Goal: Contribute content: Contribute content

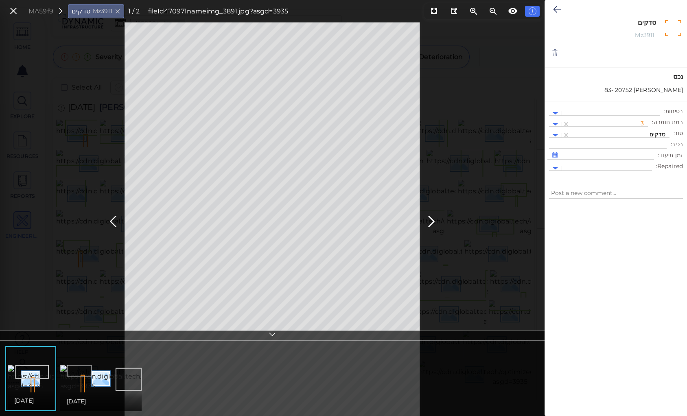
click at [466, 114] on div "MA59f9 סדקים Mz3911 1 / 2 fileId 470971 name img_3891.jpg?asgd=3935" at bounding box center [272, 219] width 545 height 394
click at [430, 223] on icon at bounding box center [431, 222] width 13 height 16
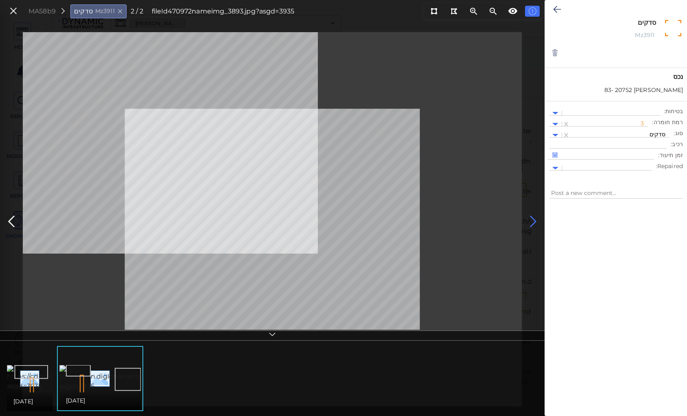
click at [533, 218] on icon at bounding box center [533, 222] width 13 height 16
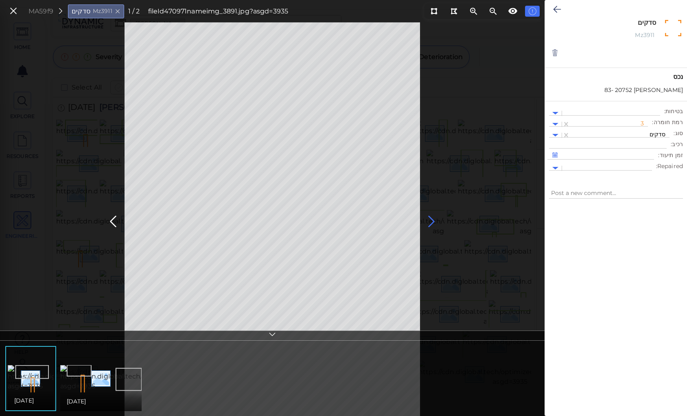
click at [430, 222] on icon at bounding box center [431, 222] width 13 height 16
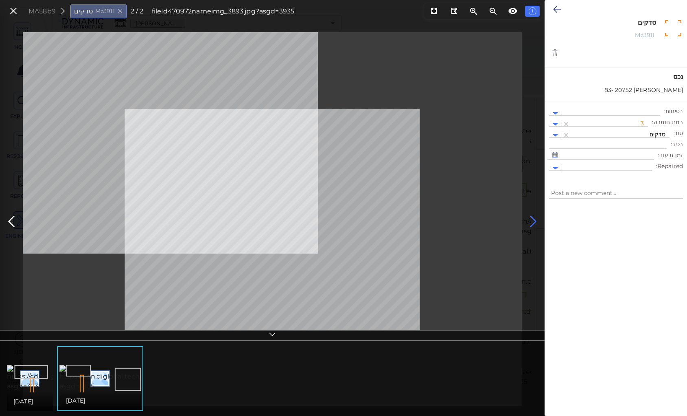
click at [532, 219] on icon at bounding box center [533, 222] width 13 height 16
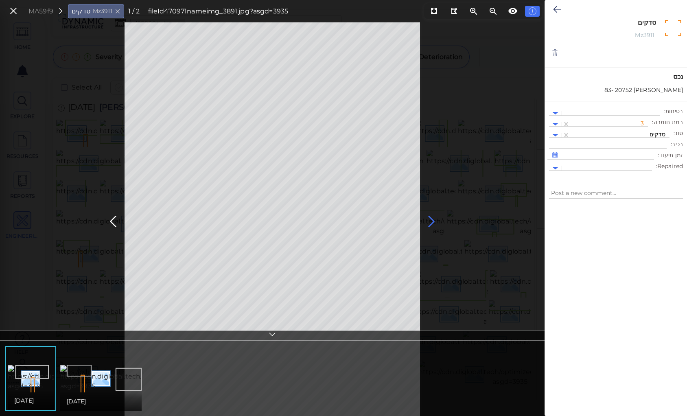
click at [428, 221] on icon at bounding box center [431, 222] width 13 height 16
type textarea "x"
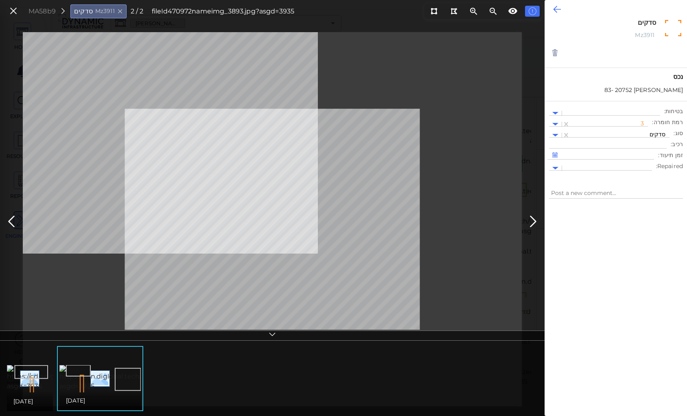
click at [557, 10] on icon at bounding box center [557, 9] width 8 height 10
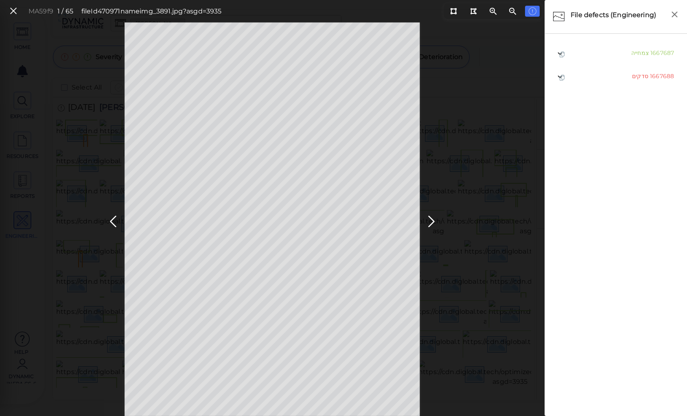
click at [460, 87] on div "MA59f9 1 / 65 fileId 470971 name img_3891.jpg?asgd=3935" at bounding box center [272, 219] width 545 height 394
click at [429, 218] on icon at bounding box center [431, 222] width 13 height 16
click at [431, 220] on icon at bounding box center [431, 222] width 13 height 16
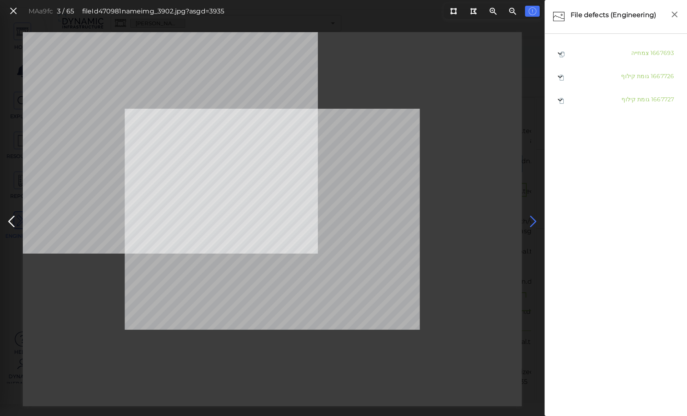
click at [532, 218] on icon at bounding box center [533, 222] width 13 height 16
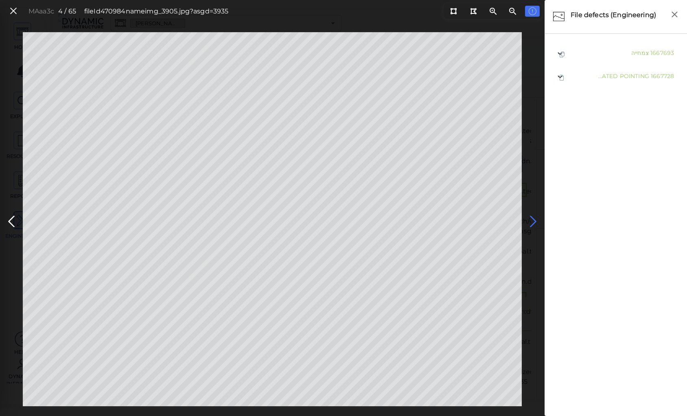
click at [532, 218] on icon at bounding box center [533, 222] width 13 height 16
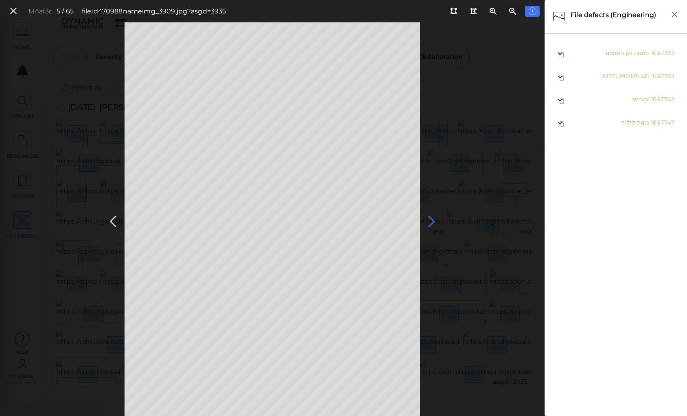
click at [532, 218] on div "MAaf3c 5 / 65 fileId 470988 name img_3909.jpg?asgd=3935" at bounding box center [272, 219] width 545 height 394
click at [434, 218] on icon at bounding box center [431, 222] width 13 height 16
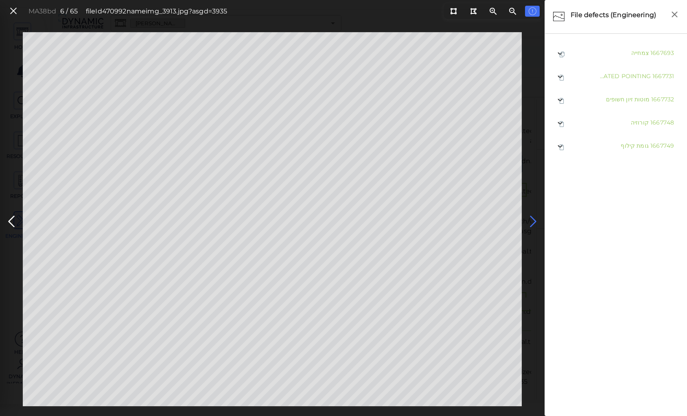
click at [532, 218] on icon at bounding box center [533, 222] width 13 height 16
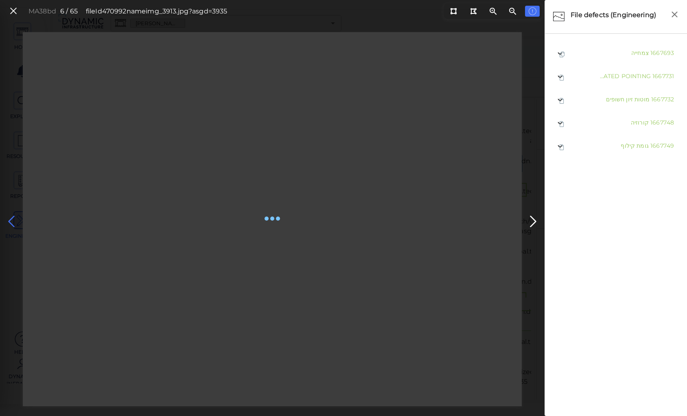
click at [13, 219] on icon at bounding box center [11, 222] width 13 height 16
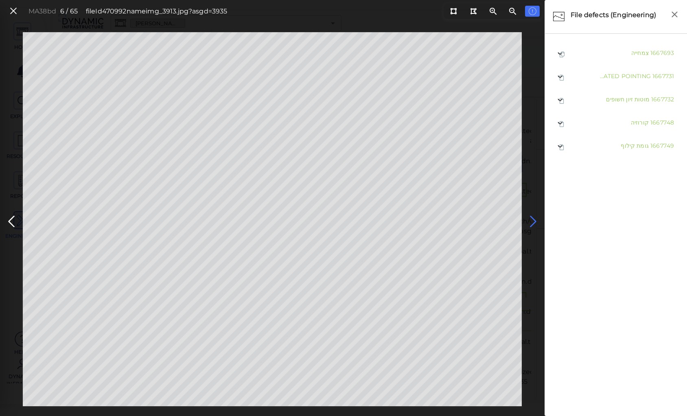
click at [531, 223] on icon at bounding box center [533, 222] width 13 height 16
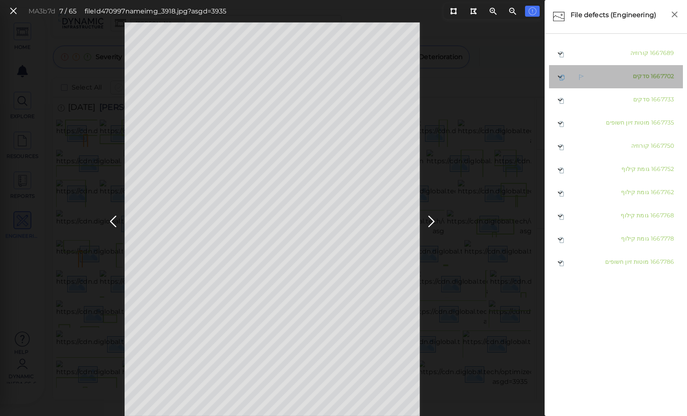
click at [637, 77] on span "סדקים" at bounding box center [641, 75] width 16 height 7
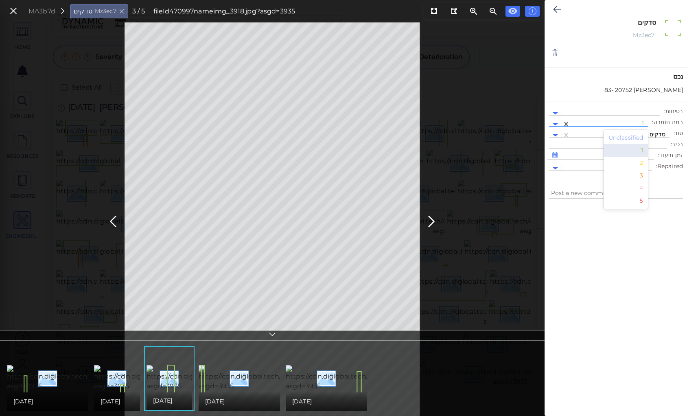
click at [644, 122] on div at bounding box center [609, 124] width 70 height 9
click at [645, 164] on div "2" at bounding box center [626, 163] width 45 height 13
click at [555, 9] on icon at bounding box center [557, 9] width 8 height 10
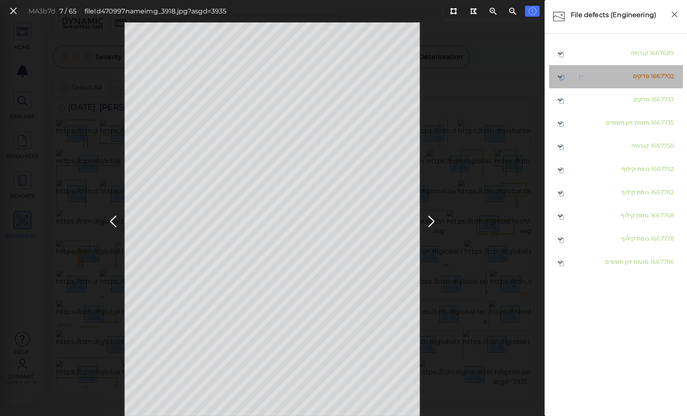
click at [643, 76] on span "סדקים" at bounding box center [641, 75] width 16 height 7
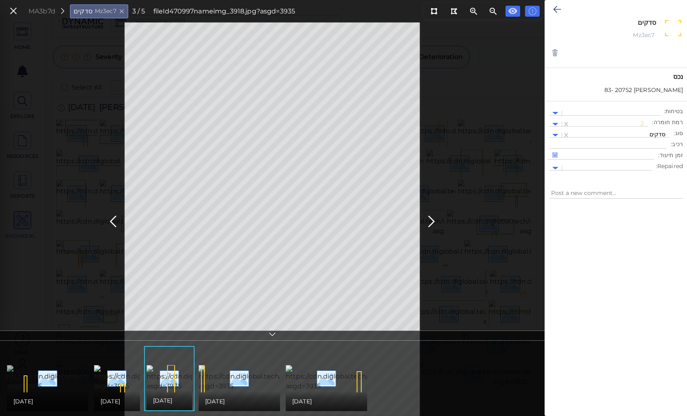
click at [62, 374] on img at bounding box center [96, 378] width 179 height 26
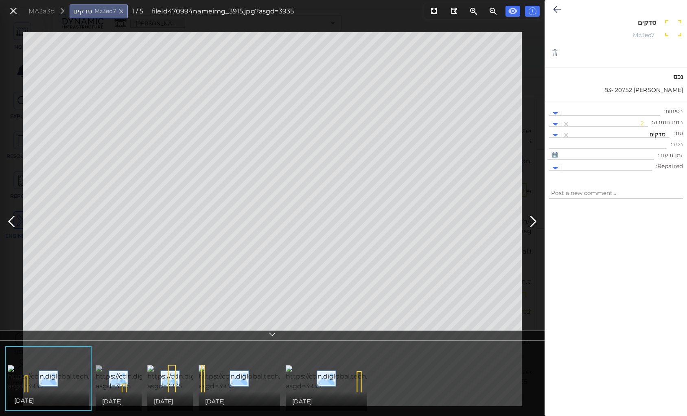
click at [126, 374] on img at bounding box center [185, 378] width 178 height 26
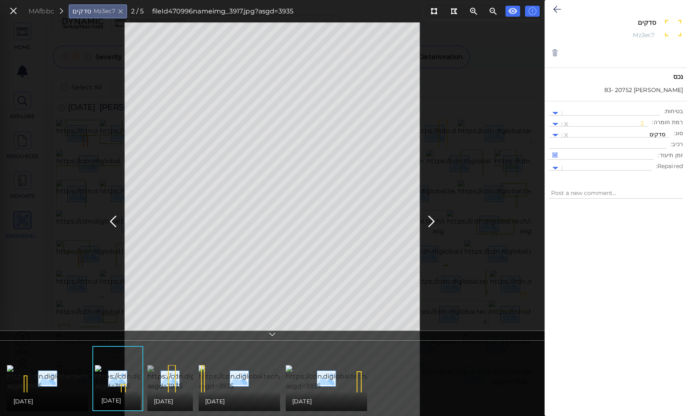
click at [165, 377] on img at bounding box center [236, 378] width 179 height 26
click at [230, 373] on img at bounding box center [288, 378] width 179 height 26
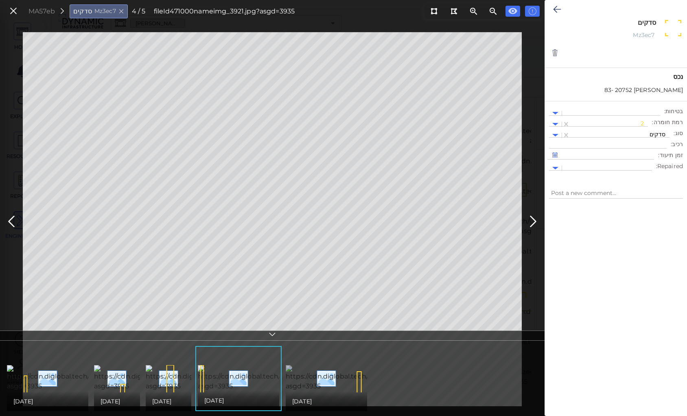
click at [327, 367] on img at bounding box center [376, 378] width 180 height 26
type textarea "x"
drag, startPoint x: 556, startPoint y: 9, endPoint x: 492, endPoint y: 221, distance: 221.7
click at [556, 9] on icon at bounding box center [557, 9] width 8 height 10
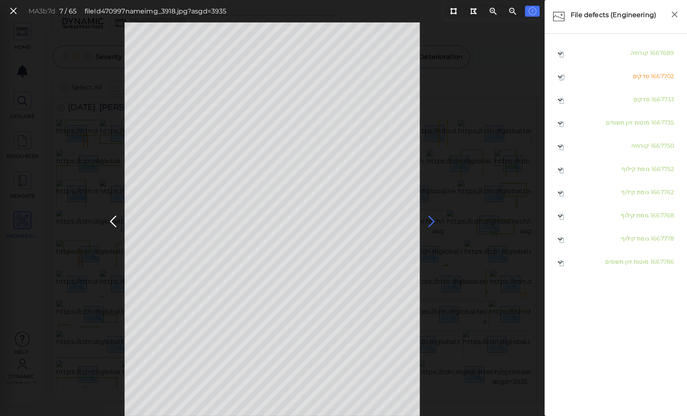
click at [432, 221] on icon at bounding box center [431, 222] width 13 height 16
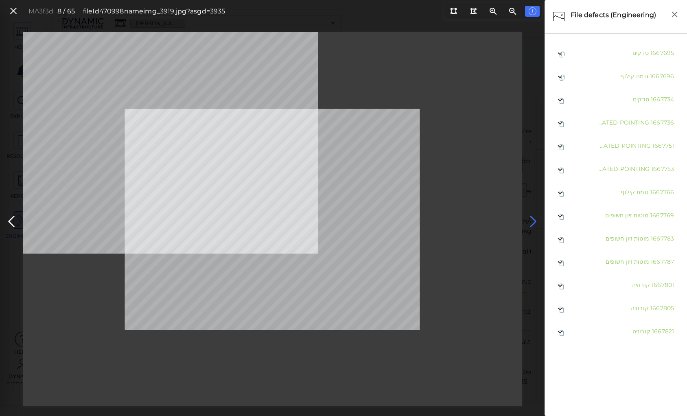
click at [529, 219] on icon at bounding box center [533, 222] width 13 height 16
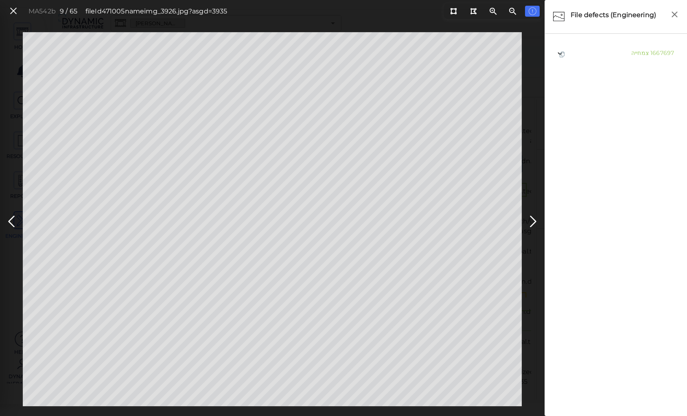
drag, startPoint x: 12, startPoint y: 9, endPoint x: 18, endPoint y: 0, distance: 10.8
click at [12, 9] on icon at bounding box center [13, 11] width 9 height 11
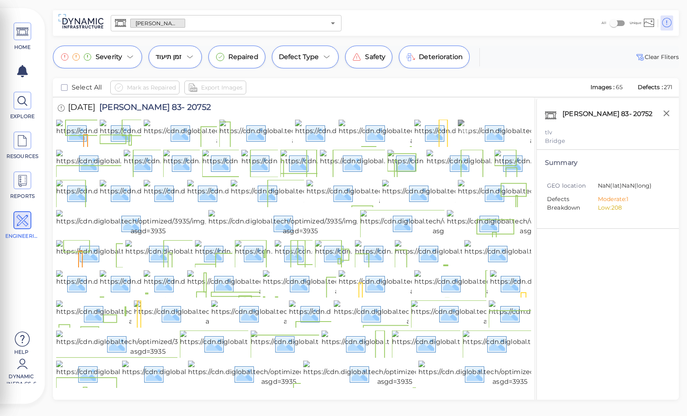
click at [480, 143] on img at bounding box center [547, 133] width 179 height 26
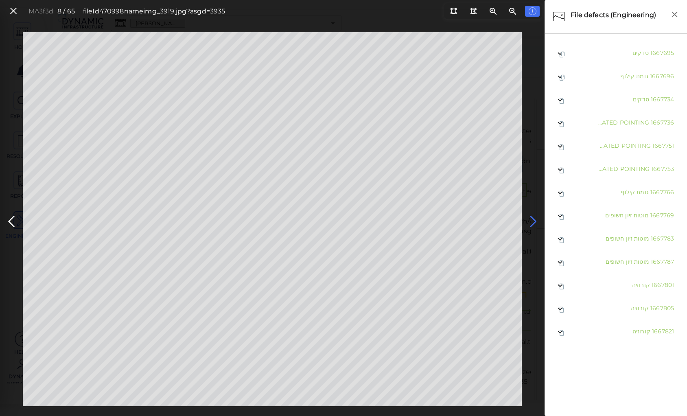
click at [533, 221] on icon at bounding box center [533, 222] width 13 height 16
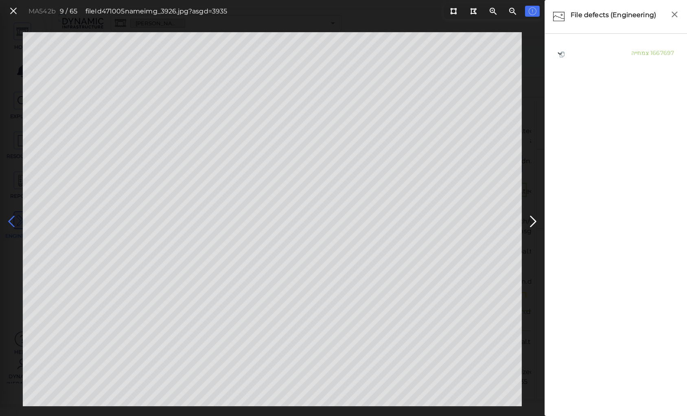
click at [11, 222] on icon at bounding box center [11, 222] width 13 height 16
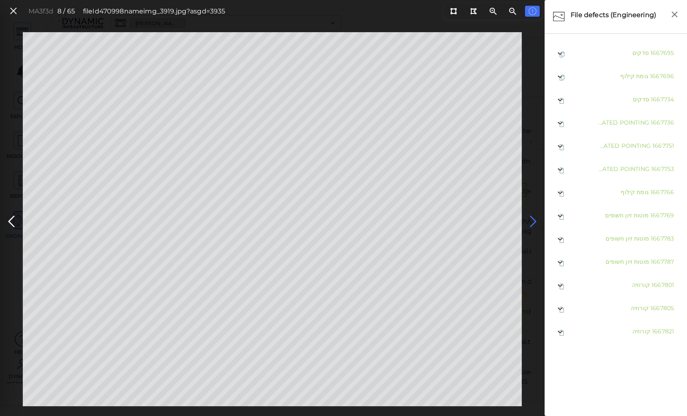
click at [532, 220] on icon at bounding box center [533, 222] width 13 height 16
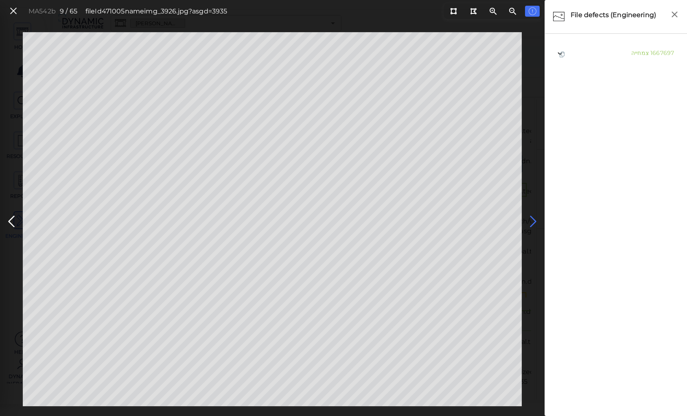
click at [532, 220] on icon at bounding box center [533, 222] width 13 height 16
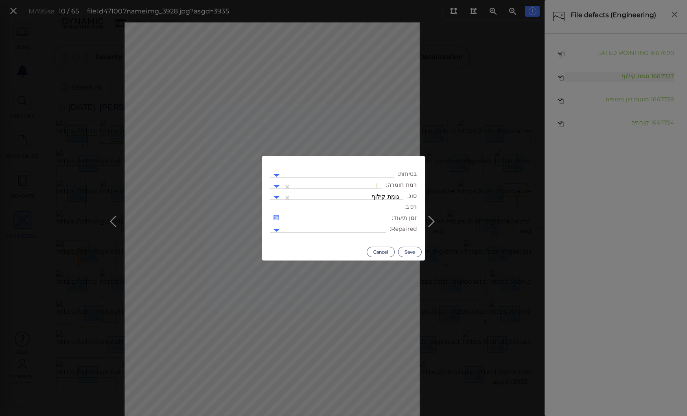
click at [292, 0] on body "This app is not optimized for mobile screens. Please access using a desktop or …" at bounding box center [343, 0] width 687 height 0
click at [378, 184] on div at bounding box center [337, 186] width 82 height 9
click at [376, 236] on div "3" at bounding box center [359, 238] width 45 height 13
click at [412, 251] on button "Save" at bounding box center [410, 252] width 24 height 11
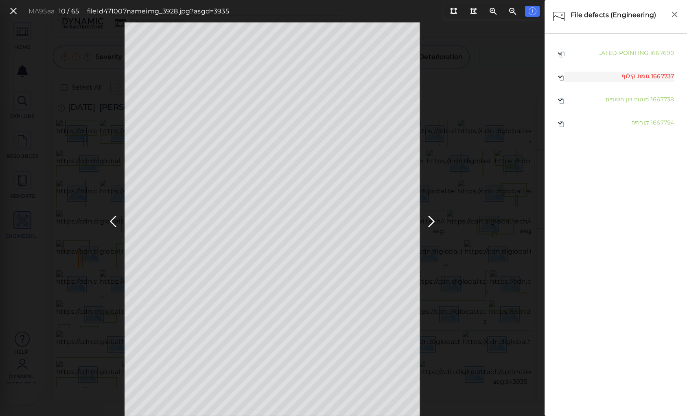
click at [475, 158] on div "MA95aa 10 / 65 fileId 471007 name img_3928.jpg?asgd=3935" at bounding box center [272, 219] width 545 height 394
click at [430, 217] on icon at bounding box center [431, 222] width 13 height 16
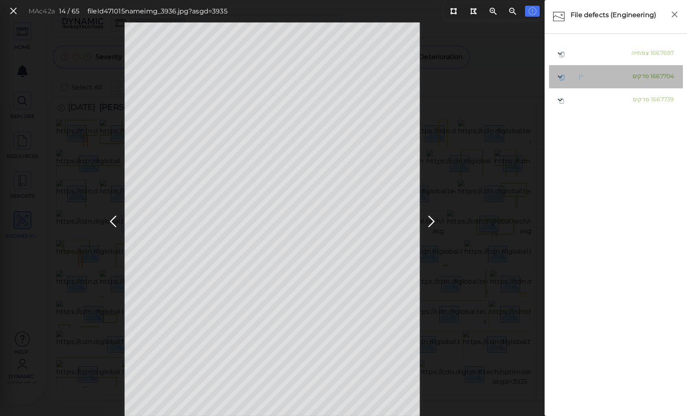
click at [633, 77] on span "סדקים" at bounding box center [641, 75] width 16 height 7
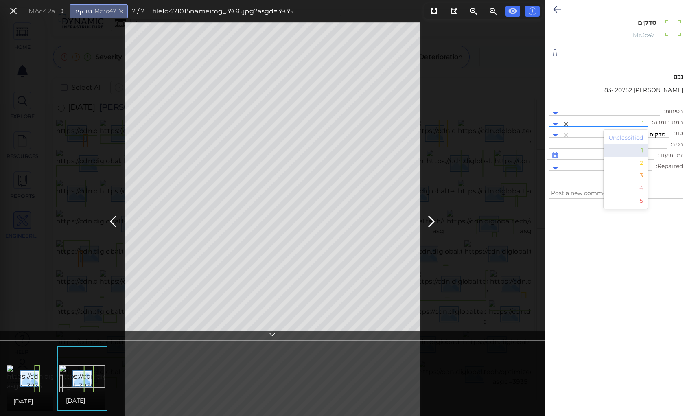
click at [644, 125] on input "text" at bounding box center [643, 124] width 2 height 9
click at [645, 164] on div "2" at bounding box center [626, 163] width 45 height 13
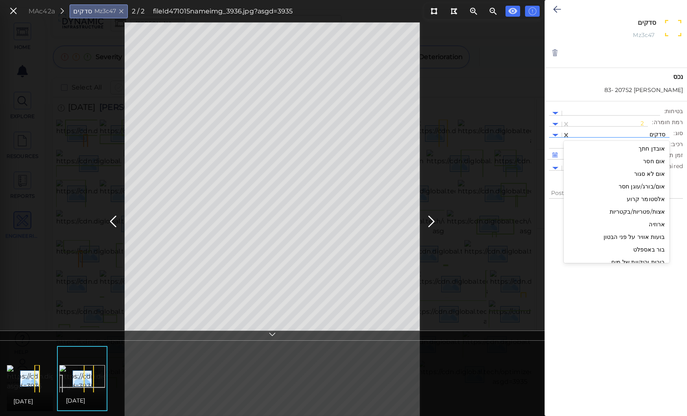
click at [626, 133] on div at bounding box center [619, 135] width 91 height 9
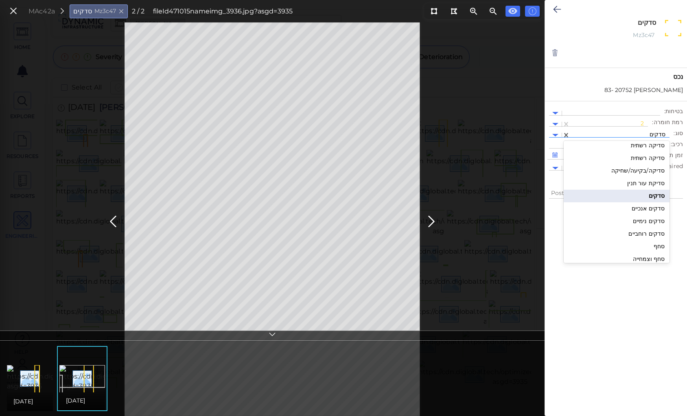
scroll to position [870, 0]
click at [645, 200] on div "סדקים אנכיים" at bounding box center [617, 200] width 106 height 13
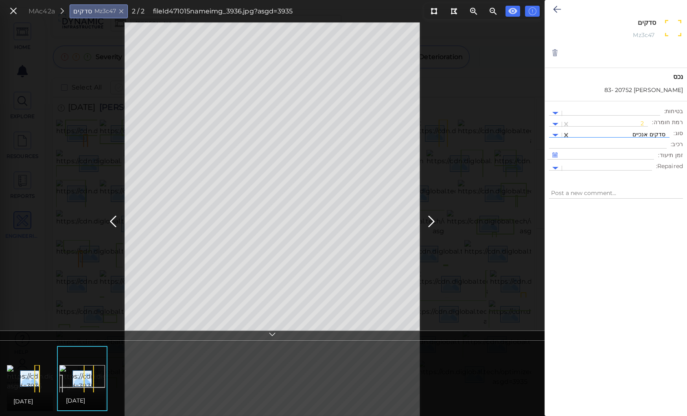
type textarea "x"
type textarea "סדקים אנכיים"
drag, startPoint x: 620, startPoint y: 23, endPoint x: 663, endPoint y: 23, distance: 43.2
click at [663, 23] on div "סדקים אנכיים x Mz3c47" at bounding box center [626, 32] width 113 height 27
click at [557, 7] on icon at bounding box center [557, 9] width 8 height 10
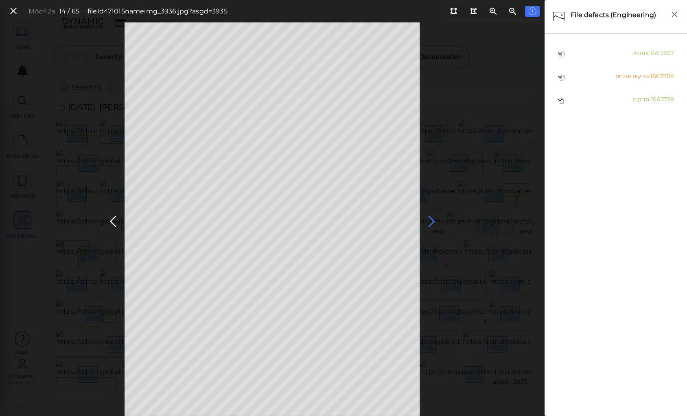
click at [431, 220] on icon at bounding box center [431, 222] width 13 height 16
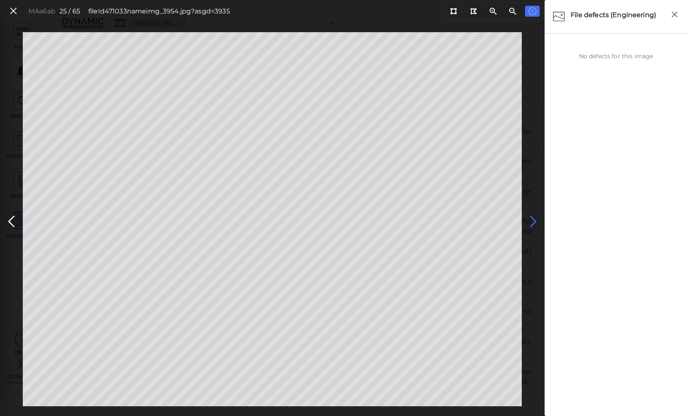
click at [534, 219] on icon at bounding box center [533, 222] width 13 height 16
click at [528, 221] on icon at bounding box center [533, 222] width 13 height 16
click at [531, 219] on icon at bounding box center [533, 222] width 13 height 16
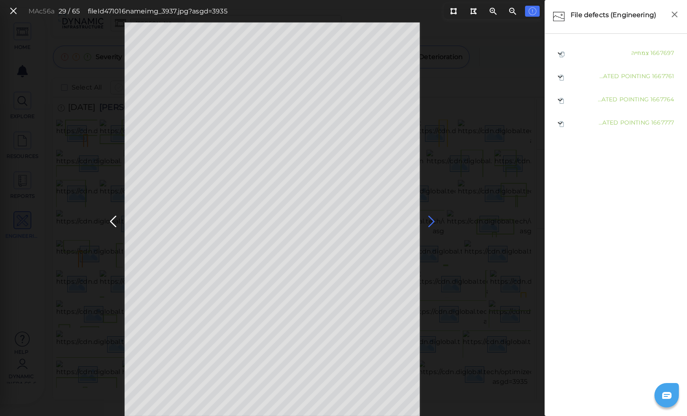
click at [431, 221] on icon at bounding box center [431, 222] width 13 height 16
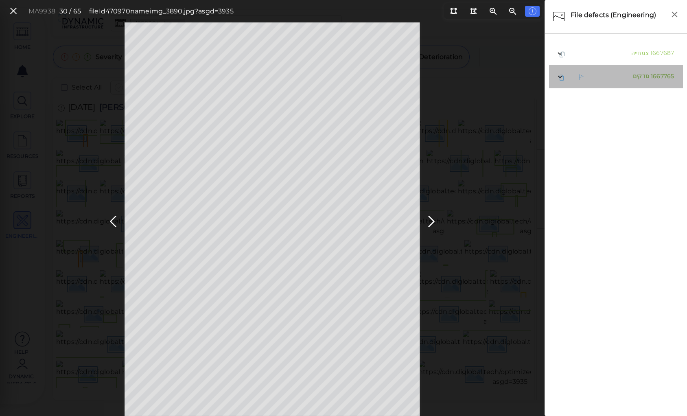
click at [641, 78] on span "סדקים" at bounding box center [641, 75] width 16 height 7
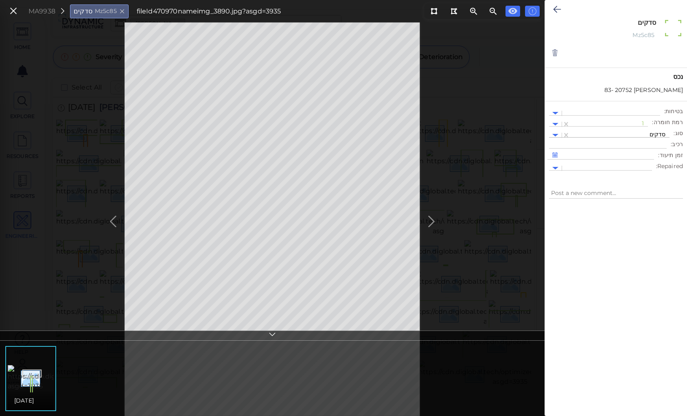
click at [624, 132] on div at bounding box center [619, 135] width 91 height 9
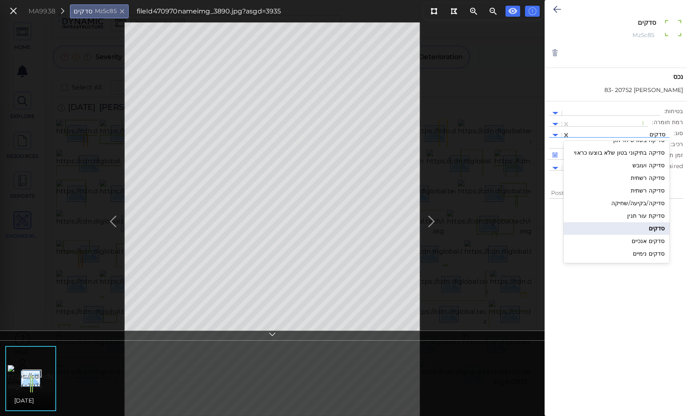
scroll to position [837, 0]
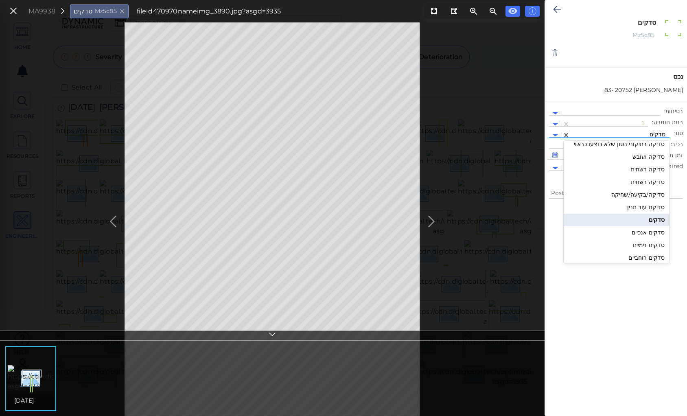
click at [643, 232] on div "סדקים אנכיים" at bounding box center [617, 232] width 106 height 13
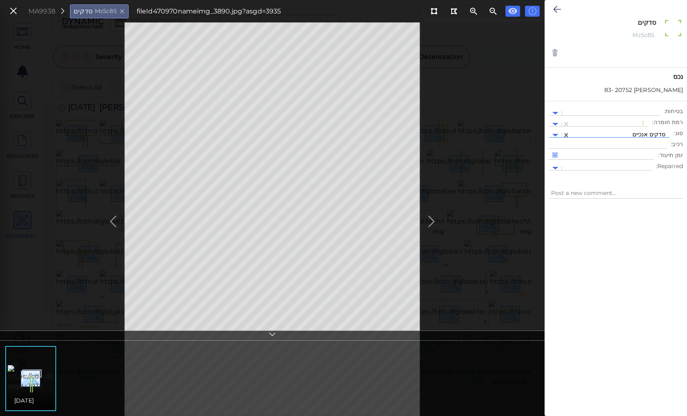
type textarea "x"
type textarea "סדקים אנכיים"
click at [643, 123] on div at bounding box center [609, 124] width 70 height 9
click at [644, 177] on div "3" at bounding box center [626, 175] width 45 height 13
type textarea "x"
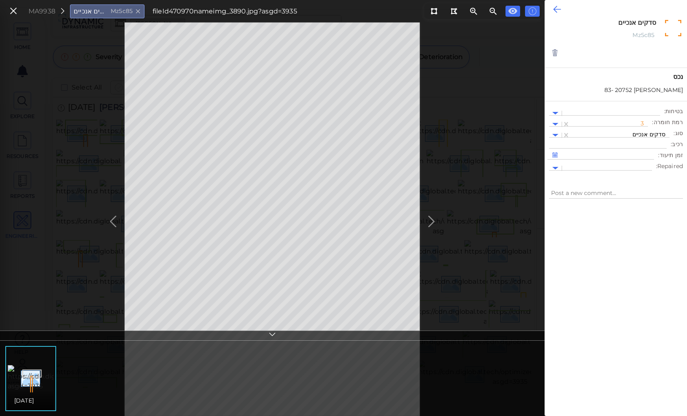
click at [554, 10] on icon at bounding box center [557, 9] width 8 height 10
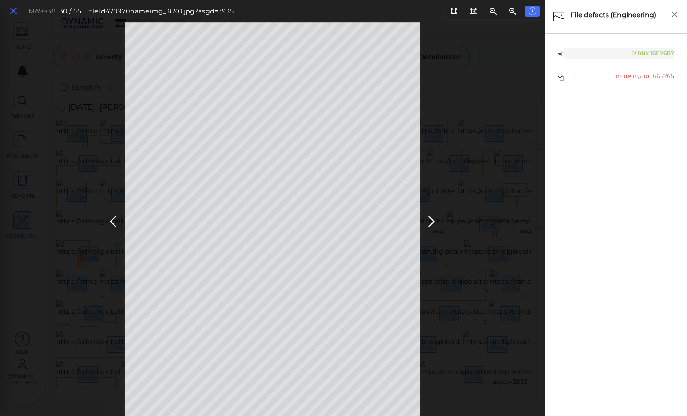
click at [12, 10] on icon at bounding box center [13, 11] width 9 height 11
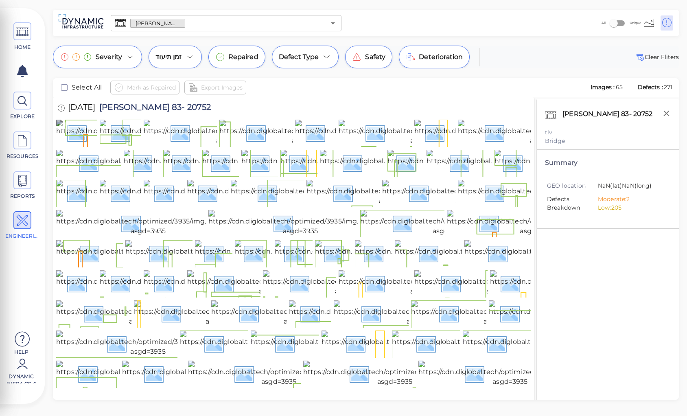
click at [79, 146] on img at bounding box center [145, 133] width 179 height 26
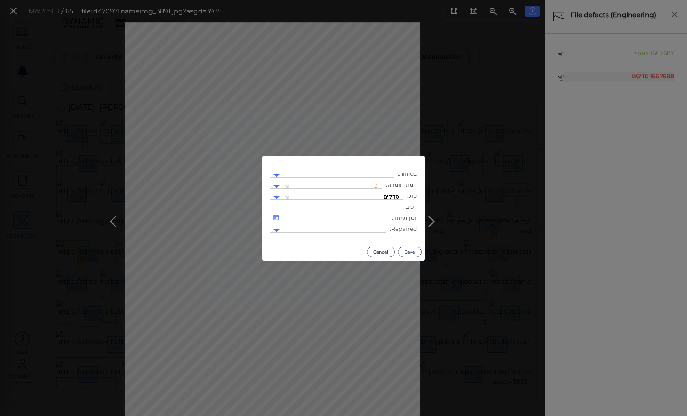
click at [293, 0] on body "This app is not optimized for mobile screens. Please access using a desktop or …" at bounding box center [343, 0] width 687 height 0
click at [370, 197] on div at bounding box center [348, 197] width 104 height 9
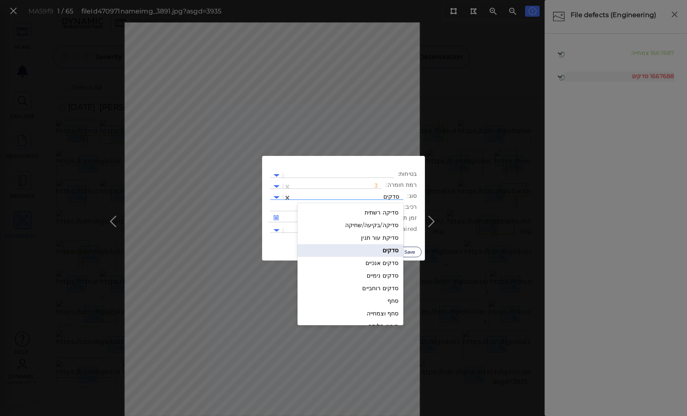
scroll to position [870, 0]
click at [379, 262] on div "סדקים אנכיים" at bounding box center [351, 262] width 106 height 13
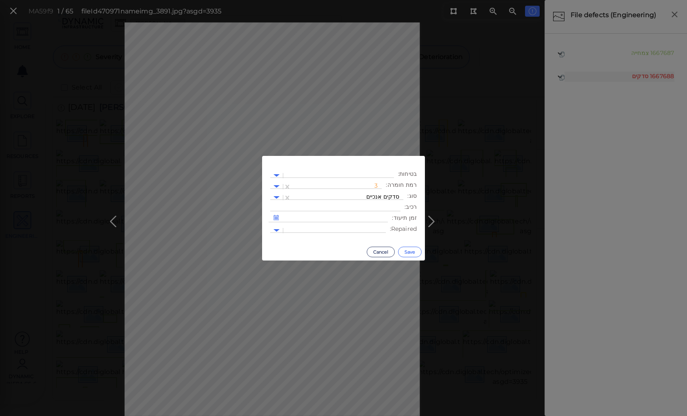
click at [407, 249] on button "Save" at bounding box center [410, 252] width 24 height 11
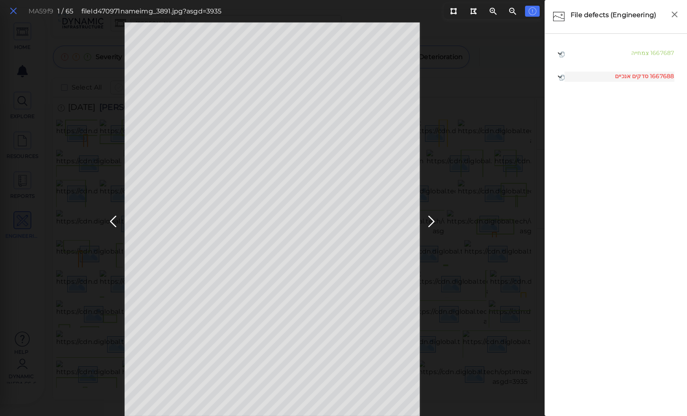
click at [16, 9] on icon at bounding box center [13, 11] width 9 height 11
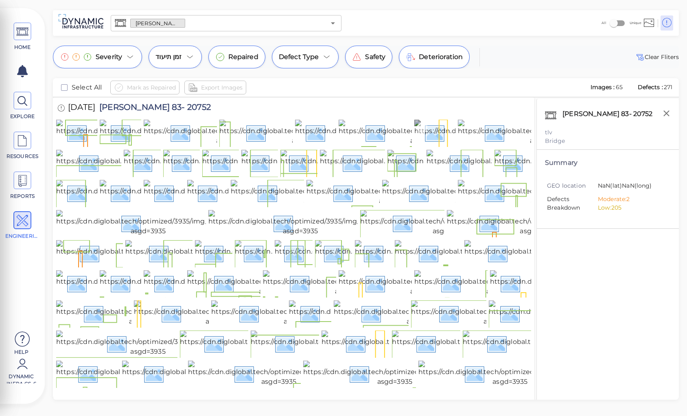
click at [433, 146] on img at bounding box center [503, 133] width 179 height 26
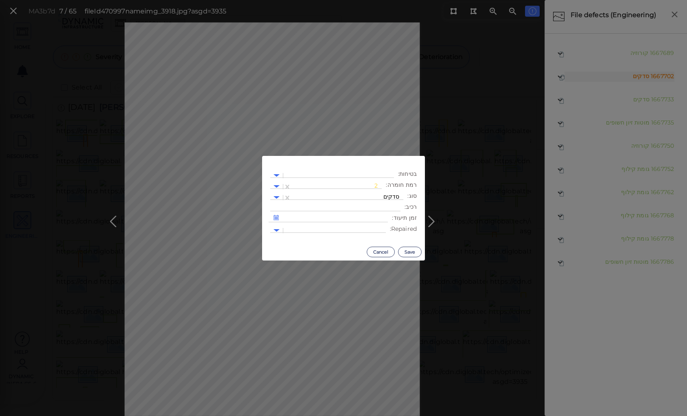
click at [290, 0] on body "This app is not optimized for mobile screens. Please access using a desktop or …" at bounding box center [343, 0] width 687 height 0
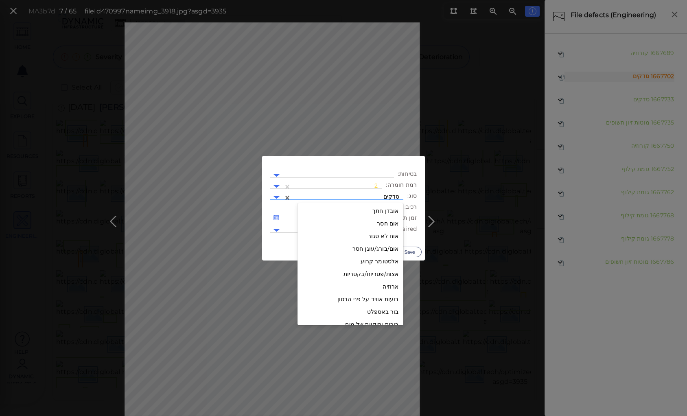
scroll to position [805, 0]
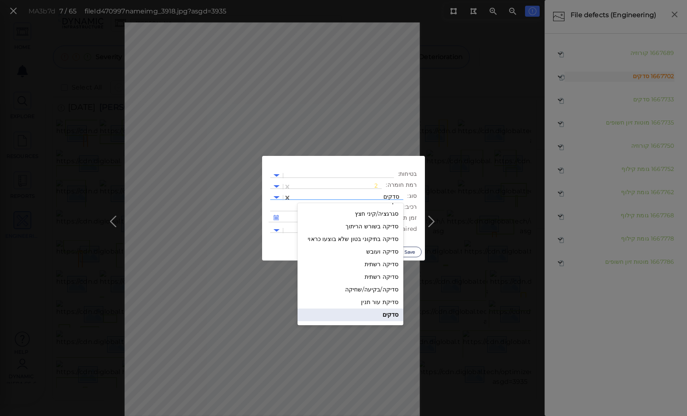
click at [373, 197] on div at bounding box center [348, 197] width 104 height 9
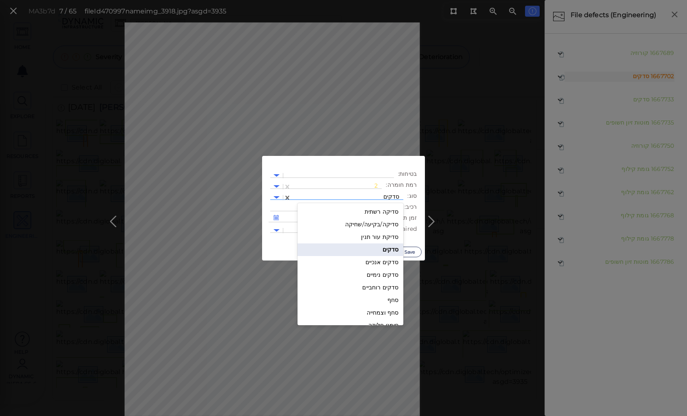
click at [370, 260] on div "סדקים אנכיים" at bounding box center [351, 262] width 106 height 13
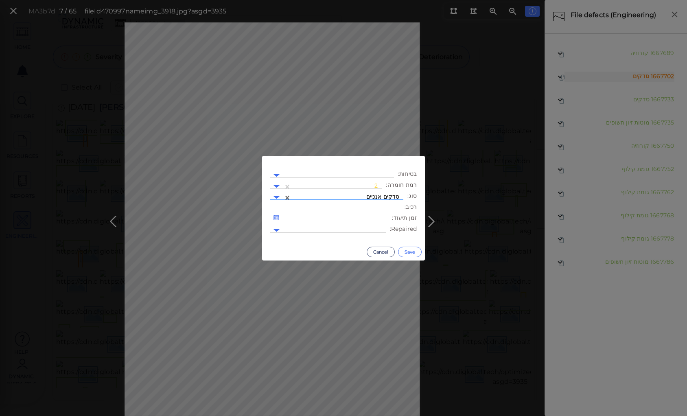
click at [413, 252] on button "Save" at bounding box center [410, 252] width 24 height 11
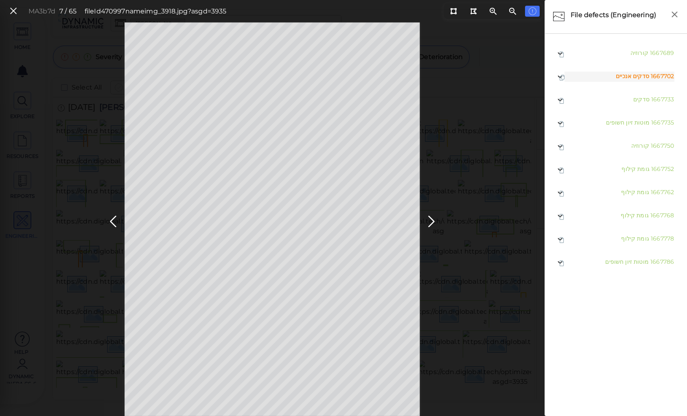
drag, startPoint x: 12, startPoint y: 10, endPoint x: 43, endPoint y: 44, distance: 45.8
click at [13, 10] on icon at bounding box center [13, 11] width 9 height 11
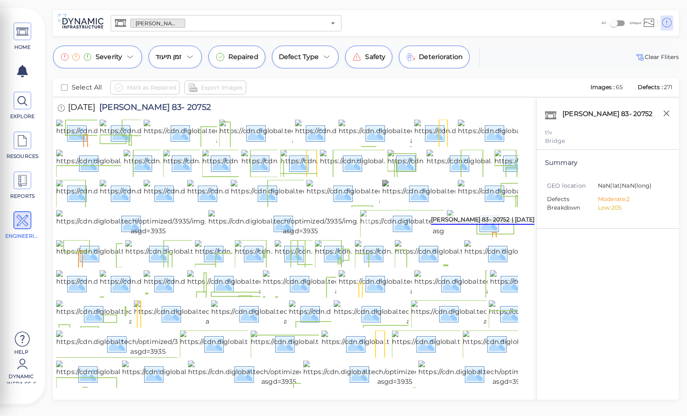
scroll to position [195, 0]
click at [84, 266] on img at bounding box center [146, 253] width 180 height 26
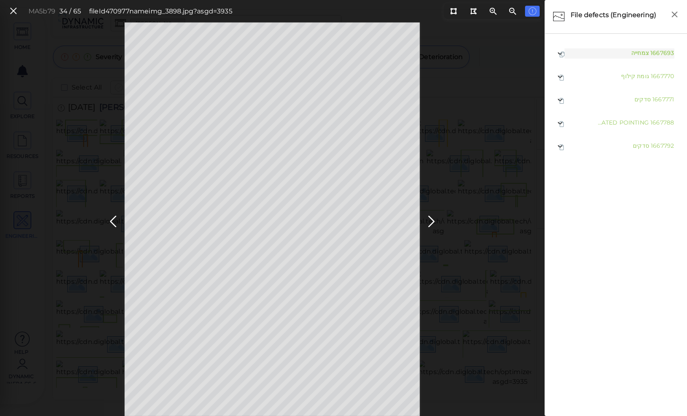
click at [463, 154] on div "MA5b79 34 / 65 fileId 470977 name img_3898.jpg?asgd=3935" at bounding box center [272, 219] width 545 height 394
click at [451, 11] on icon at bounding box center [453, 11] width 7 height 6
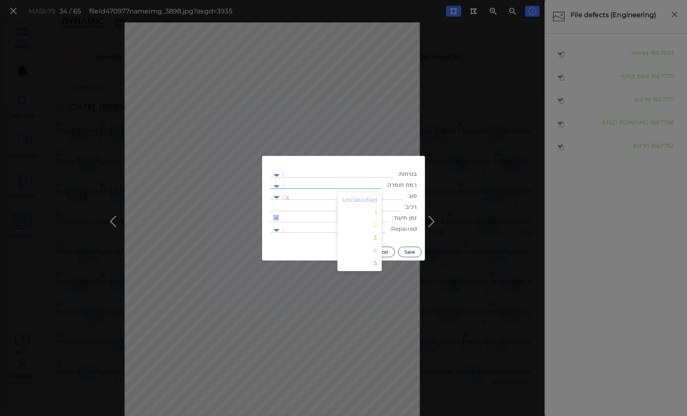
click at [359, 181] on div at bounding box center [332, 187] width 99 height 12
click at [379, 239] on div "3" at bounding box center [359, 238] width 45 height 13
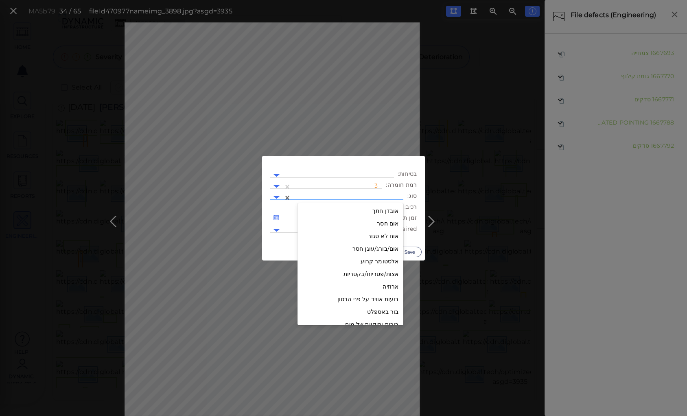
click at [373, 197] on div at bounding box center [348, 197] width 104 height 9
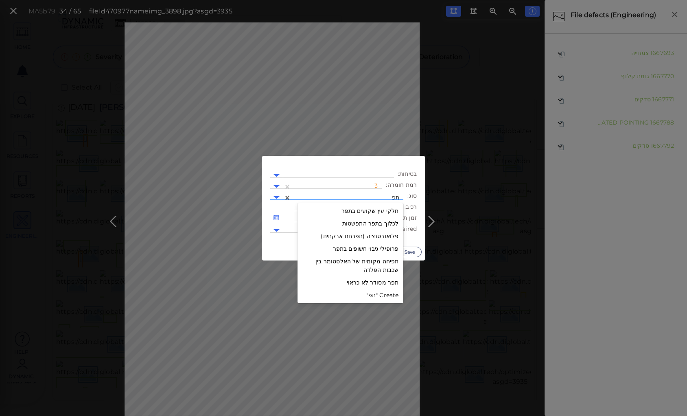
type input "תפר"
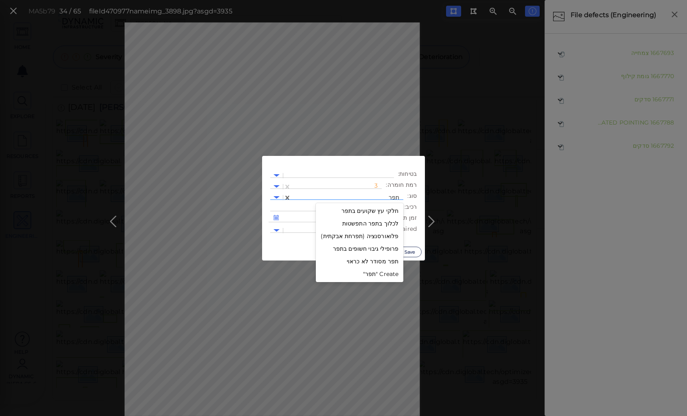
click at [372, 260] on div "תפר מסודר לא כראוי" at bounding box center [360, 261] width 88 height 13
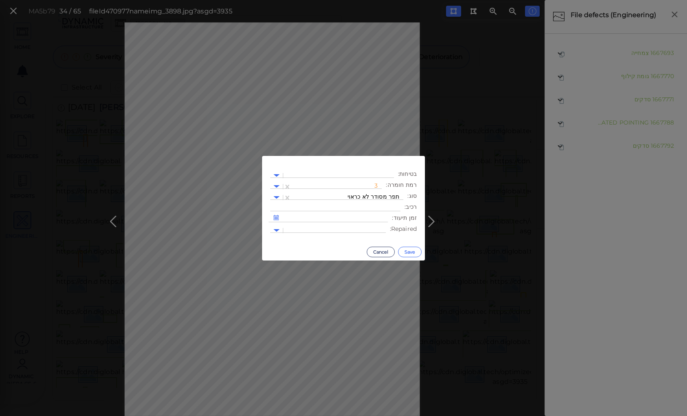
click at [410, 251] on button "Save" at bounding box center [410, 252] width 24 height 11
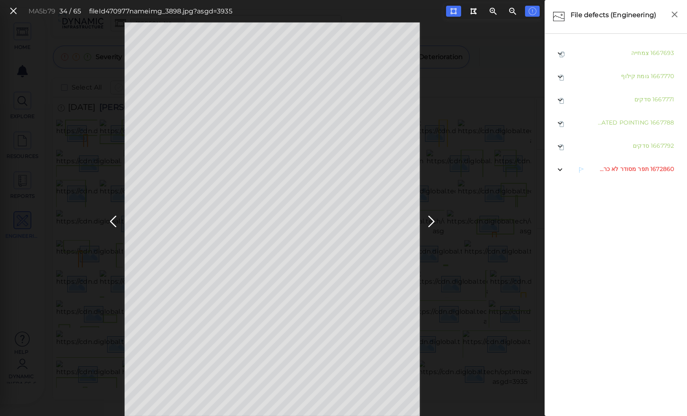
click at [611, 169] on span "תפר מסודר לא כראוי" at bounding box center [623, 168] width 52 height 7
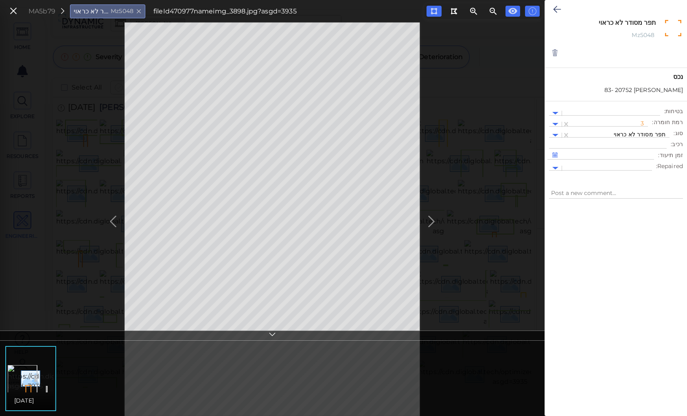
drag, startPoint x: 600, startPoint y: 22, endPoint x: 658, endPoint y: 20, distance: 58.6
click at [658, 20] on div "תפר מסודר לא כראוי x" at bounding box center [616, 24] width 92 height 11
click at [455, 234] on div "MA5b79 תפר מסודר לא כראוי Mz5048 fileId 470977 name img_3898.jpg?asgd=3935" at bounding box center [272, 219] width 545 height 394
click at [554, 9] on icon at bounding box center [557, 9] width 8 height 10
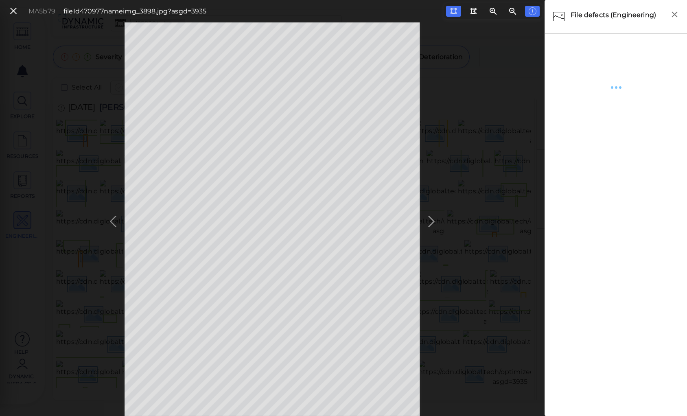
click at [431, 218] on div "MA5b79 fileId 470977 name img_3898.jpg?asgd=3935" at bounding box center [272, 219] width 545 height 394
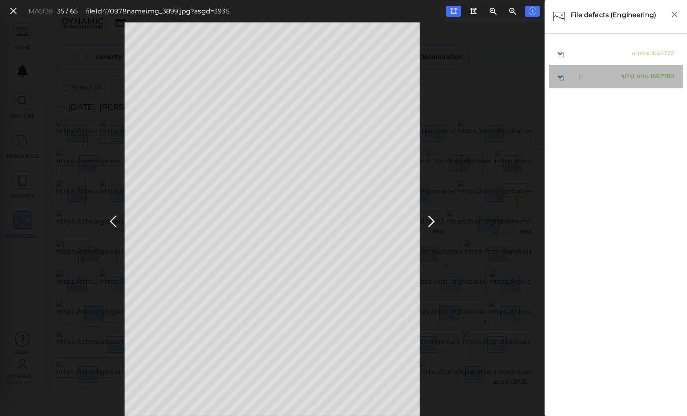
click at [635, 77] on span "גומת קילוף" at bounding box center [635, 75] width 28 height 7
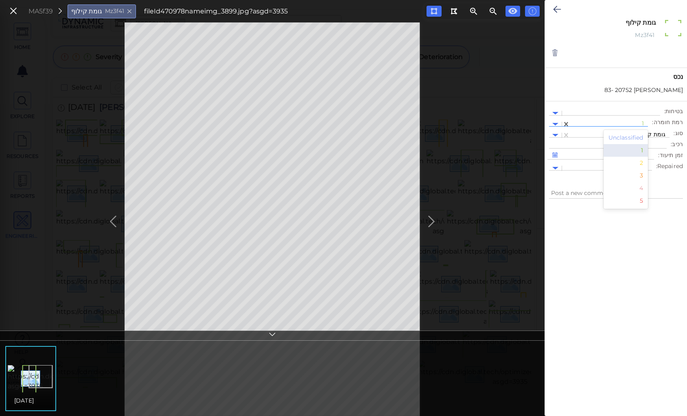
click at [626, 120] on div at bounding box center [609, 124] width 70 height 9
click at [645, 173] on div "3" at bounding box center [626, 175] width 45 height 13
click at [630, 132] on div at bounding box center [619, 135] width 91 height 9
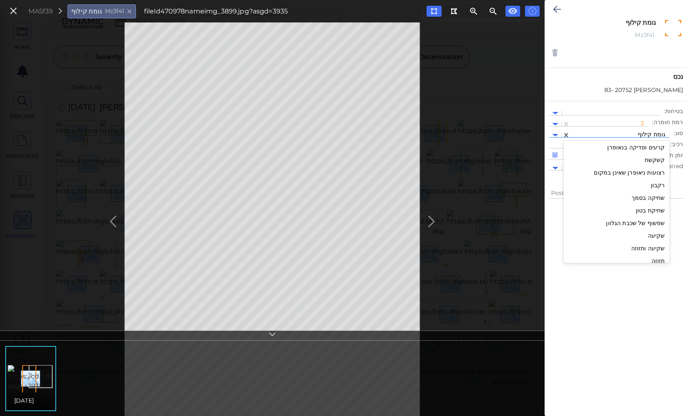
scroll to position [1278, 0]
click at [642, 253] on div "תפר מסודר לא כראוי" at bounding box center [617, 255] width 106 height 13
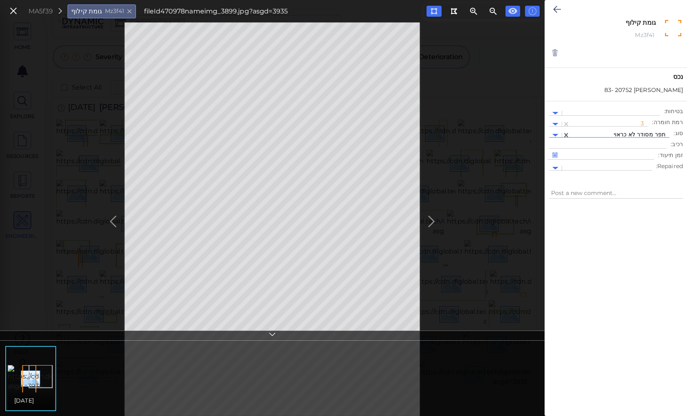
type textarea "x"
type textarea "תפר מסודר לא כראוי"
click at [558, 7] on icon at bounding box center [557, 9] width 8 height 10
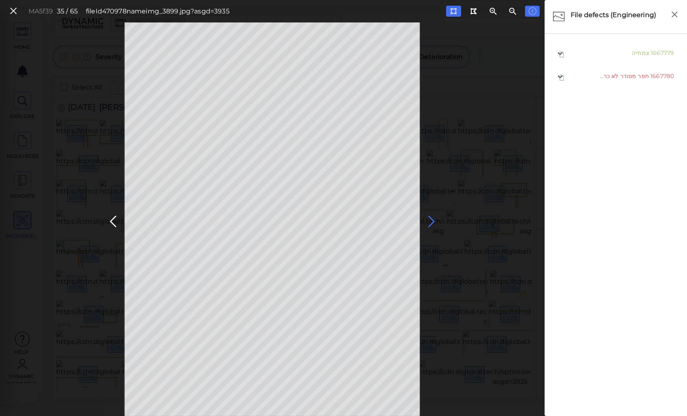
click at [430, 220] on icon at bounding box center [431, 222] width 13 height 16
click at [114, 218] on icon at bounding box center [113, 222] width 13 height 16
click at [433, 221] on icon at bounding box center [431, 222] width 13 height 16
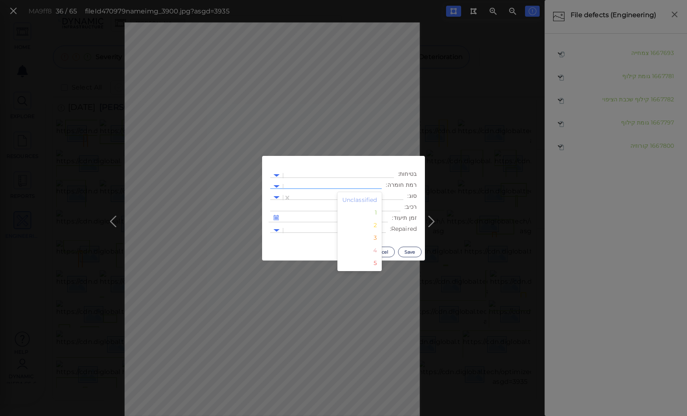
click at [342, 184] on div at bounding box center [332, 186] width 90 height 9
click at [377, 237] on div "3" at bounding box center [359, 238] width 45 height 13
click at [372, 194] on div at bounding box center [348, 197] width 104 height 9
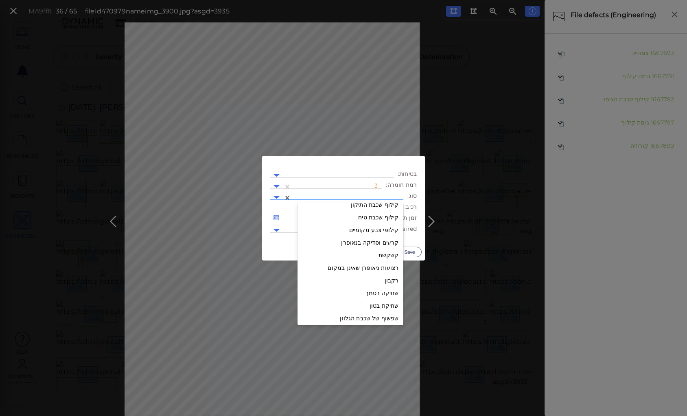
scroll to position [1278, 0]
click at [383, 317] on div "תפר מסודר לא כראוי" at bounding box center [351, 317] width 106 height 13
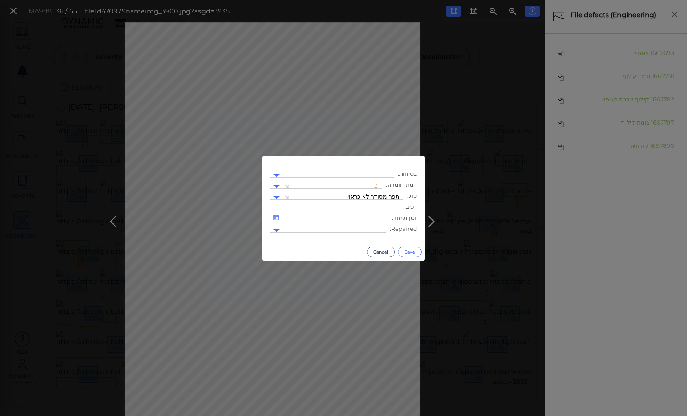
click at [407, 248] on button "Save" at bounding box center [410, 252] width 24 height 11
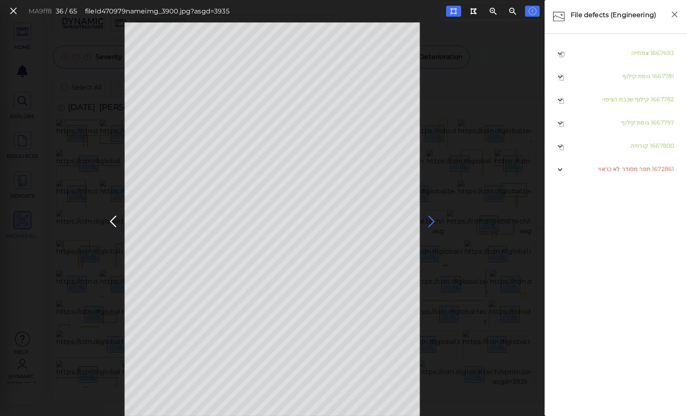
click at [429, 219] on icon at bounding box center [431, 222] width 13 height 16
click at [430, 218] on icon at bounding box center [431, 222] width 13 height 16
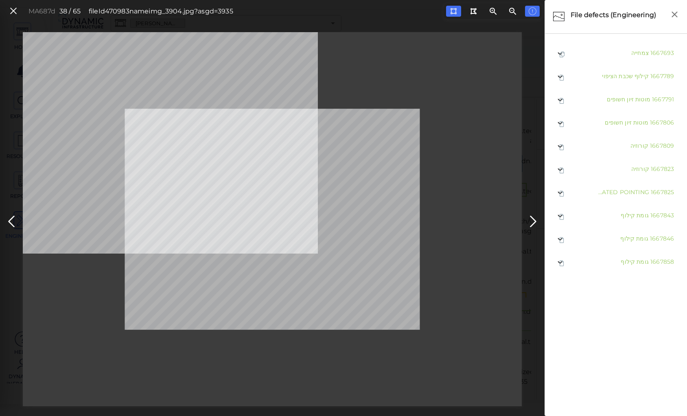
click at [524, 222] on div "MA687d 38 / 65 fileId 470983 name img_3904.jpg?asgd=3935" at bounding box center [272, 219] width 545 height 374
click at [538, 215] on icon at bounding box center [533, 222] width 13 height 16
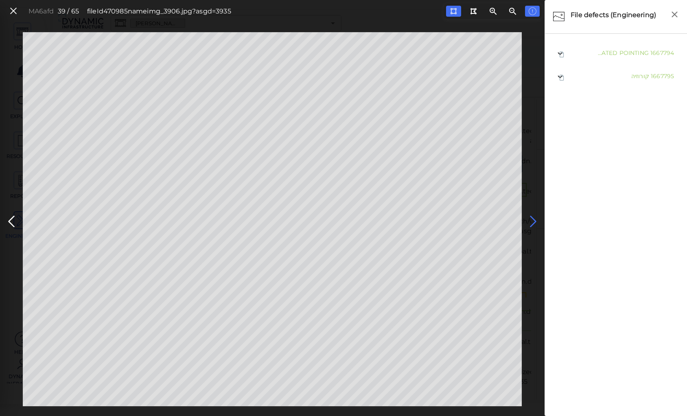
click at [528, 223] on icon at bounding box center [533, 222] width 13 height 16
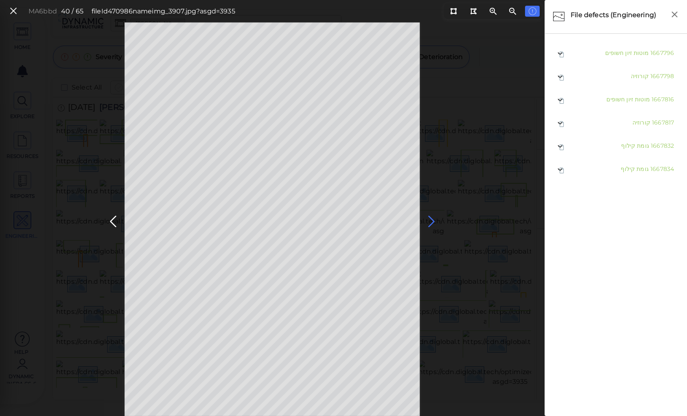
click at [432, 221] on icon at bounding box center [431, 222] width 13 height 16
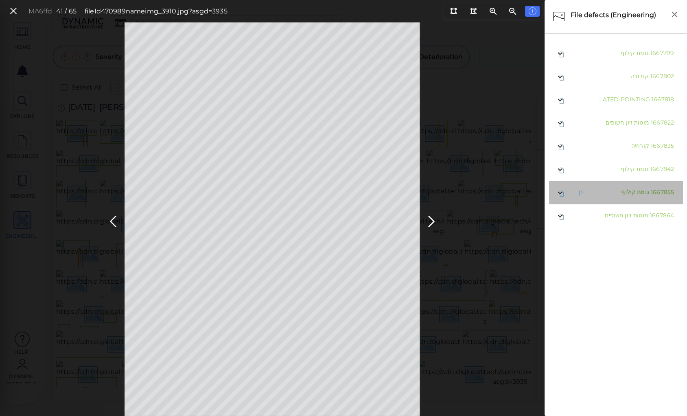
click at [637, 192] on span "גומת קילוף" at bounding box center [635, 191] width 28 height 7
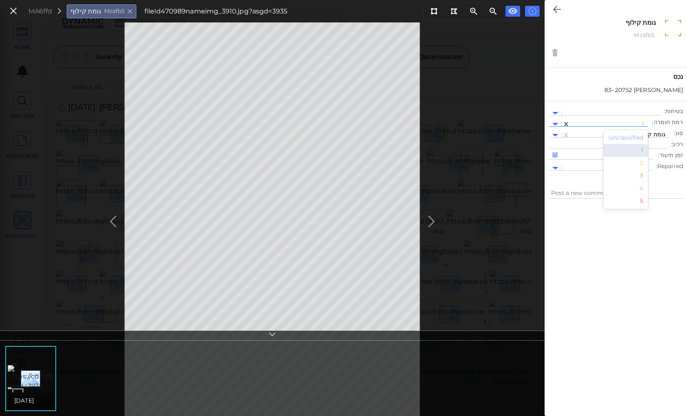
click at [640, 122] on div at bounding box center [609, 124] width 70 height 9
click at [640, 174] on div "3" at bounding box center [626, 175] width 45 height 13
type textarea "x"
click at [553, 7] on icon at bounding box center [557, 9] width 8 height 10
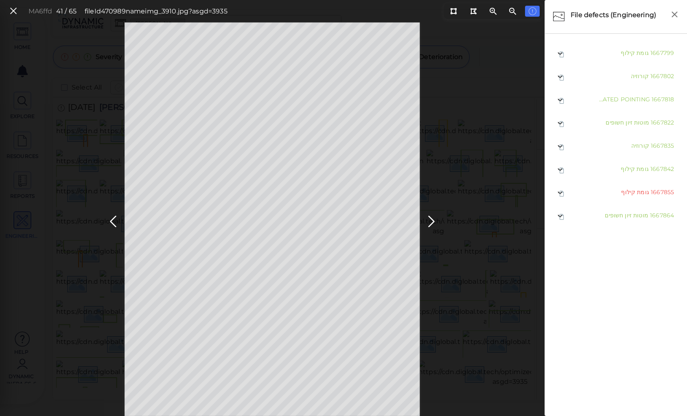
click at [502, 290] on div "MA6ffd 41 / 65 fileId 470989 name img_3910.jpg?asgd=3935" at bounding box center [272, 219] width 545 height 394
click at [431, 219] on icon at bounding box center [431, 222] width 13 height 16
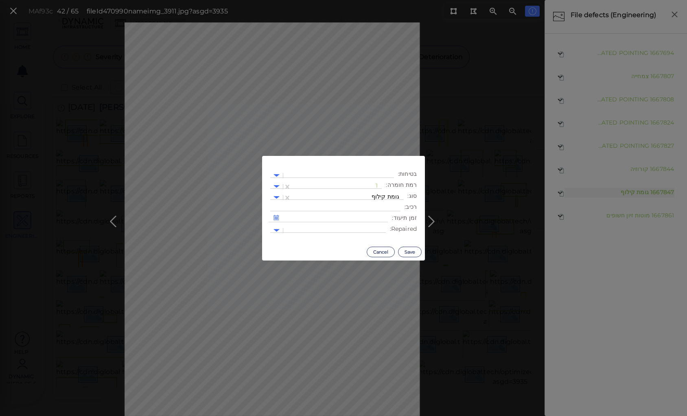
click at [372, 0] on body "This app is not optimized for mobile screens. Please access using a desktop or …" at bounding box center [343, 0] width 687 height 0
click at [333, 184] on div at bounding box center [337, 186] width 82 height 9
click at [376, 238] on div "3" at bounding box center [359, 238] width 45 height 13
click at [411, 247] on button "Save" at bounding box center [410, 252] width 24 height 11
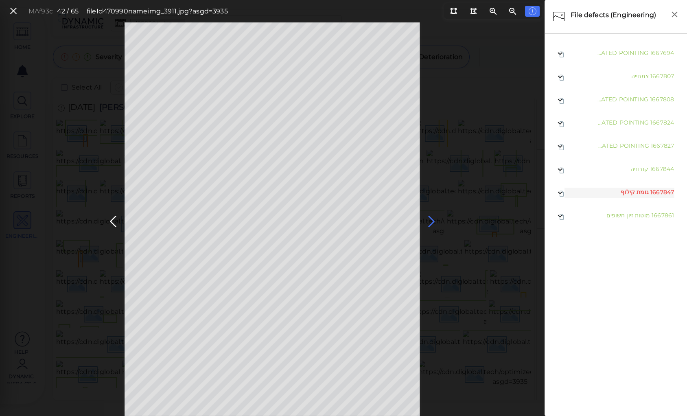
click at [431, 221] on icon at bounding box center [431, 222] width 13 height 16
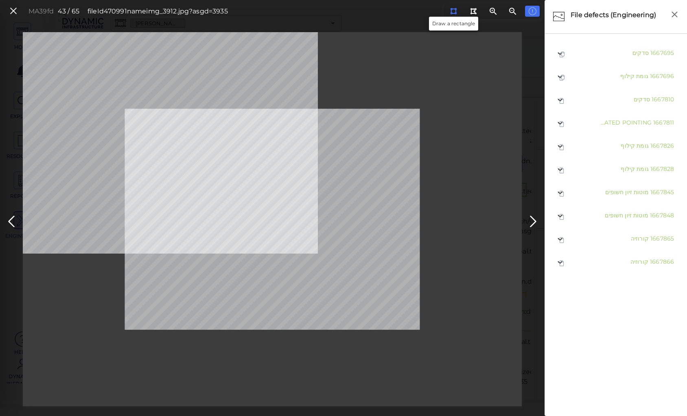
click at [453, 10] on icon at bounding box center [453, 11] width 7 height 6
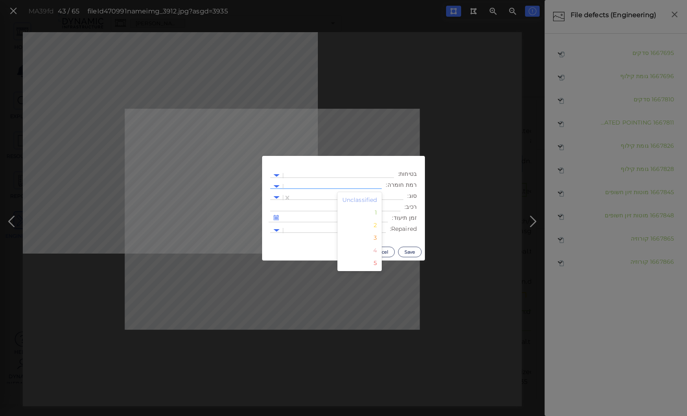
click at [347, 183] on div at bounding box center [332, 186] width 90 height 9
click at [376, 225] on div "2" at bounding box center [359, 225] width 45 height 13
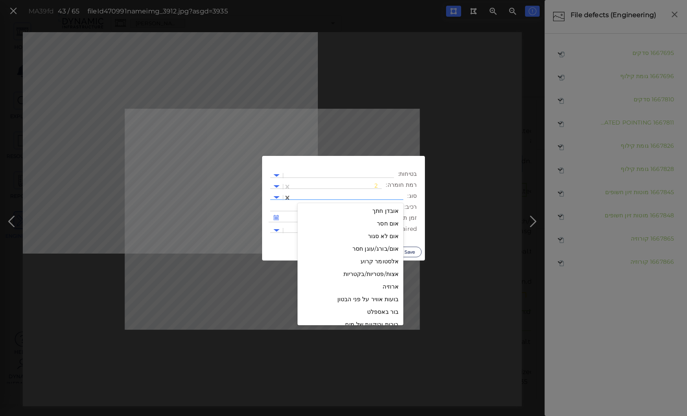
click at [357, 195] on div at bounding box center [348, 197] width 104 height 9
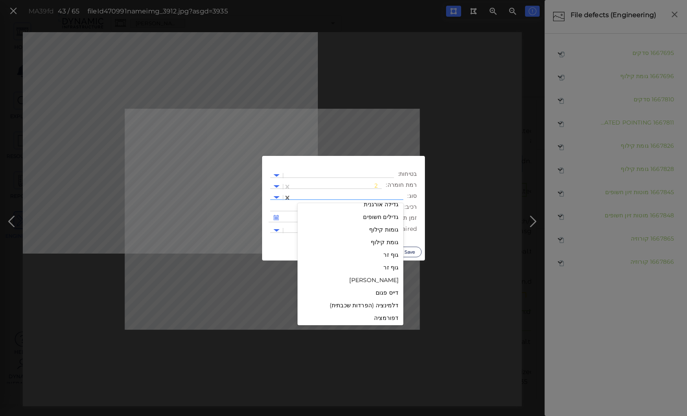
scroll to position [163, 0]
click at [391, 238] on div "גומות קילוף" at bounding box center [351, 237] width 106 height 13
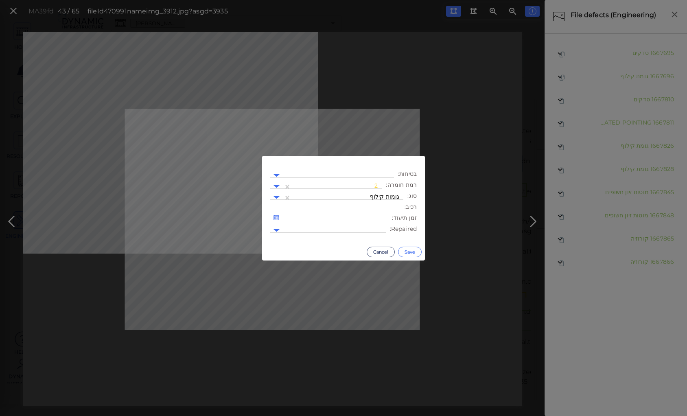
click at [407, 250] on button "Save" at bounding box center [410, 252] width 24 height 11
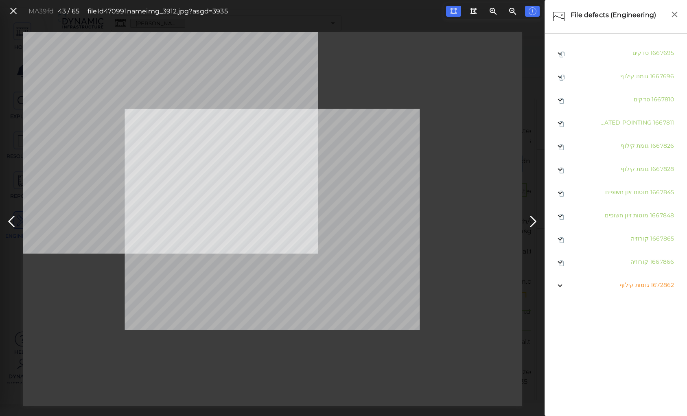
click at [459, 94] on div at bounding box center [272, 219] width 499 height 374
click at [530, 218] on icon at bounding box center [533, 222] width 13 height 16
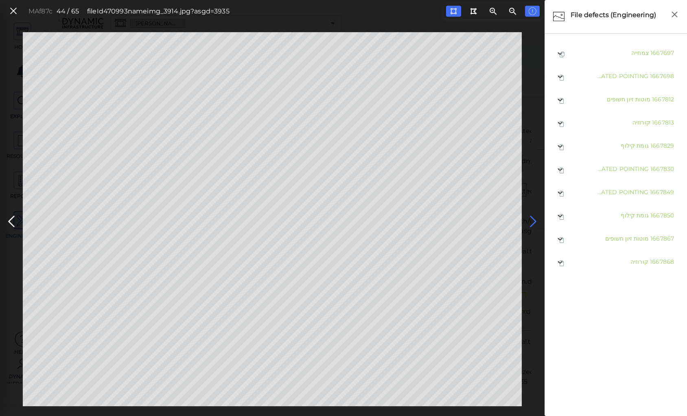
click at [530, 218] on icon at bounding box center [533, 222] width 13 height 16
click at [453, 12] on icon at bounding box center [453, 11] width 7 height 6
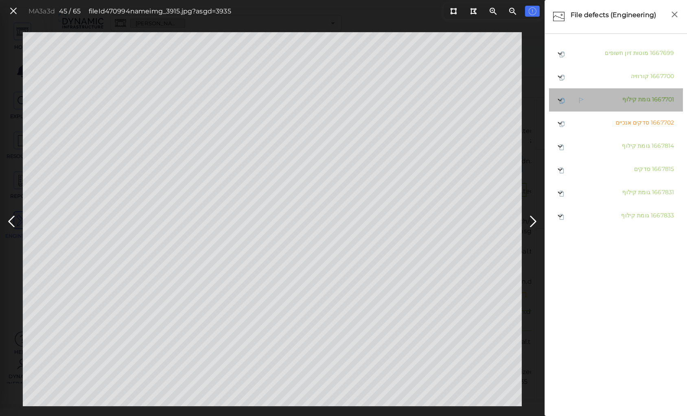
click at [637, 103] on span "גומת קילוף" at bounding box center [636, 99] width 28 height 7
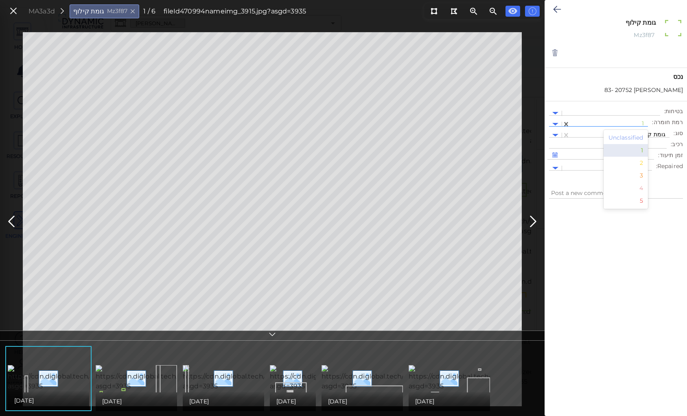
click at [633, 121] on div at bounding box center [609, 124] width 70 height 9
click at [642, 176] on div "3" at bounding box center [626, 175] width 45 height 13
type textarea "x"
click at [554, 7] on icon at bounding box center [557, 9] width 8 height 10
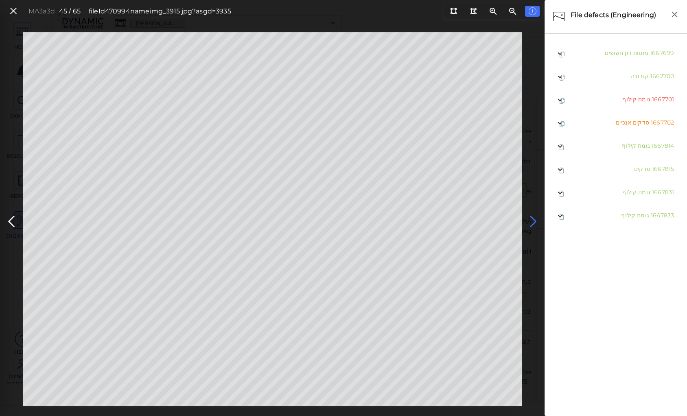
click at [532, 220] on icon at bounding box center [533, 222] width 13 height 16
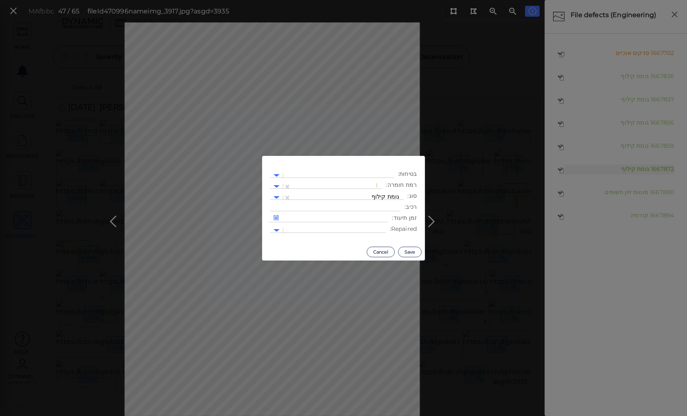
click at [359, 0] on body "This app is not optimized for mobile screens. Please access using a desktop or …" at bounding box center [343, 0] width 687 height 0
click at [363, 184] on div at bounding box center [337, 186] width 82 height 9
click at [377, 239] on div "3" at bounding box center [359, 238] width 45 height 13
click at [406, 250] on button "Save" at bounding box center [410, 252] width 24 height 11
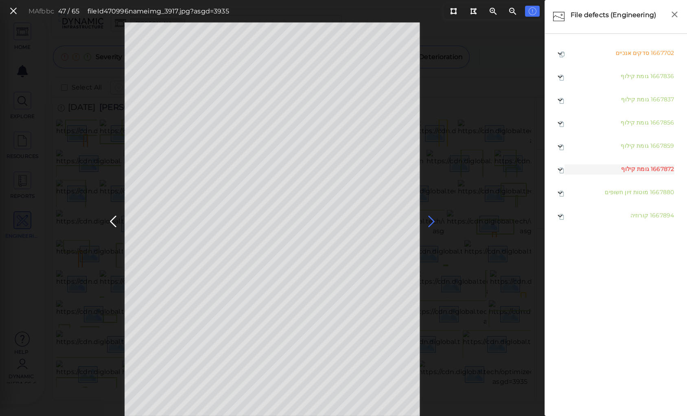
click at [429, 221] on icon at bounding box center [431, 222] width 13 height 16
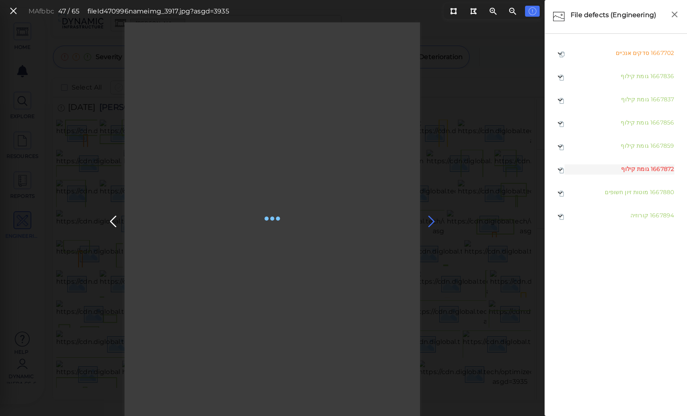
click at [430, 219] on icon at bounding box center [431, 222] width 13 height 16
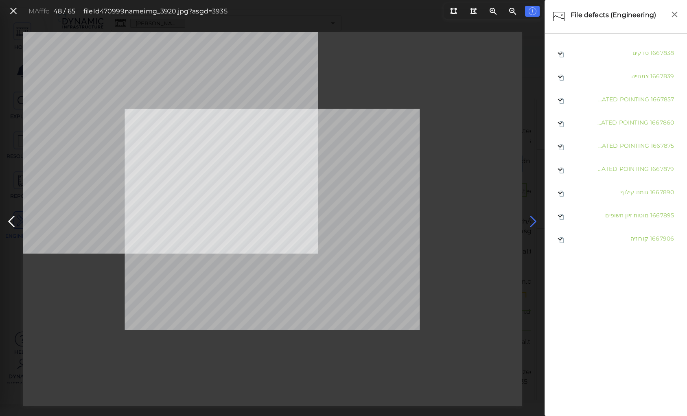
click at [530, 218] on icon at bounding box center [533, 222] width 13 height 16
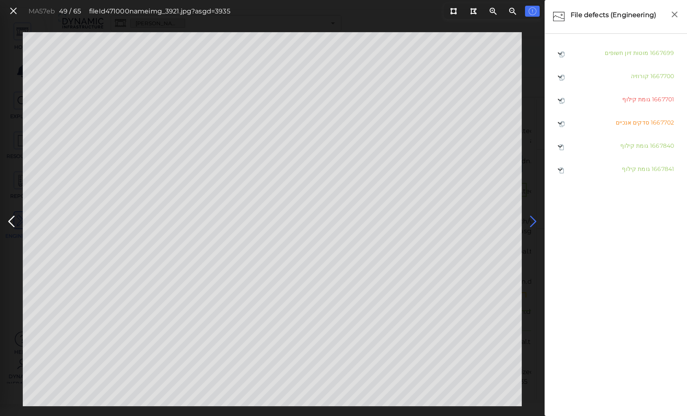
click at [529, 216] on icon at bounding box center [533, 222] width 13 height 16
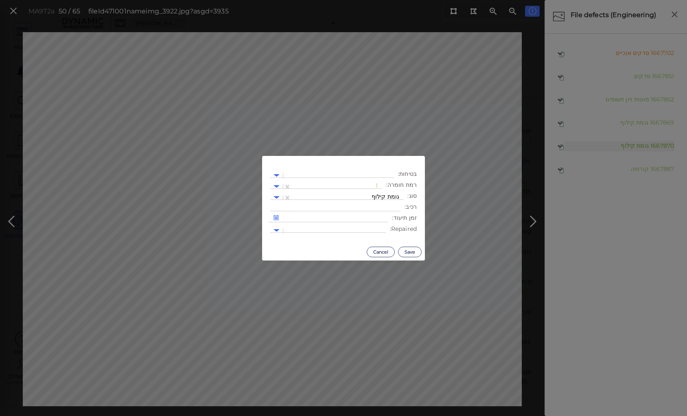
click at [500, 0] on body "This app is not optimized for mobile screens. Please access using a desktop or …" at bounding box center [343, 0] width 687 height 0
click at [378, 186] on input "text" at bounding box center [377, 186] width 2 height 9
click at [374, 185] on div at bounding box center [337, 186] width 82 height 9
click at [374, 183] on div at bounding box center [337, 186] width 82 height 9
click at [373, 180] on div at bounding box center [338, 175] width 103 height 9
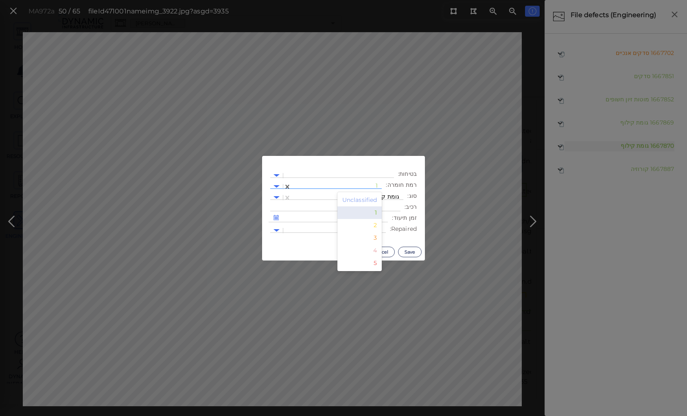
click at [339, 185] on div at bounding box center [337, 186] width 82 height 9
click at [378, 239] on div "3" at bounding box center [359, 238] width 45 height 13
click at [410, 251] on button "Save" at bounding box center [410, 252] width 24 height 11
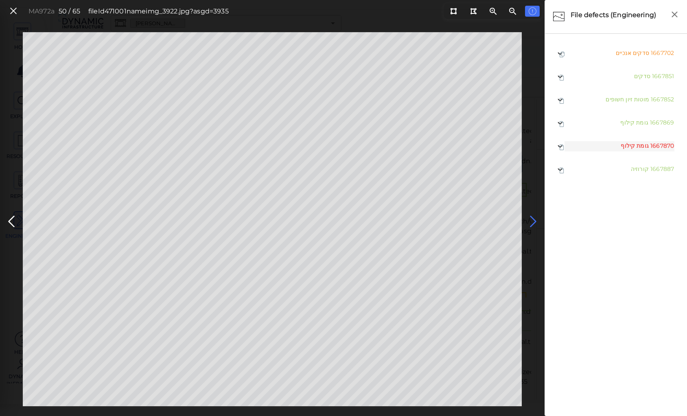
click at [531, 218] on icon at bounding box center [533, 222] width 13 height 16
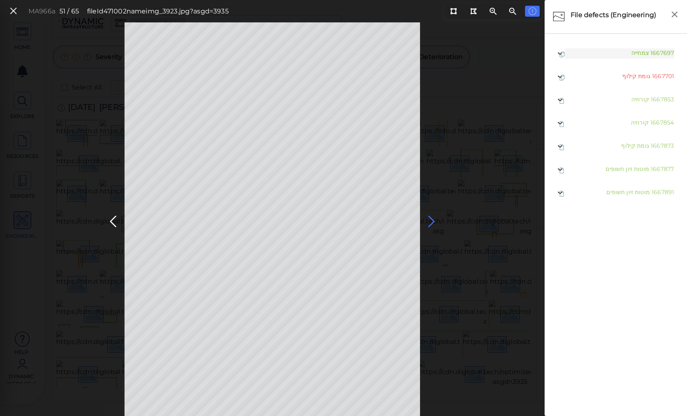
click at [433, 218] on icon at bounding box center [431, 222] width 13 height 16
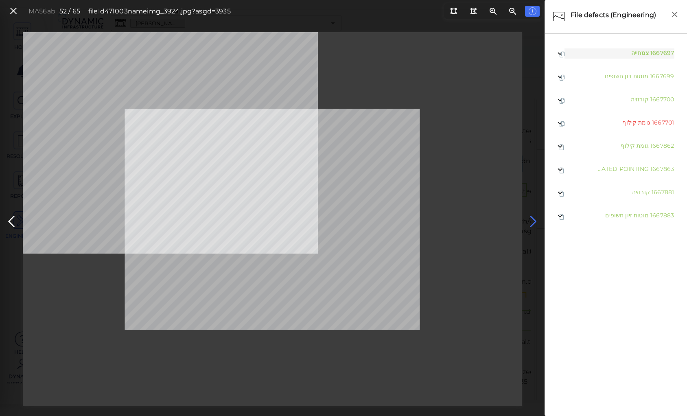
click at [532, 217] on icon at bounding box center [533, 222] width 13 height 16
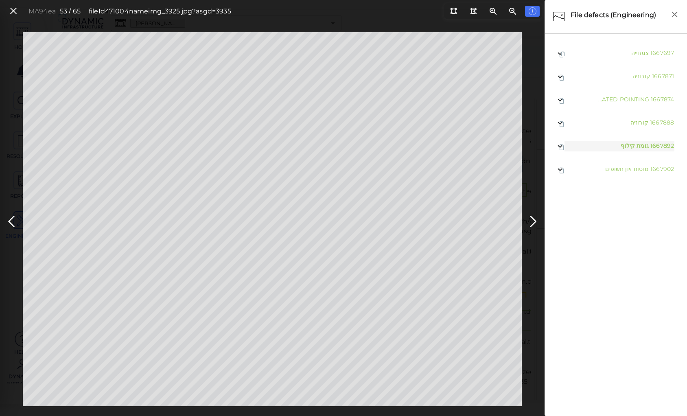
click at [247, 0] on body "This app is not optimized for mobile screens. Please access using a desktop or …" at bounding box center [343, 0] width 687 height 0
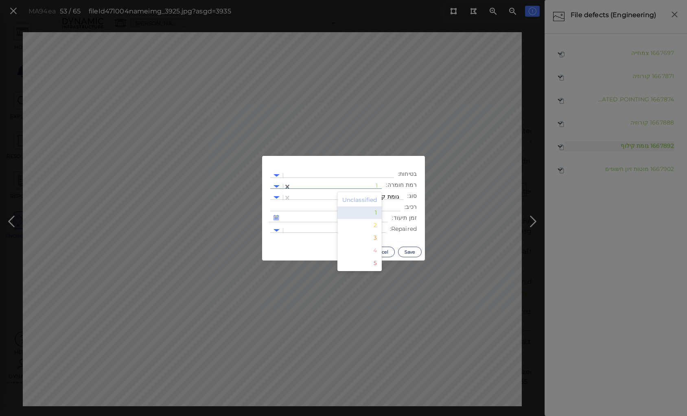
click at [367, 186] on div at bounding box center [337, 186] width 82 height 9
click at [376, 239] on div "3" at bounding box center [359, 238] width 45 height 13
click at [410, 251] on button "Save" at bounding box center [410, 252] width 24 height 11
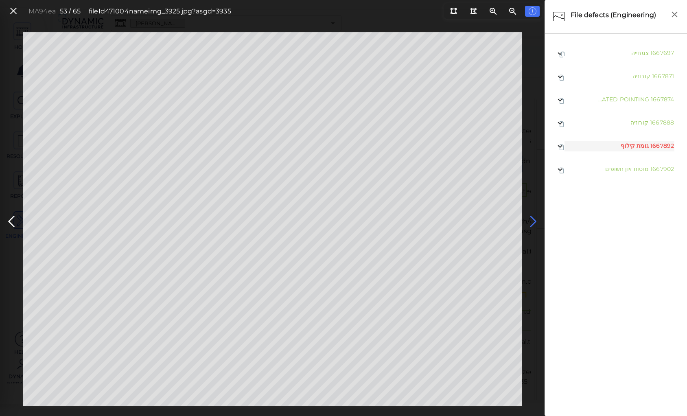
click at [532, 217] on icon at bounding box center [533, 222] width 13 height 16
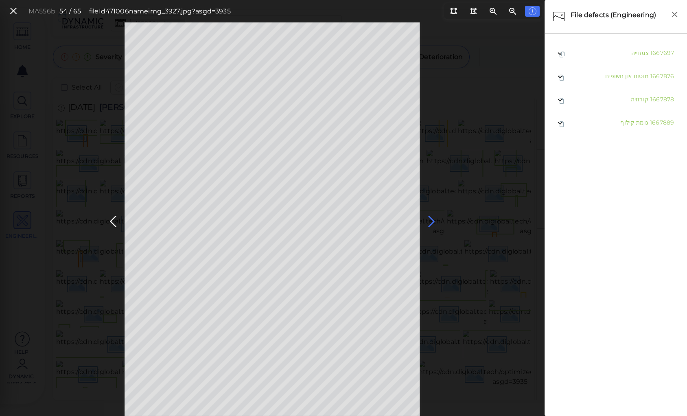
click at [430, 218] on icon at bounding box center [431, 222] width 13 height 16
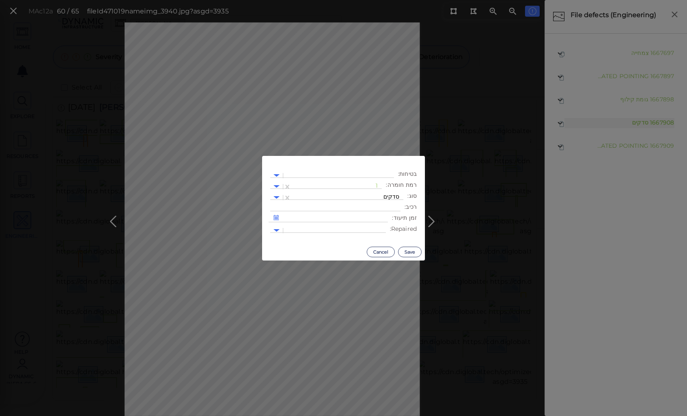
click at [383, 0] on body "This app is not optimized for mobile screens. Please access using a desktop or …" at bounding box center [343, 0] width 687 height 0
click at [375, 184] on div at bounding box center [337, 186] width 82 height 9
click at [378, 226] on div "2" at bounding box center [359, 225] width 45 height 13
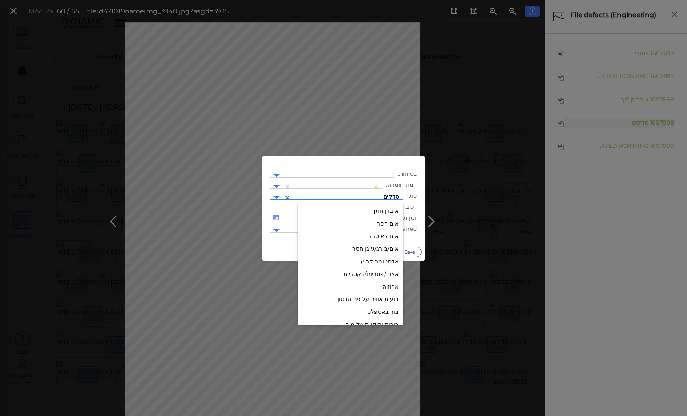
scroll to position [805, 0]
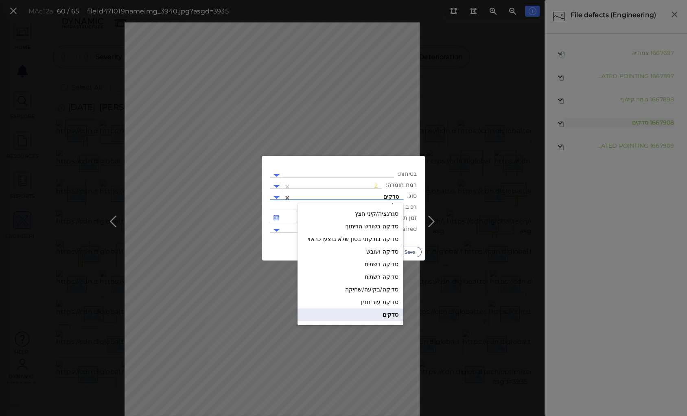
click at [370, 196] on div at bounding box center [348, 197] width 104 height 9
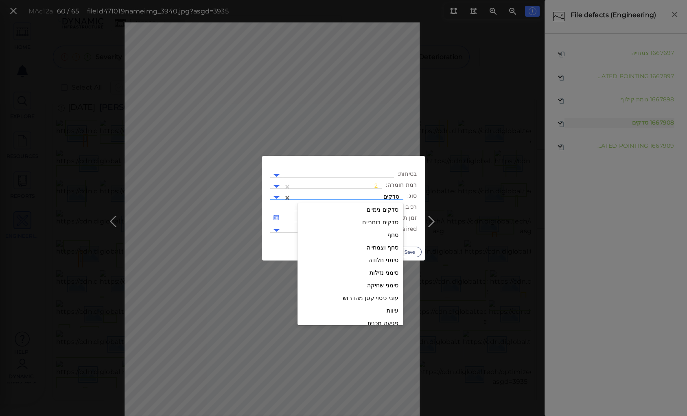
scroll to position [902, 0]
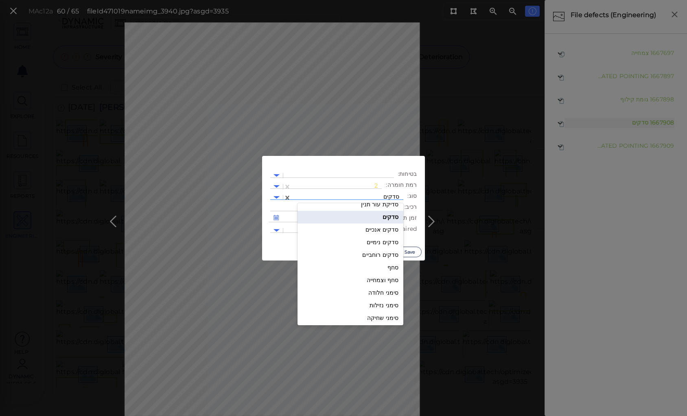
click at [379, 232] on div "סדקים אנכיים" at bounding box center [351, 229] width 106 height 13
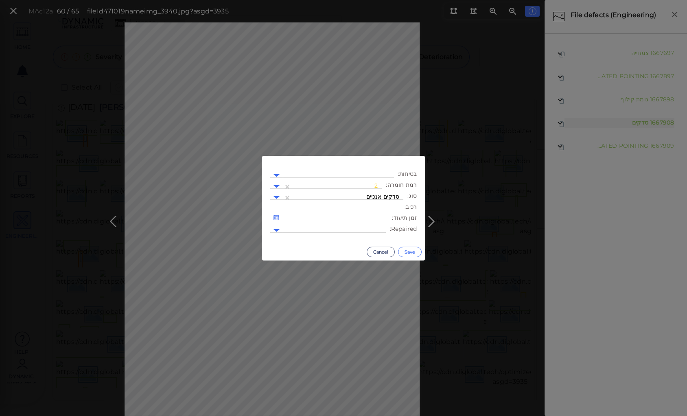
click at [411, 254] on button "Save" at bounding box center [410, 252] width 24 height 11
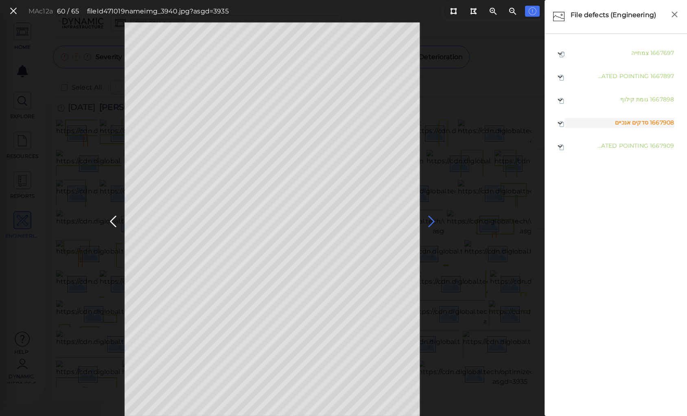
click at [427, 217] on icon at bounding box center [431, 222] width 13 height 16
click at [234, 0] on body "This app is not optimized for mobile screens. Please access using a desktop or …" at bounding box center [343, 0] width 687 height 0
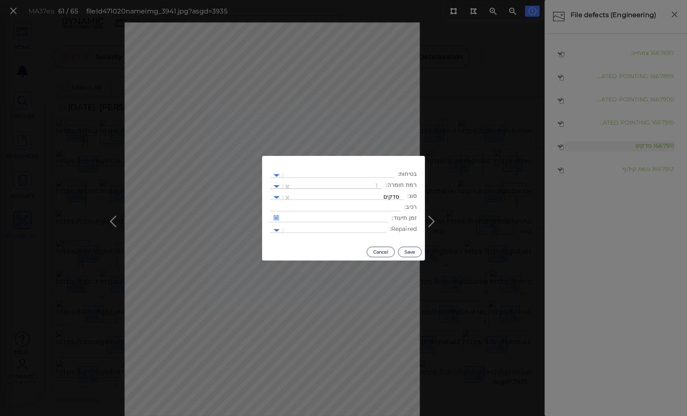
click at [359, 184] on div at bounding box center [337, 186] width 82 height 9
click at [372, 226] on div "2" at bounding box center [359, 225] width 45 height 13
click at [376, 195] on div at bounding box center [348, 197] width 104 height 9
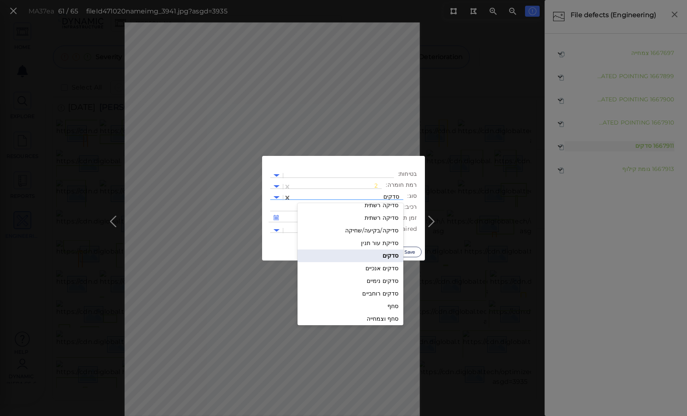
scroll to position [902, 0]
click at [379, 228] on div "סדקים אנכיים" at bounding box center [351, 229] width 106 height 13
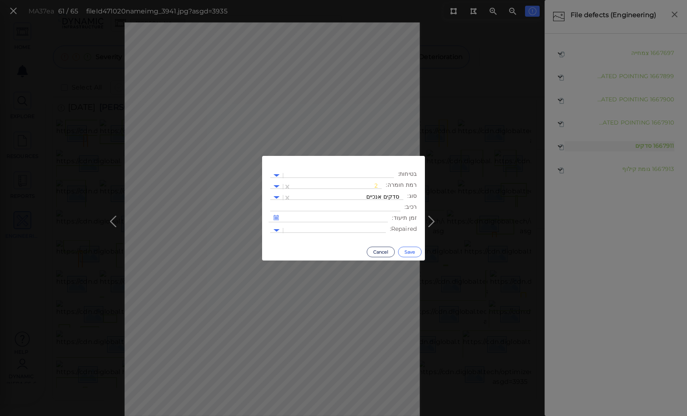
click at [410, 249] on button "Save" at bounding box center [410, 252] width 24 height 11
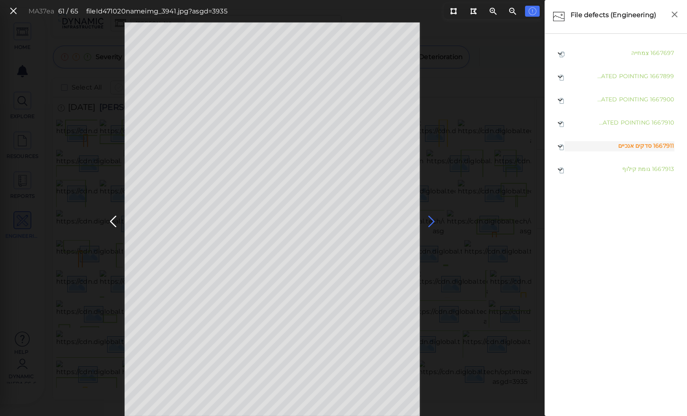
click at [429, 218] on icon at bounding box center [431, 222] width 13 height 16
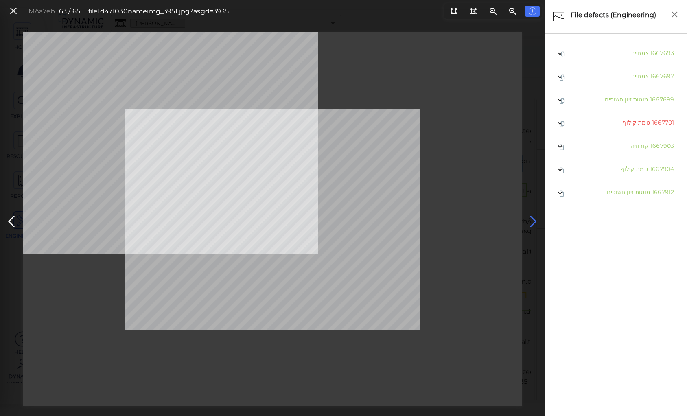
click at [532, 219] on icon at bounding box center [533, 222] width 13 height 16
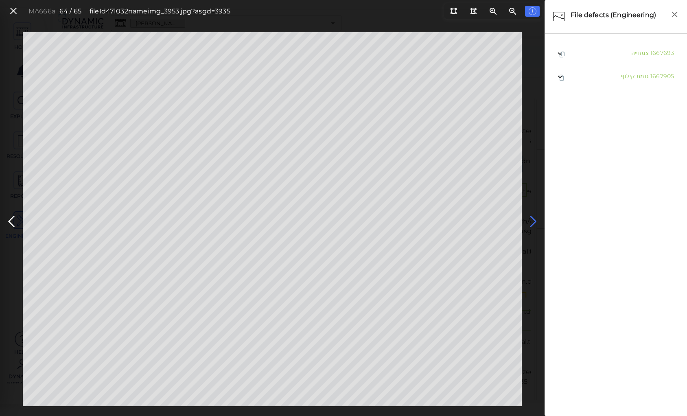
click at [532, 219] on icon at bounding box center [533, 222] width 13 height 16
click at [16, 13] on icon at bounding box center [13, 11] width 9 height 11
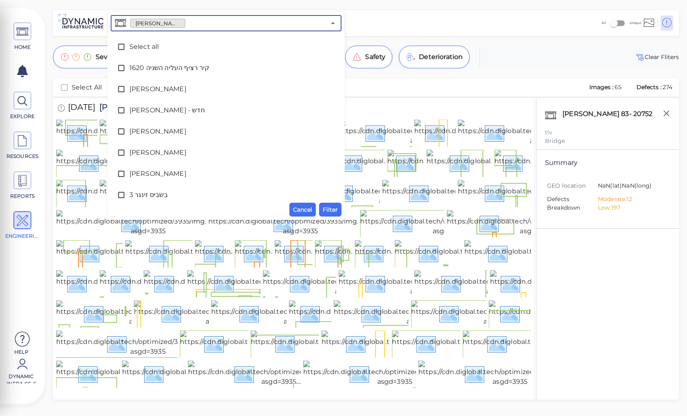
click at [193, 21] on input "text" at bounding box center [255, 23] width 140 height 11
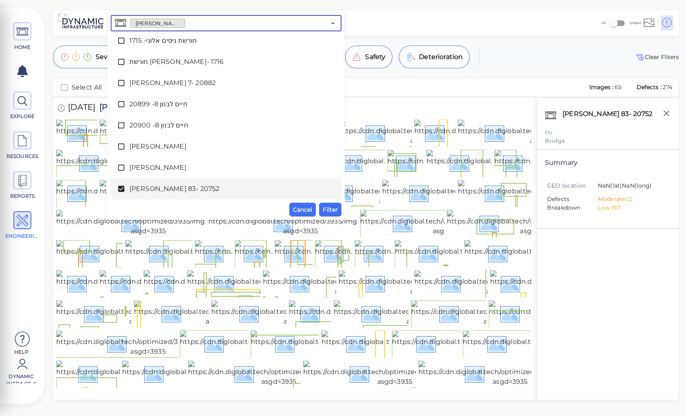
click at [120, 186] on icon at bounding box center [121, 189] width 6 height 6
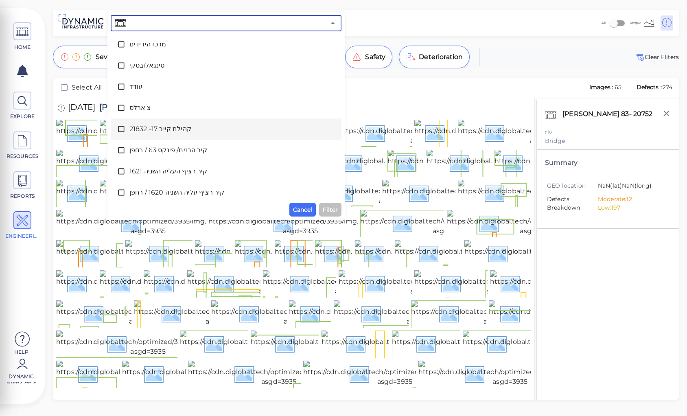
scroll to position [413, 0]
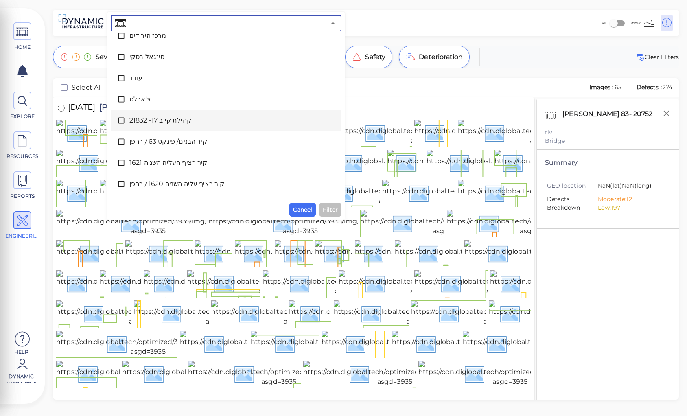
click at [173, 119] on span "קהילת קייב 17- 21832" at bounding box center [225, 121] width 193 height 10
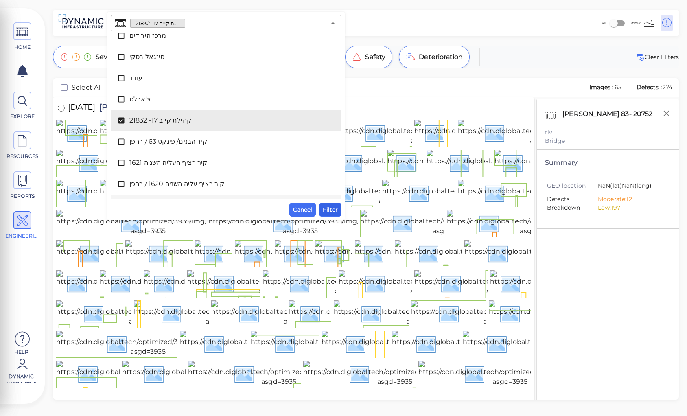
click at [329, 210] on span "Filter" at bounding box center [330, 210] width 15 height 10
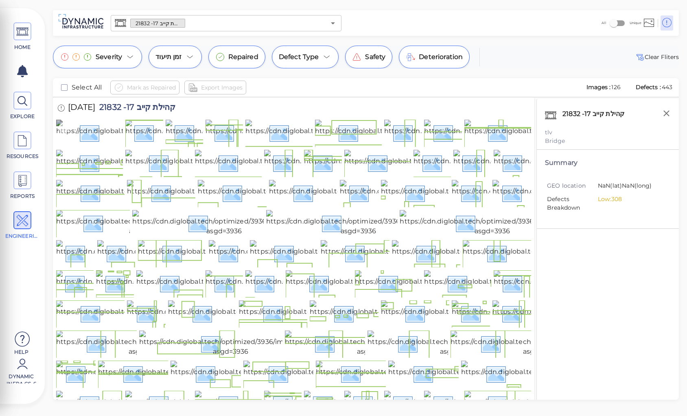
click at [88, 146] on img at bounding box center [145, 133] width 179 height 26
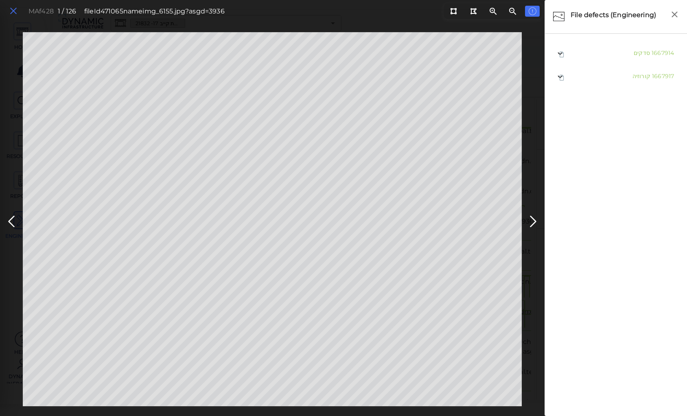
click at [15, 9] on icon at bounding box center [13, 11] width 9 height 11
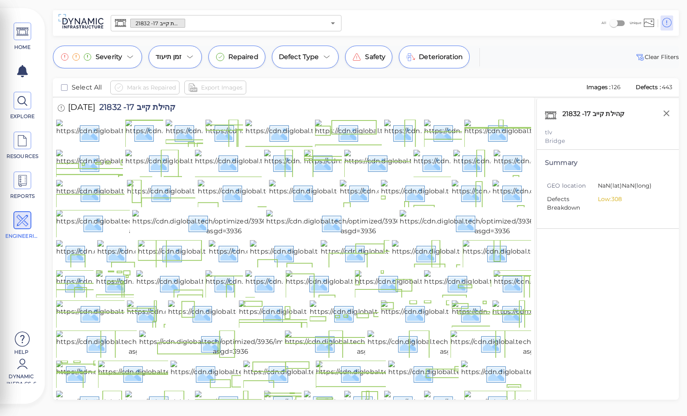
click at [151, 106] on span "קהילת קייב 17- 21832" at bounding box center [135, 108] width 80 height 11
copy span "קהילת קייב 17- 21832"
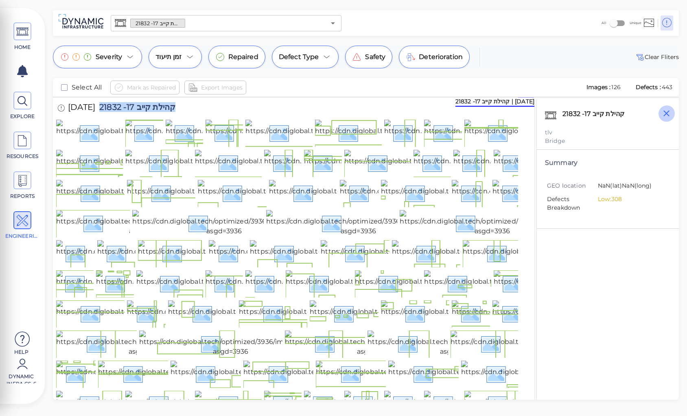
click at [667, 116] on icon "button" at bounding box center [666, 113] width 10 height 10
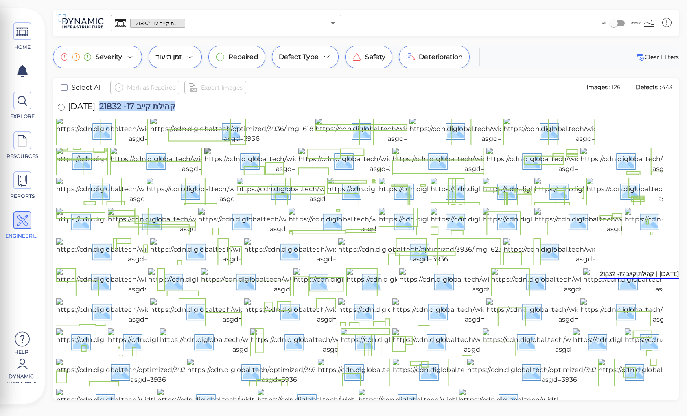
scroll to position [615, 0]
click at [251, 174] on img at bounding box center [293, 161] width 179 height 26
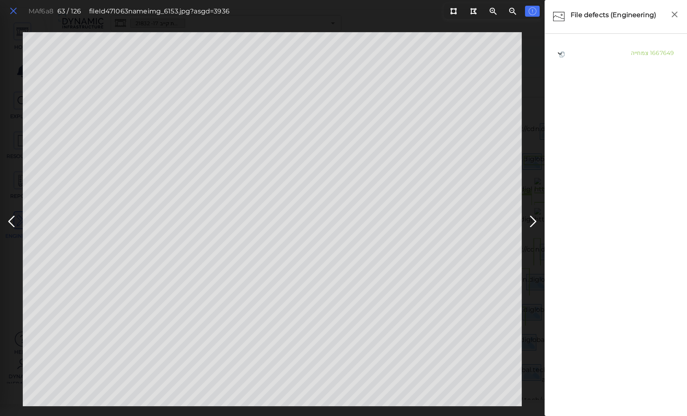
click at [12, 9] on icon at bounding box center [13, 11] width 9 height 11
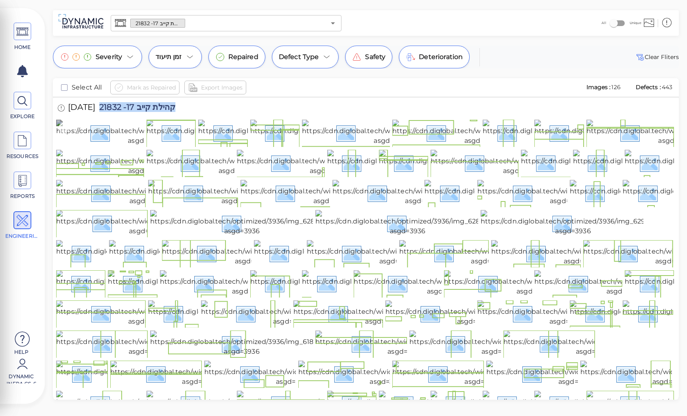
click at [81, 146] on img at bounding box center [145, 133] width 179 height 26
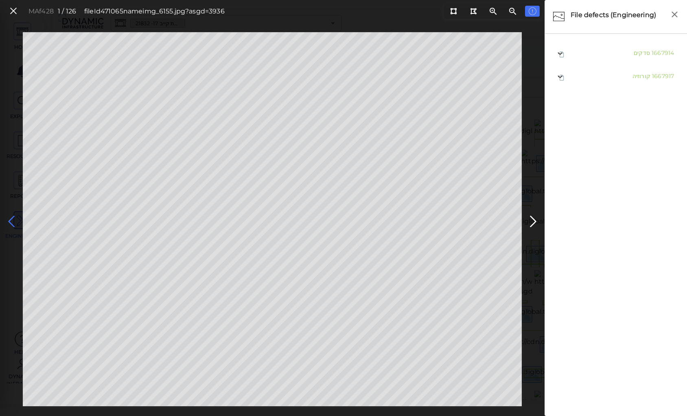
click at [11, 218] on icon at bounding box center [11, 222] width 13 height 16
click at [11, 9] on icon at bounding box center [13, 11] width 9 height 11
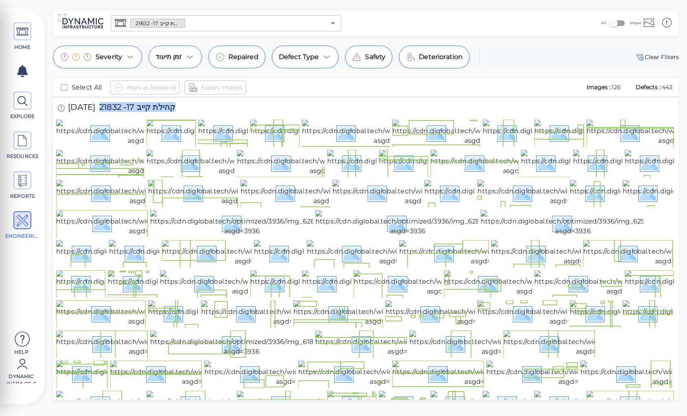
click at [151, 107] on span "קהילת קייב 17- 21832" at bounding box center [135, 108] width 80 height 11
copy span "קהילת קייב 17- 21832"
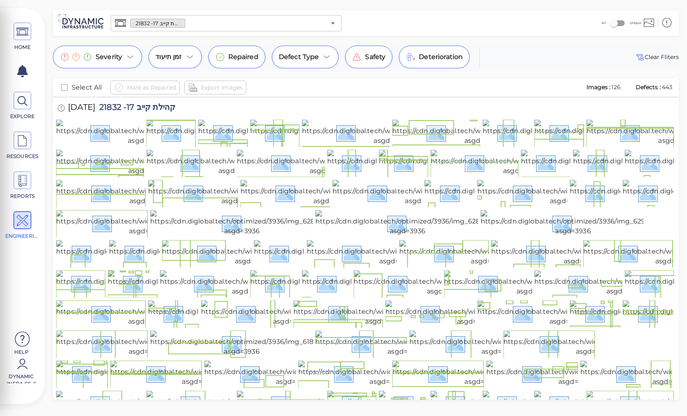
click at [519, 51] on div "Severity זמן תיעוד Repaired Defect Type Safety Deterioration Clear Fliters" at bounding box center [366, 57] width 626 height 23
click at [423, 103] on div "23/7/2025 קהילת קייב 17- 21832" at bounding box center [366, 108] width 620 height 22
click at [107, 146] on img at bounding box center [145, 133] width 179 height 26
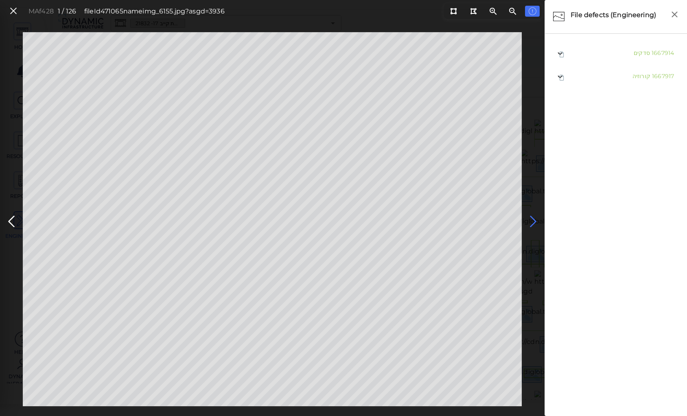
click at [535, 220] on icon at bounding box center [533, 222] width 13 height 16
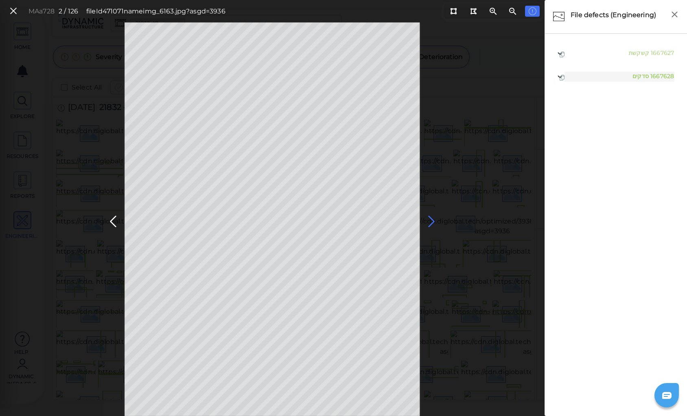
click at [430, 221] on icon at bounding box center [431, 222] width 13 height 16
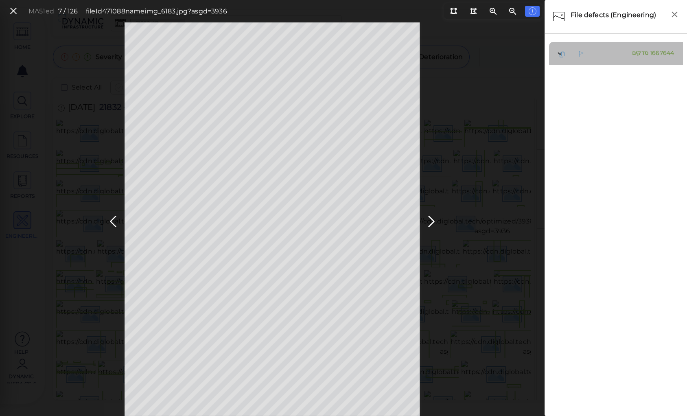
click at [639, 55] on span "סדקים" at bounding box center [640, 52] width 16 height 7
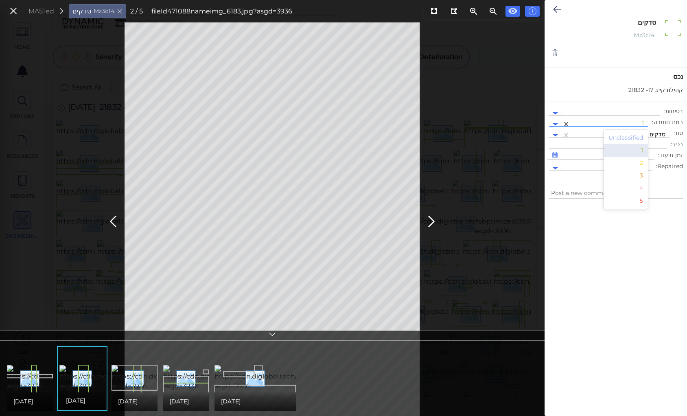
click at [624, 122] on div at bounding box center [609, 124] width 70 height 9
click at [645, 162] on div "2" at bounding box center [626, 163] width 45 height 13
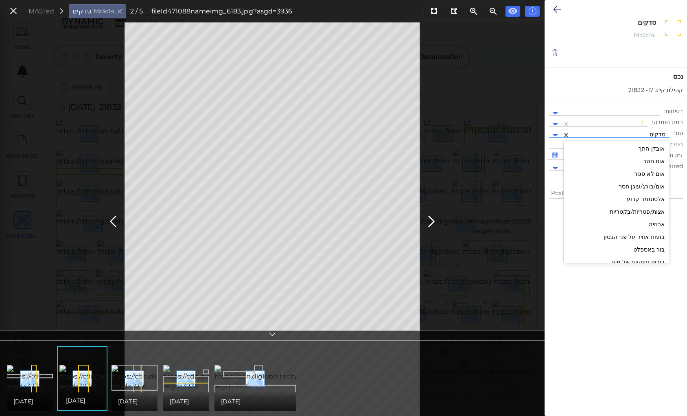
click at [635, 134] on div at bounding box center [619, 135] width 91 height 9
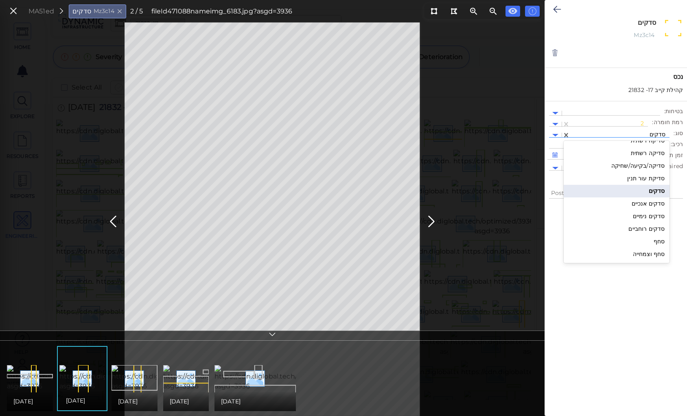
scroll to position [870, 0]
click at [651, 212] on div "סדקים נימיים" at bounding box center [617, 212] width 106 height 13
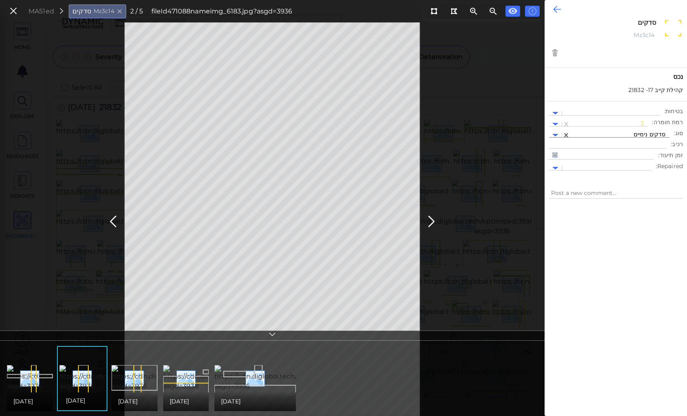
type textarea "x"
type textarea "סדקים נימיים"
click at [554, 8] on icon at bounding box center [557, 9] width 8 height 10
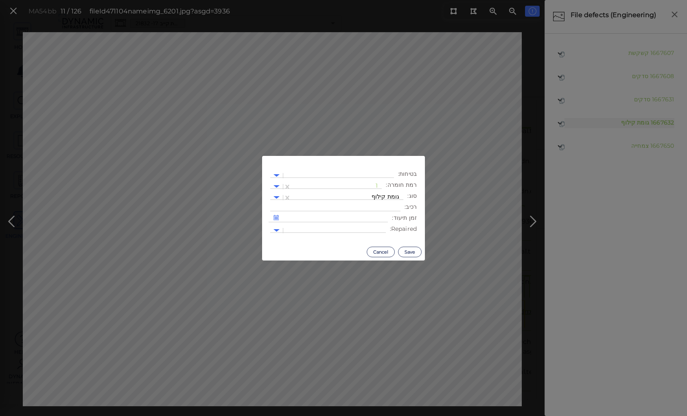
click at [147, 0] on body "This app is not optimized for mobile screens. Please access using a desktop or …" at bounding box center [343, 0] width 687 height 0
click at [335, 184] on div at bounding box center [337, 186] width 82 height 9
click at [376, 224] on div "2" at bounding box center [359, 225] width 45 height 13
click at [414, 250] on button "Save" at bounding box center [410, 252] width 24 height 11
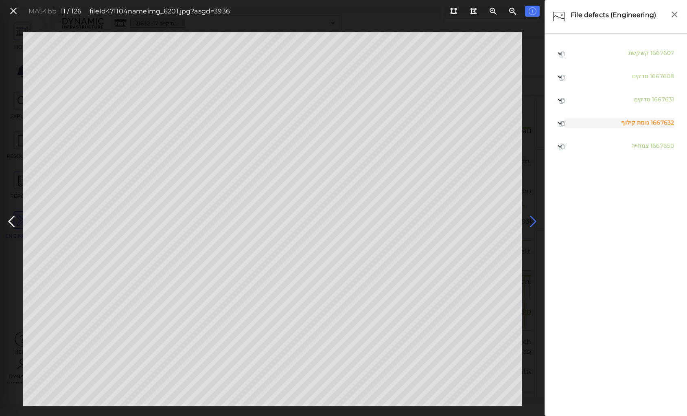
click at [530, 219] on icon at bounding box center [533, 222] width 13 height 16
click at [532, 218] on icon at bounding box center [533, 222] width 13 height 16
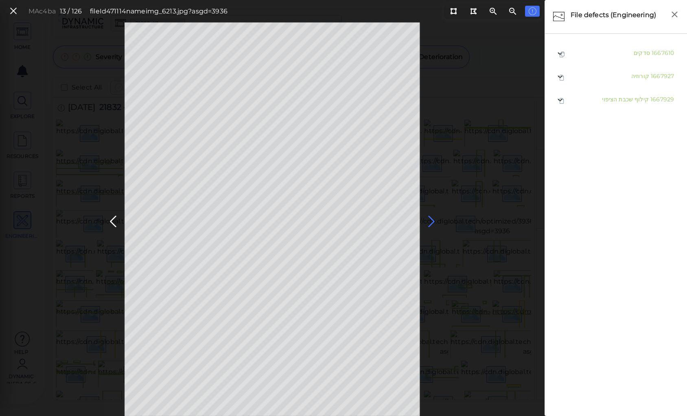
click at [429, 219] on icon at bounding box center [431, 222] width 13 height 16
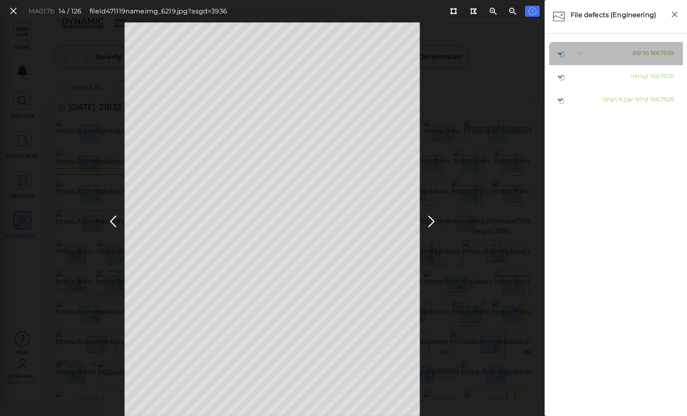
click at [633, 53] on span "סדקים" at bounding box center [641, 52] width 16 height 7
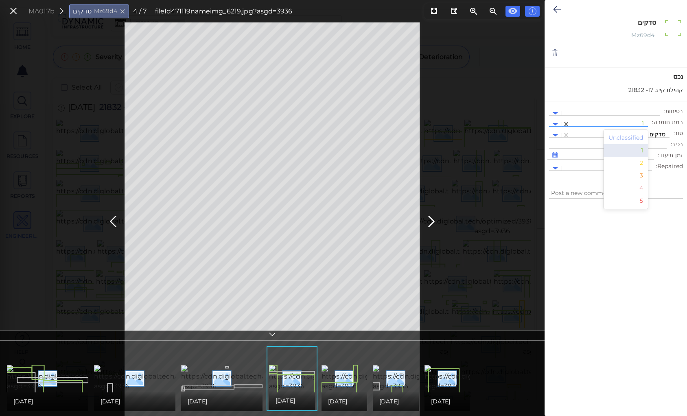
click at [618, 120] on div at bounding box center [609, 124] width 70 height 9
drag, startPoint x: 642, startPoint y: 163, endPoint x: 639, endPoint y: 150, distance: 13.1
click at [642, 163] on div "2" at bounding box center [626, 163] width 45 height 13
click at [626, 133] on div at bounding box center [619, 135] width 91 height 9
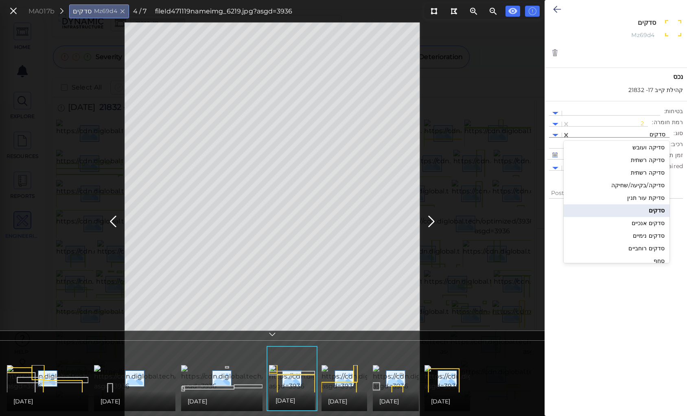
scroll to position [879, 0]
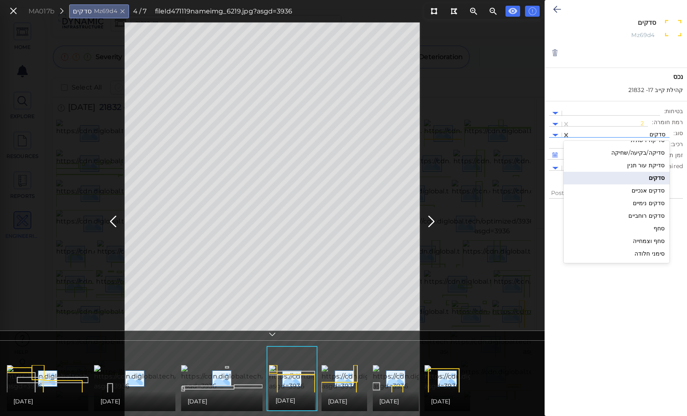
click at [656, 202] on div "סדקים נימיים" at bounding box center [617, 203] width 106 height 13
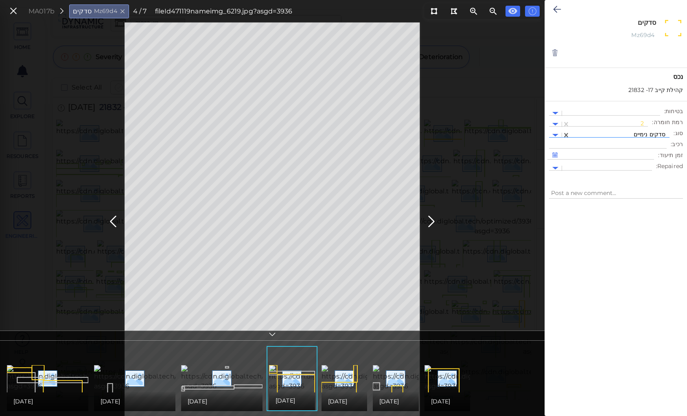
type textarea "x"
type textarea "סדקים נימיים"
click at [554, 7] on icon at bounding box center [557, 9] width 8 height 10
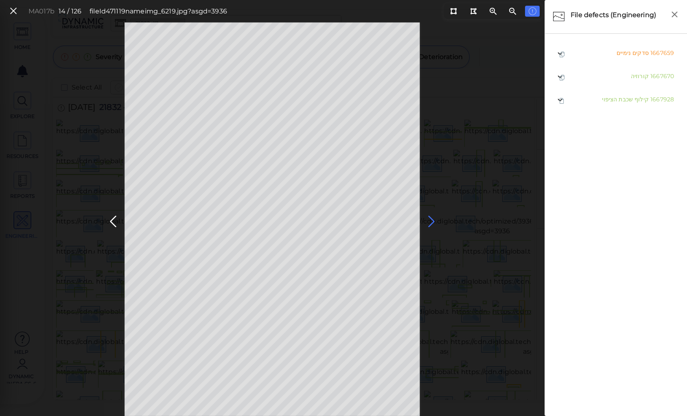
click at [431, 220] on icon at bounding box center [431, 222] width 13 height 16
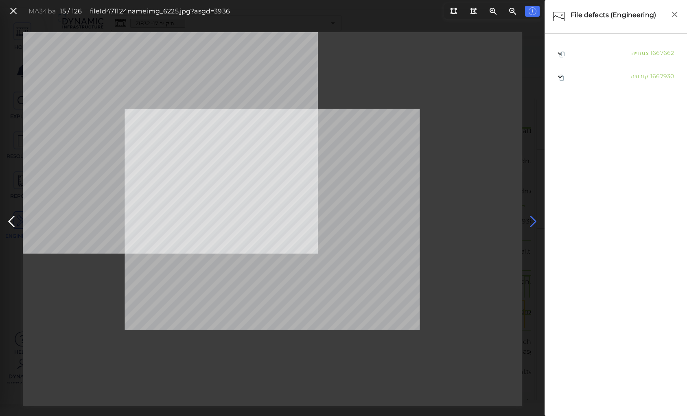
click at [532, 216] on icon at bounding box center [533, 222] width 13 height 16
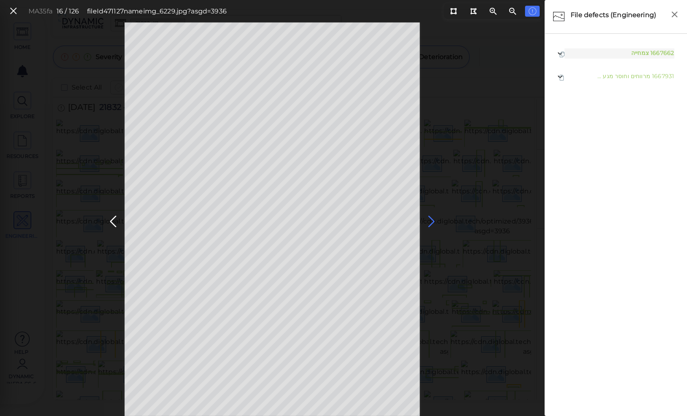
click at [430, 217] on icon at bounding box center [431, 222] width 13 height 16
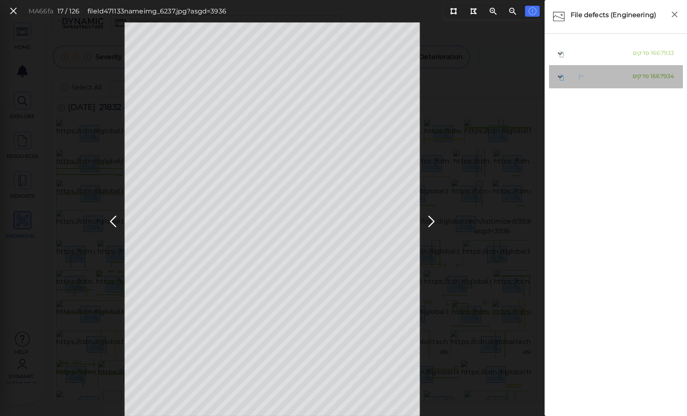
click at [633, 73] on span "סדקים" at bounding box center [641, 75] width 16 height 7
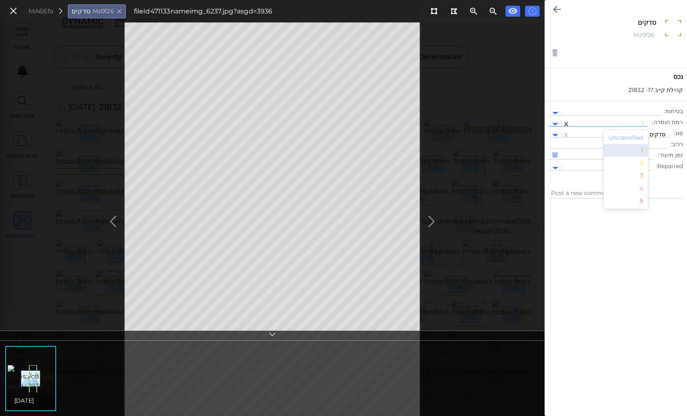
click at [619, 122] on div at bounding box center [609, 124] width 70 height 9
click at [638, 161] on div "2" at bounding box center [626, 163] width 45 height 13
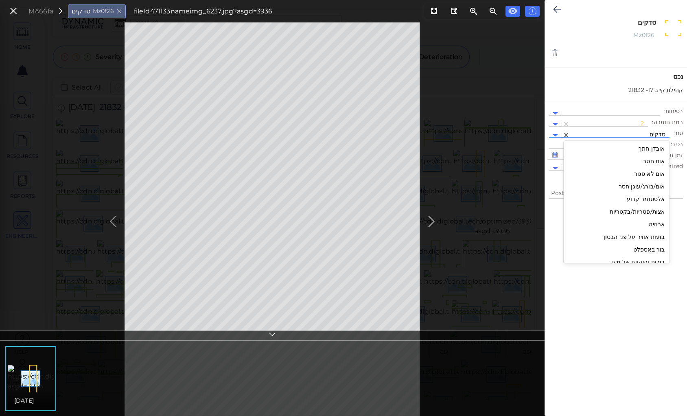
scroll to position [805, 0]
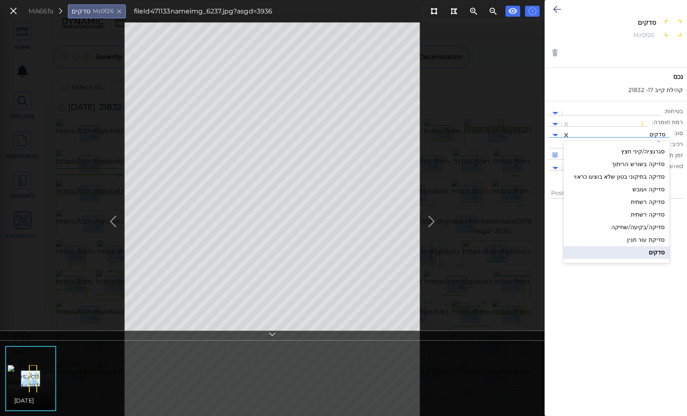
click at [631, 134] on div at bounding box center [619, 135] width 91 height 9
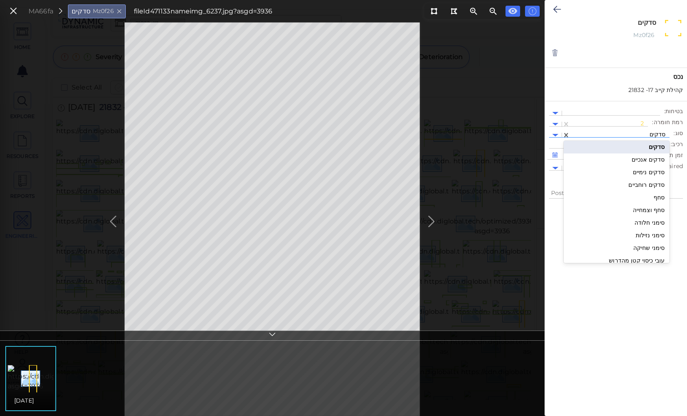
scroll to position [935, 0]
click at [639, 148] on div "סדקים נימיים" at bounding box center [617, 147] width 106 height 13
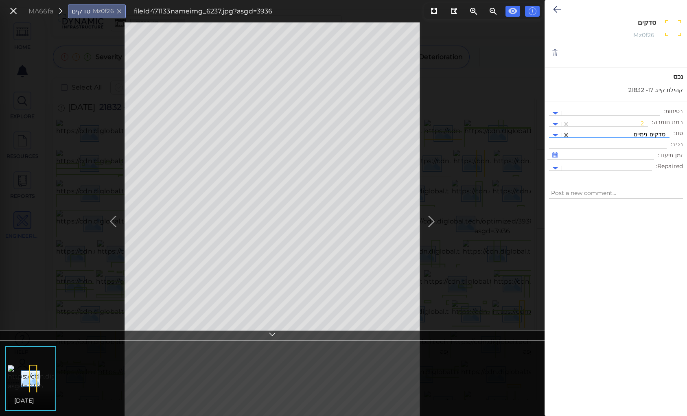
type textarea "x"
type textarea "סדקים נימיים"
drag, startPoint x: 555, startPoint y: 7, endPoint x: 0, endPoint y: 18, distance: 554.9
click at [555, 6] on icon at bounding box center [557, 9] width 8 height 10
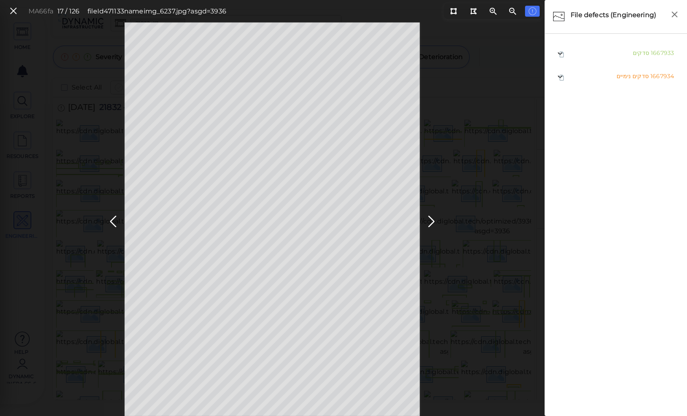
click at [471, 88] on div "MA66fa 17 / 126 fileId 471133 name img_6237.jpg?asgd=3936" at bounding box center [272, 219] width 545 height 394
click at [431, 220] on icon at bounding box center [431, 222] width 13 height 16
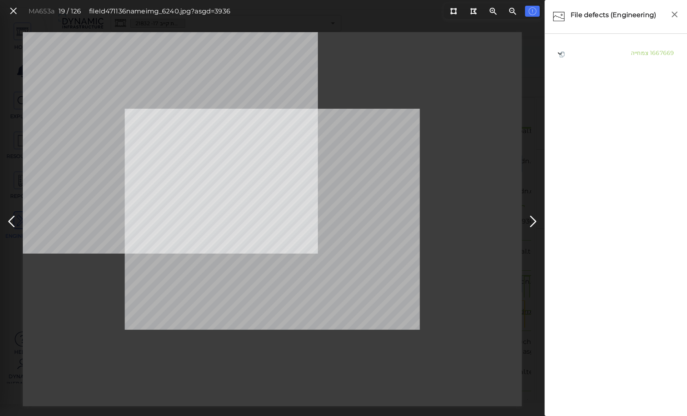
click at [525, 216] on button at bounding box center [533, 219] width 18 height 24
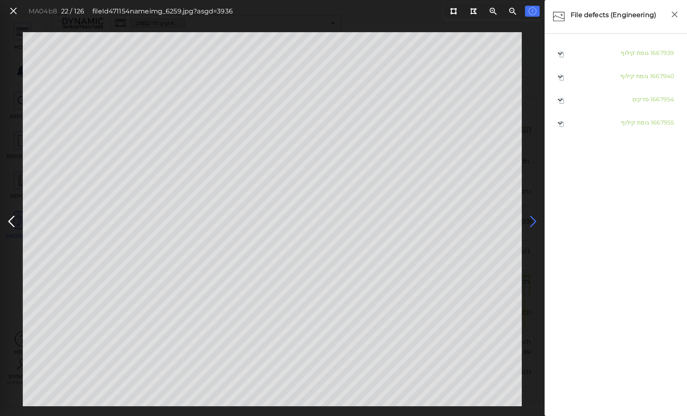
click at [531, 219] on icon at bounding box center [533, 222] width 13 height 16
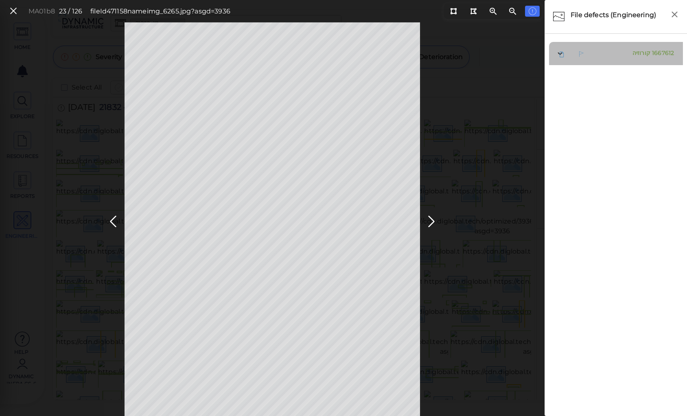
click at [637, 54] on span "קורוזיה" at bounding box center [642, 52] width 18 height 7
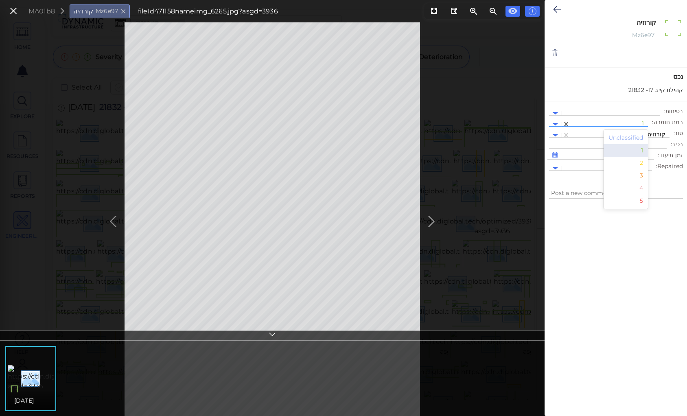
click at [637, 123] on div at bounding box center [609, 124] width 70 height 9
click at [646, 162] on div "2" at bounding box center [626, 163] width 45 height 13
type textarea "x"
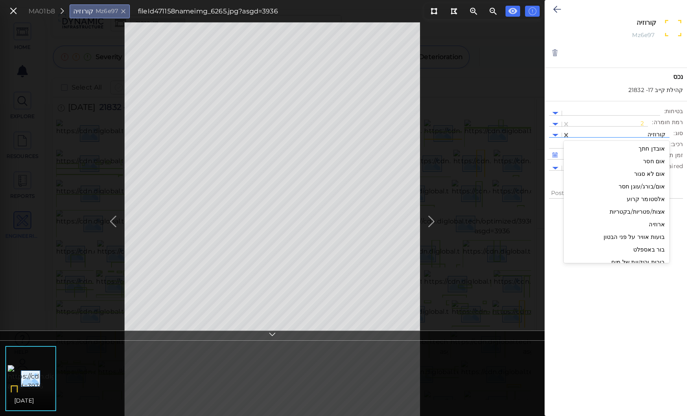
click at [643, 133] on div at bounding box center [619, 135] width 91 height 9
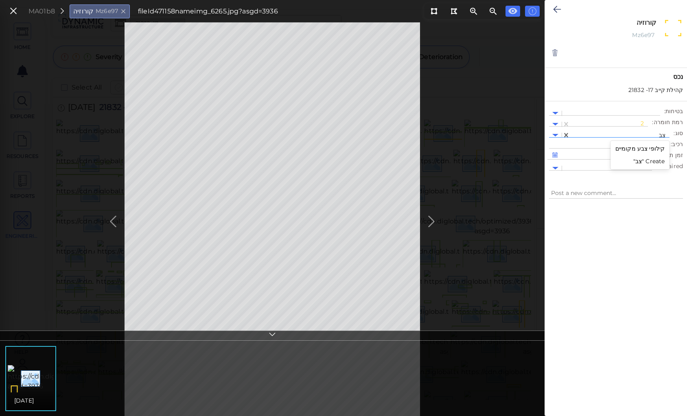
type input "צבע"
click at [630, 147] on div "קילופי צבע מקומיים" at bounding box center [640, 148] width 59 height 13
type textarea "x"
type textarea "קילופי צבע מקומיים"
click at [560, 7] on icon at bounding box center [557, 9] width 8 height 10
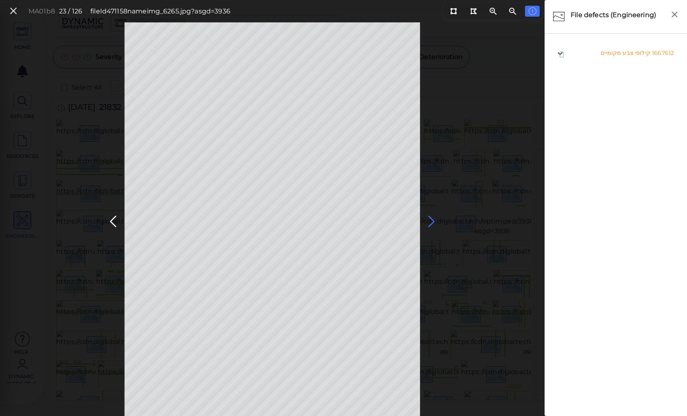
click at [432, 219] on icon at bounding box center [431, 222] width 13 height 16
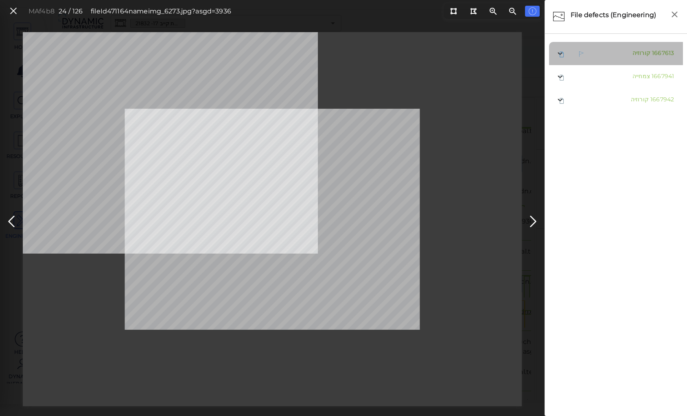
click at [640, 52] on span "קורוזיה" at bounding box center [642, 52] width 18 height 7
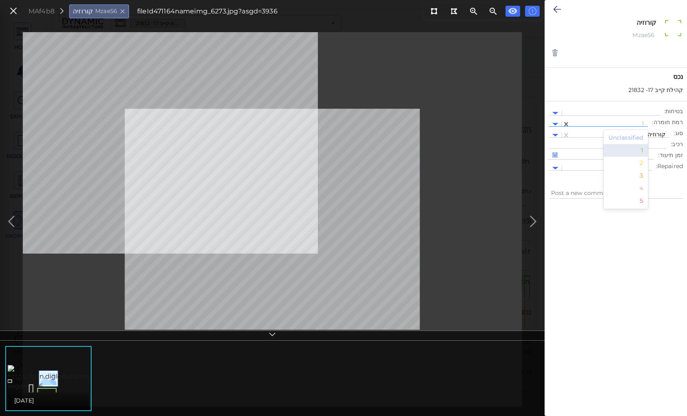
click at [641, 124] on div at bounding box center [609, 124] width 70 height 9
click at [640, 162] on div "2" at bounding box center [626, 163] width 45 height 13
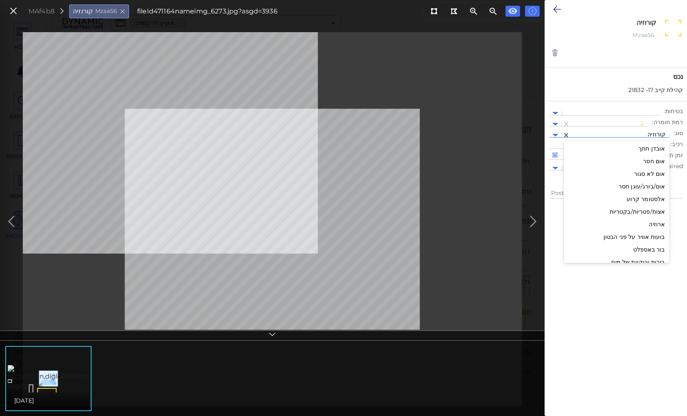
click at [635, 134] on div at bounding box center [619, 135] width 91 height 9
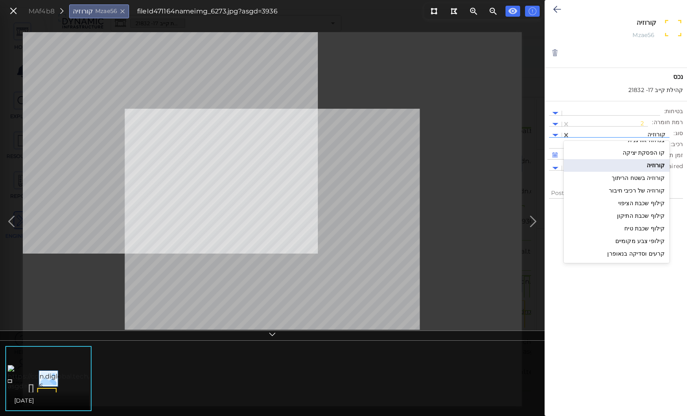
scroll to position [1142, 0]
click at [655, 230] on div "קילופי צבע מקומיים" at bounding box center [617, 230] width 106 height 13
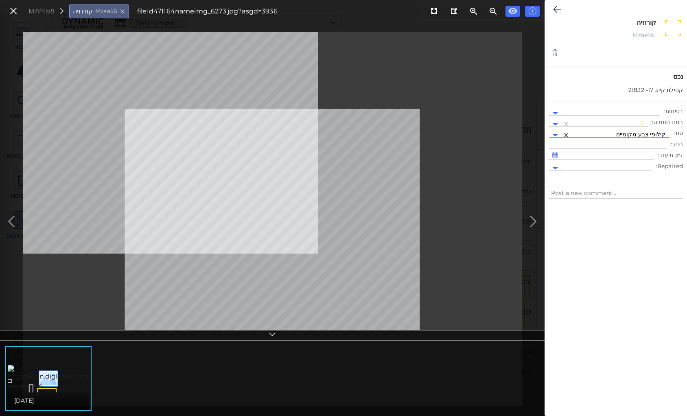
type textarea "x"
type textarea "קילופי צבע מקומיים"
click at [556, 7] on icon at bounding box center [557, 9] width 8 height 10
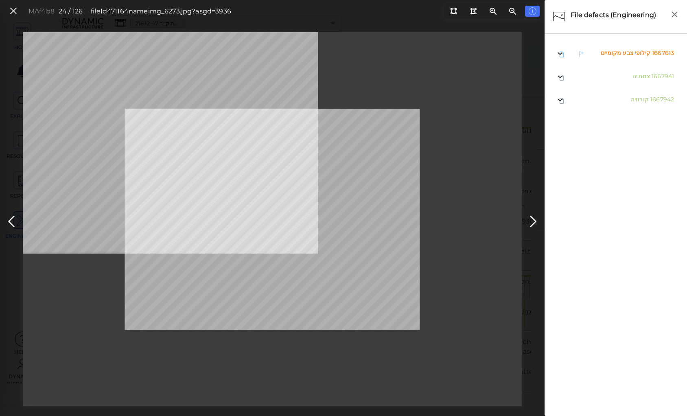
click at [607, 54] on span "קילופי צבע מקומיים" at bounding box center [626, 52] width 50 height 7
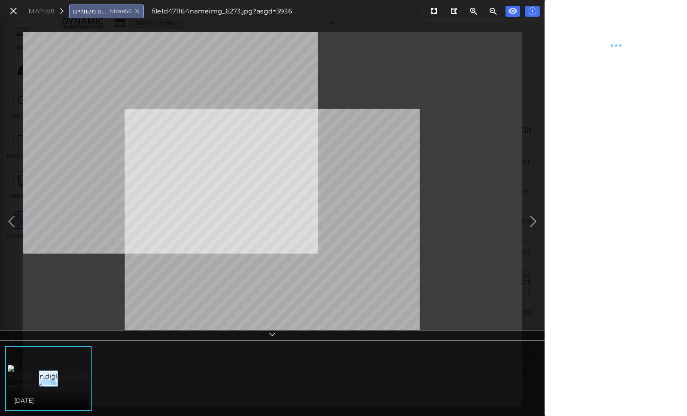
type textarea "x"
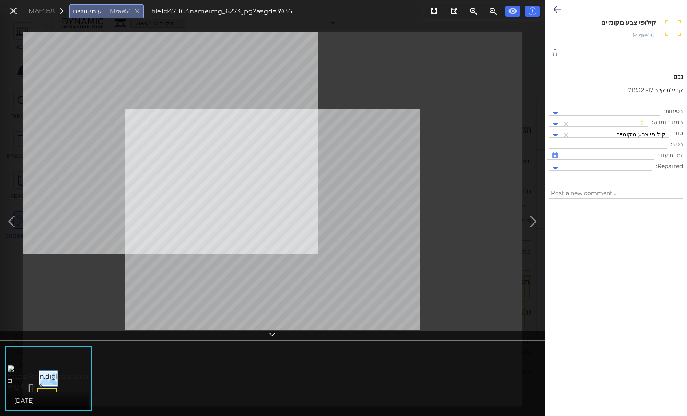
drag, startPoint x: 604, startPoint y: 23, endPoint x: 670, endPoint y: 18, distance: 65.3
click at [670, 18] on div "קילופי צבע מקומיים x Mzae56" at bounding box center [626, 32] width 113 height 31
click at [468, 241] on div at bounding box center [272, 219] width 499 height 374
drag, startPoint x: 554, startPoint y: 8, endPoint x: 466, endPoint y: 124, distance: 146.1
click at [554, 9] on icon at bounding box center [557, 9] width 8 height 10
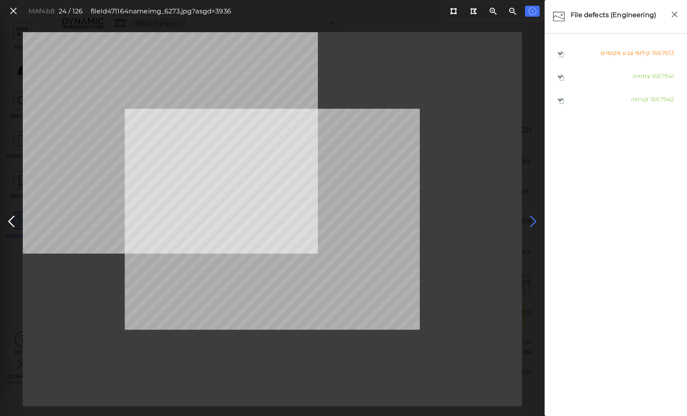
click at [534, 217] on icon at bounding box center [533, 222] width 13 height 16
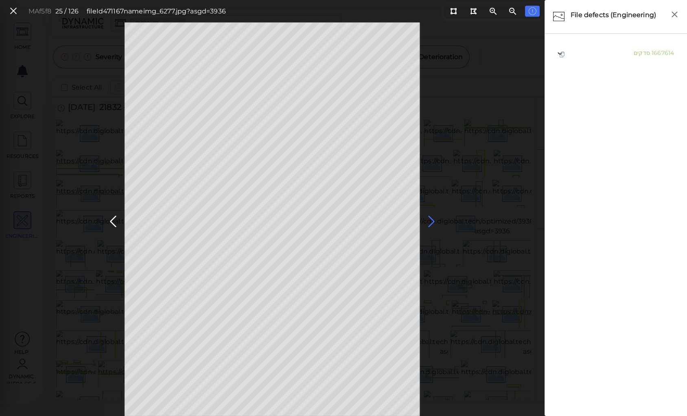
click at [429, 220] on icon at bounding box center [431, 222] width 13 height 16
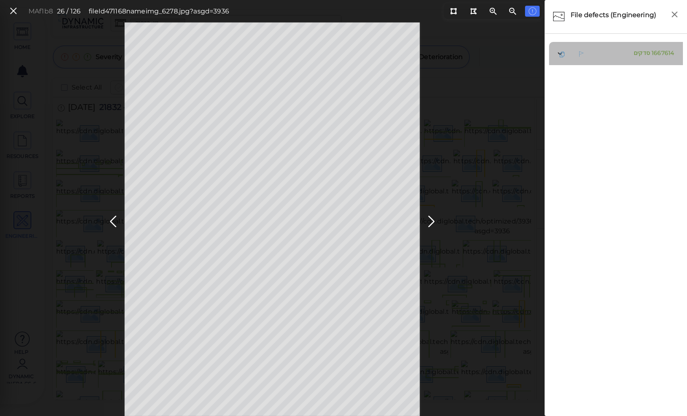
click at [645, 54] on span "סדקים" at bounding box center [642, 52] width 16 height 7
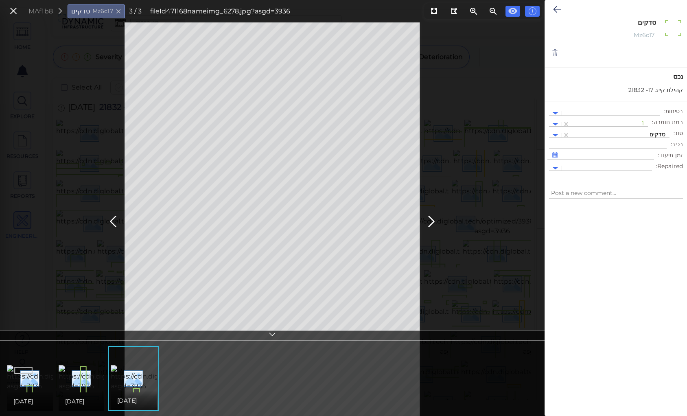
click at [619, 120] on div at bounding box center [609, 124] width 70 height 9
click at [642, 164] on div "2" at bounding box center [626, 163] width 45 height 13
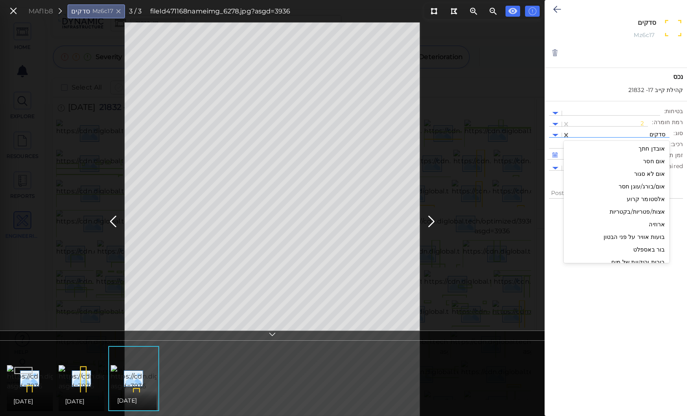
click at [628, 134] on div at bounding box center [619, 135] width 91 height 9
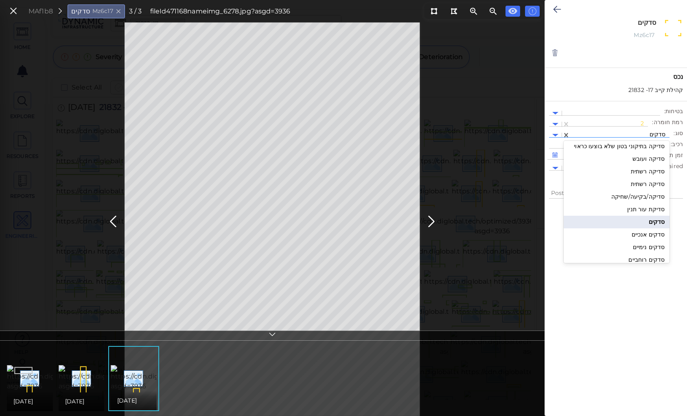
scroll to position [847, 0]
click at [651, 234] on div "סדקים נימיים" at bounding box center [617, 236] width 106 height 13
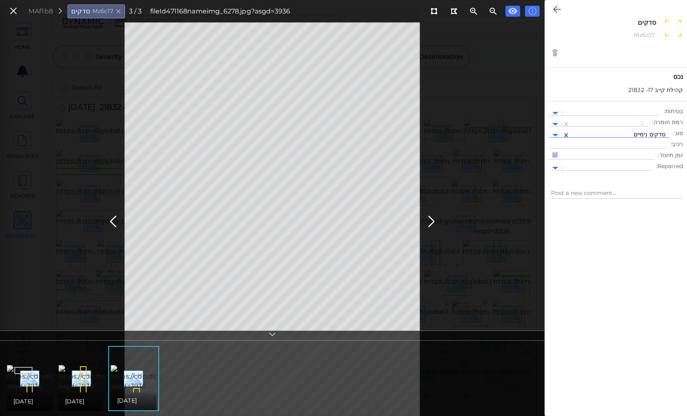
type textarea "x"
type textarea "סדקים נימיים"
click at [554, 7] on icon at bounding box center [557, 9] width 8 height 10
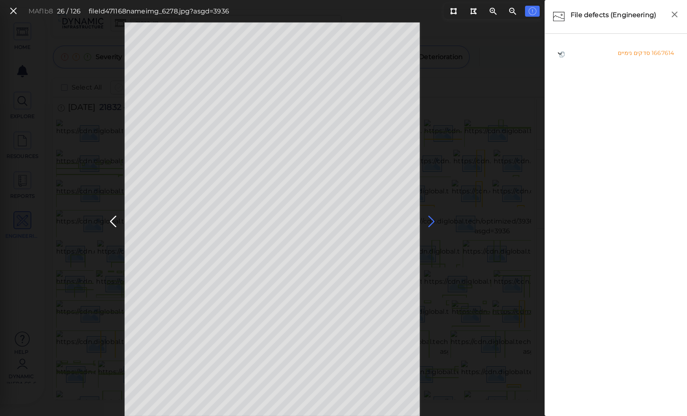
click at [430, 217] on icon at bounding box center [431, 222] width 13 height 16
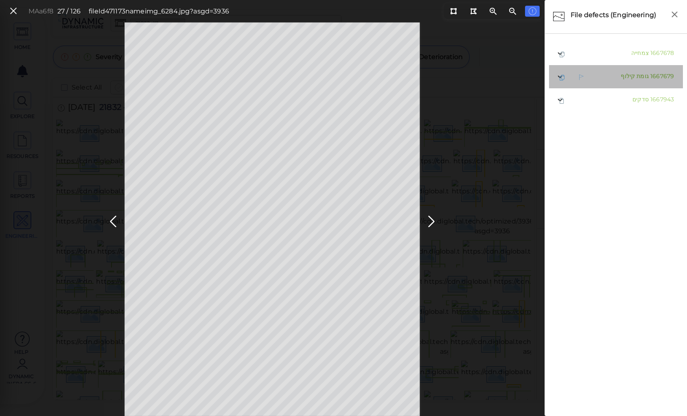
click at [628, 74] on span "גומת קילוף" at bounding box center [635, 75] width 28 height 7
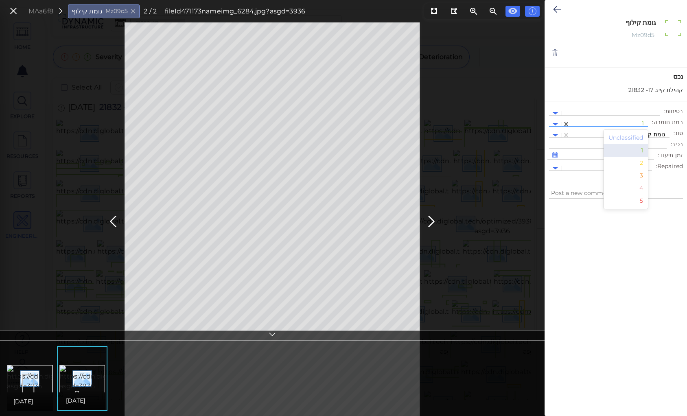
click at [612, 122] on div at bounding box center [609, 124] width 70 height 9
click at [642, 163] on div "2" at bounding box center [626, 163] width 45 height 13
type textarea "x"
click at [558, 9] on icon at bounding box center [557, 9] width 8 height 10
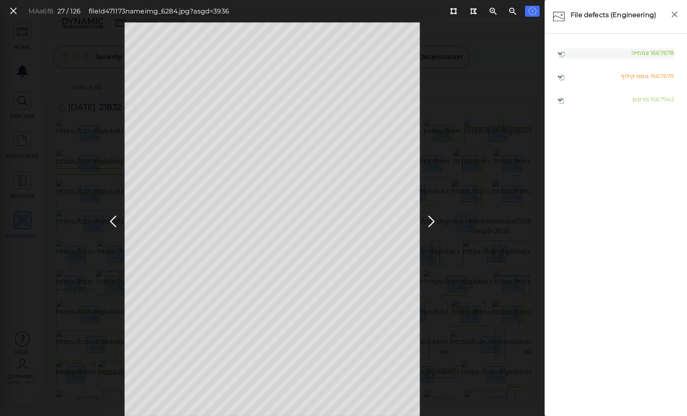
click at [450, 99] on div "MAa6f8 27 / 126 fileId 471173 name img_6284.jpg?asgd=3936" at bounding box center [272, 219] width 545 height 394
click at [617, 236] on ul "1667615 סדקים 1667947 סדקים" at bounding box center [616, 225] width 134 height 367
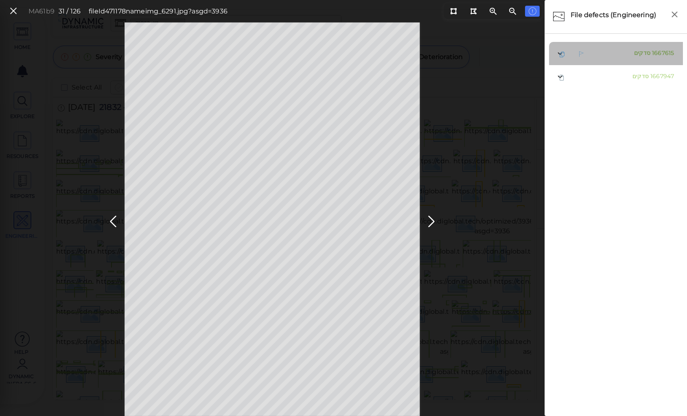
click at [635, 53] on span "סדקים" at bounding box center [642, 52] width 16 height 7
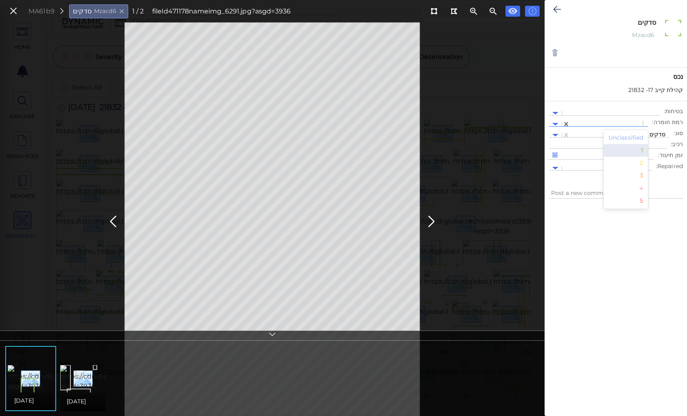
click at [623, 122] on div at bounding box center [609, 124] width 70 height 9
click at [645, 162] on div "2" at bounding box center [626, 163] width 45 height 13
click at [643, 135] on div at bounding box center [619, 135] width 91 height 9
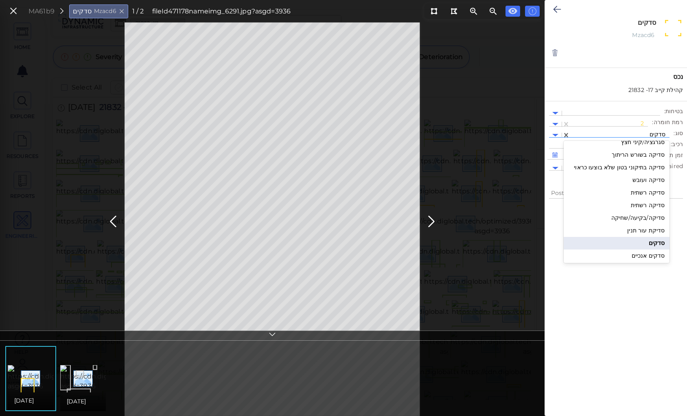
scroll to position [847, 0]
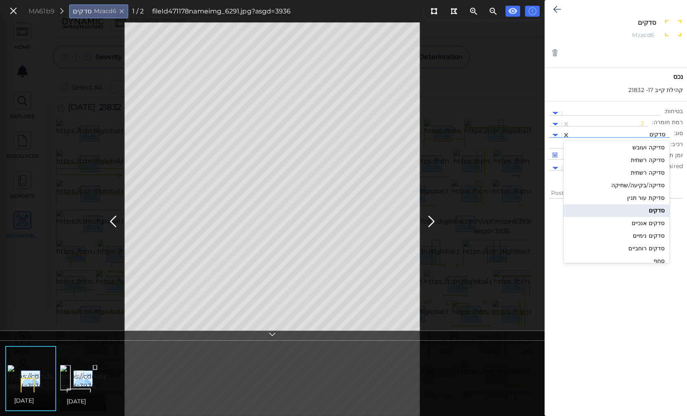
click at [645, 234] on div "סדקים נימיים" at bounding box center [617, 236] width 106 height 13
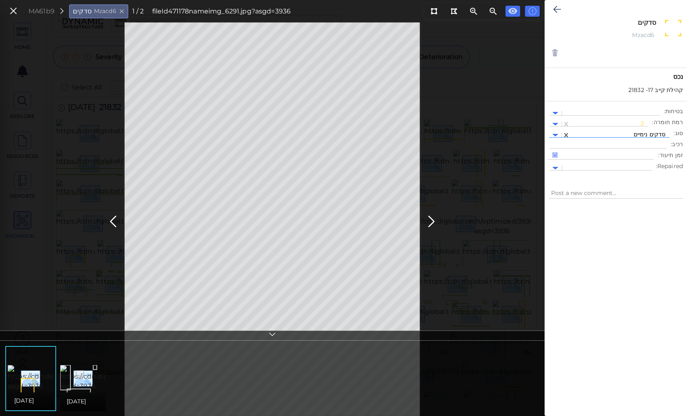
type textarea "x"
type textarea "סדקים נימיים"
click at [558, 8] on icon at bounding box center [557, 9] width 8 height 10
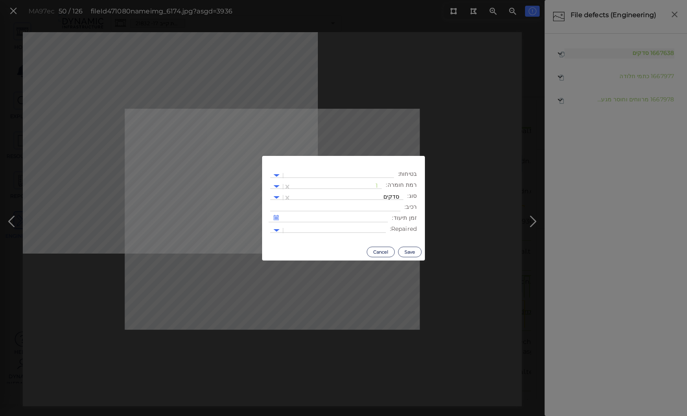
click at [145, 0] on body "This app is not optimized for mobile screens. Please access using a desktop or …" at bounding box center [343, 0] width 687 height 0
click at [329, 182] on div "1" at bounding box center [337, 187] width 82 height 10
click at [379, 224] on div "2" at bounding box center [359, 225] width 45 height 13
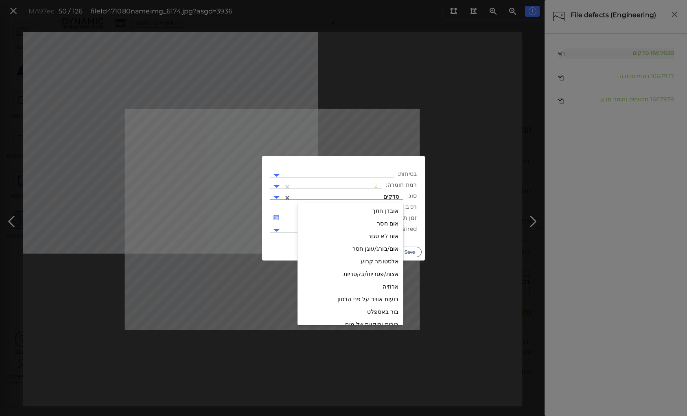
click at [377, 195] on div at bounding box center [348, 197] width 104 height 9
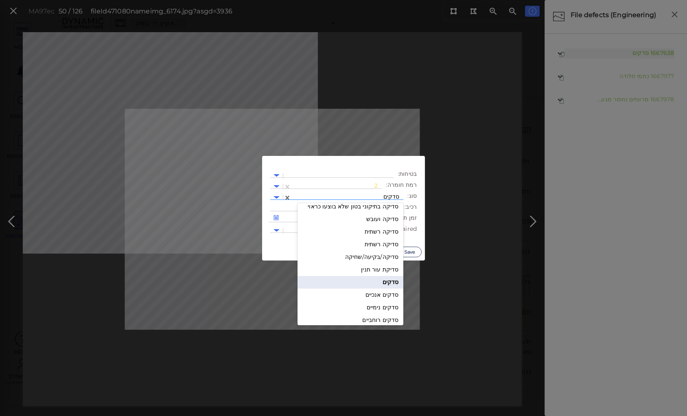
scroll to position [870, 0]
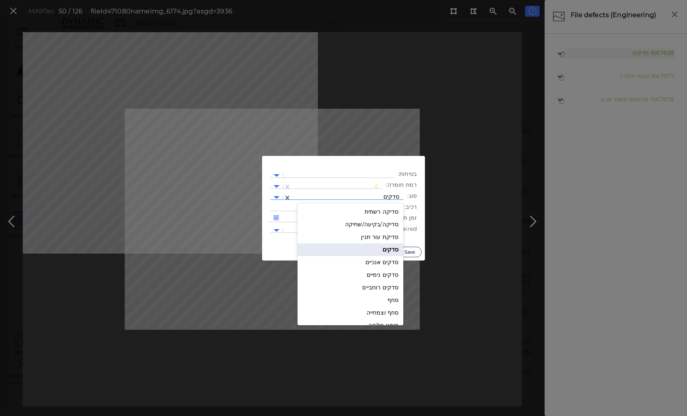
click at [375, 275] on div "סדקים נימיים" at bounding box center [351, 275] width 106 height 13
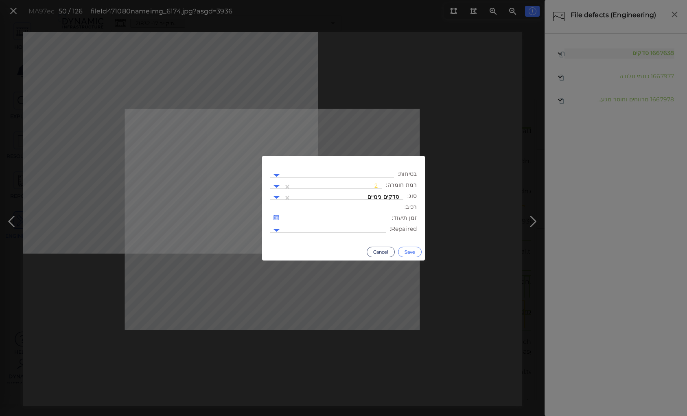
click at [411, 247] on button "Save" at bounding box center [410, 252] width 24 height 11
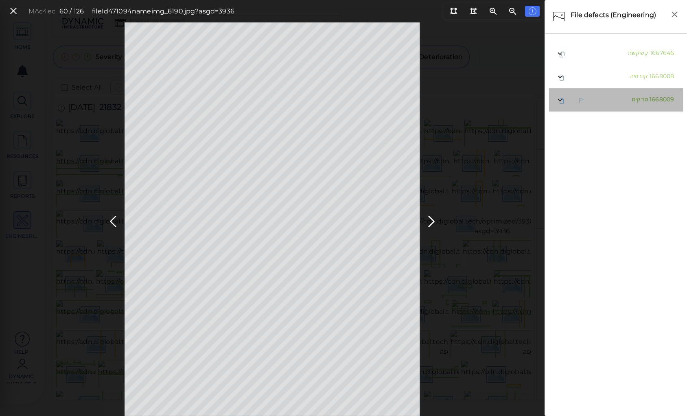
click at [639, 100] on span "סדקים" at bounding box center [640, 99] width 16 height 7
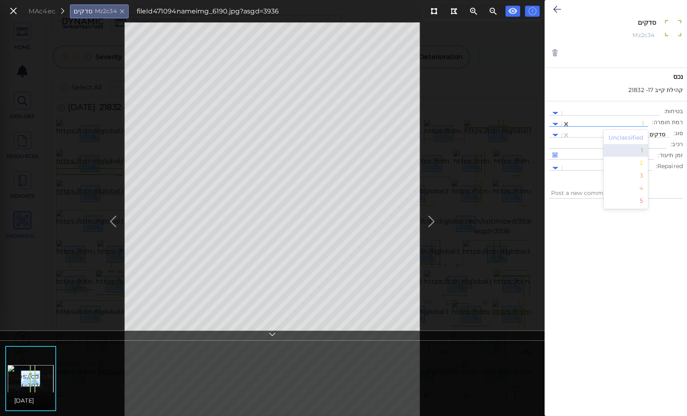
click at [602, 123] on div at bounding box center [609, 124] width 70 height 9
click at [642, 163] on div "2" at bounding box center [626, 163] width 45 height 13
click at [633, 134] on div at bounding box center [619, 135] width 91 height 9
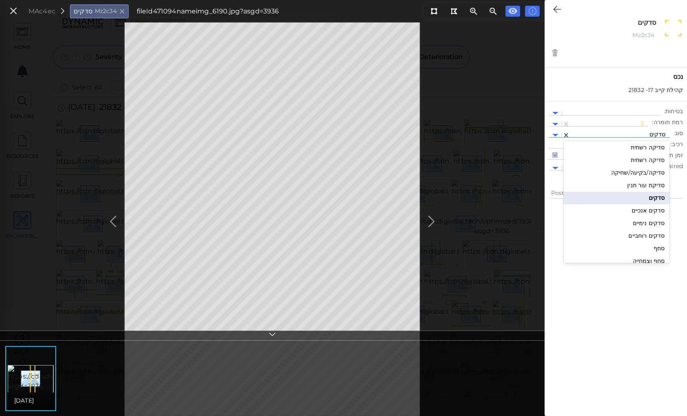
scroll to position [870, 0]
click at [644, 210] on div "סדקים נימיים" at bounding box center [617, 212] width 106 height 13
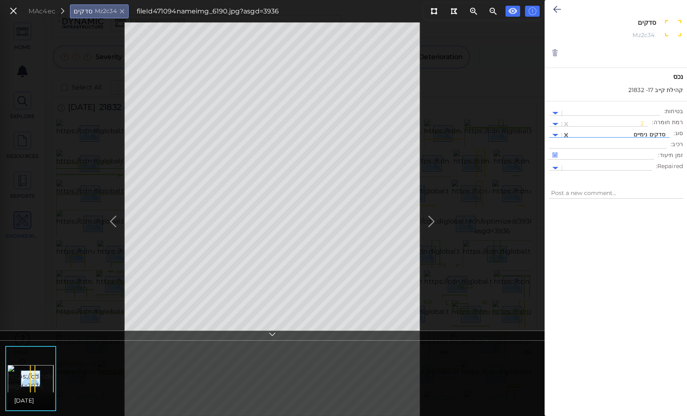
type textarea "x"
type textarea "סדקים נימיים"
click at [557, 7] on icon at bounding box center [557, 9] width 8 height 10
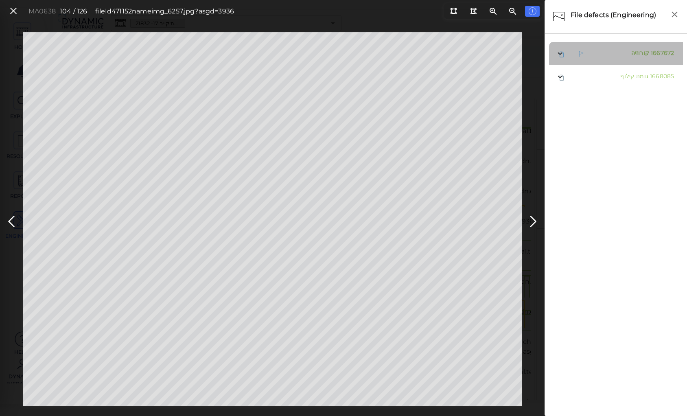
click at [635, 54] on span "קורוזיה" at bounding box center [640, 52] width 18 height 7
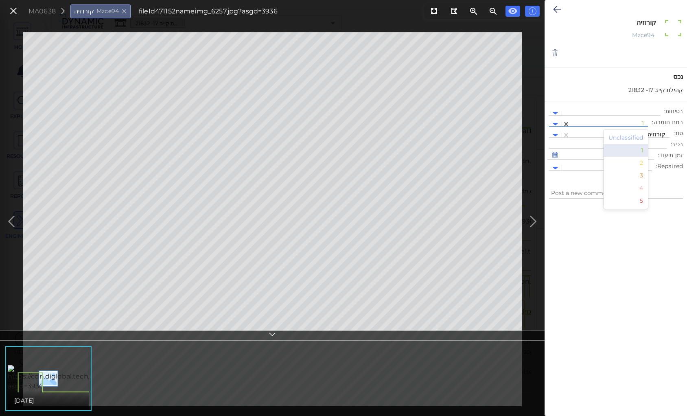
click at [633, 122] on div at bounding box center [609, 124] width 70 height 9
click at [641, 164] on div "2" at bounding box center [626, 163] width 45 height 13
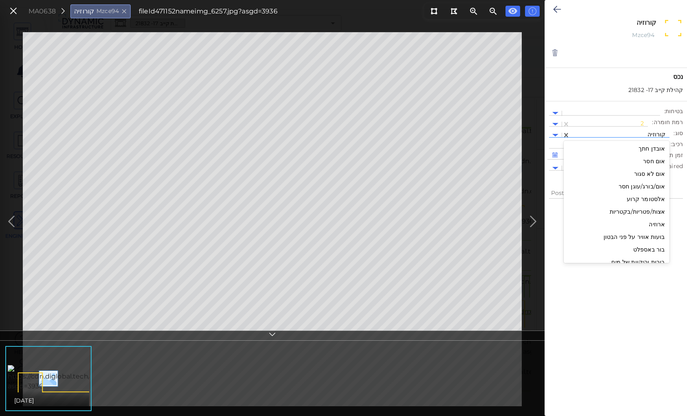
click at [637, 132] on div at bounding box center [619, 135] width 91 height 9
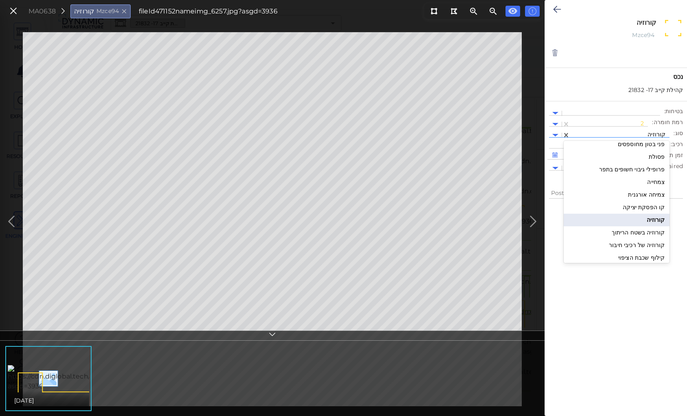
scroll to position [1110, 0]
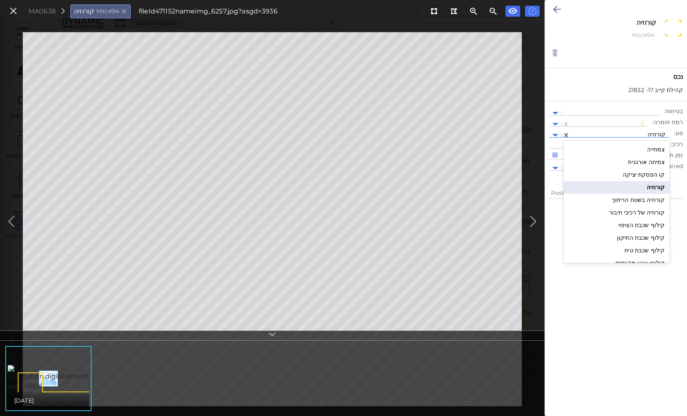
click at [648, 222] on div "קילוף שכבת הציפוי" at bounding box center [617, 225] width 106 height 13
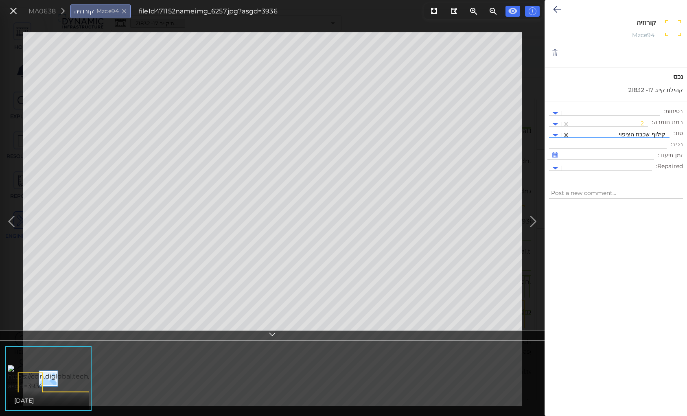
type textarea "x"
type textarea "קילוף שכבת הציפוי"
click at [553, 11] on icon at bounding box center [557, 9] width 8 height 10
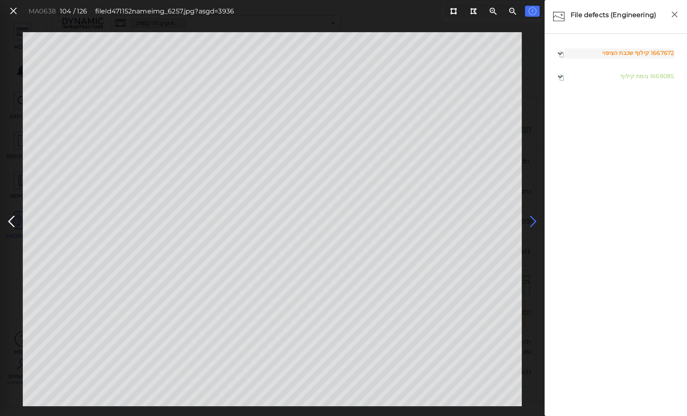
click at [531, 222] on icon at bounding box center [533, 222] width 13 height 16
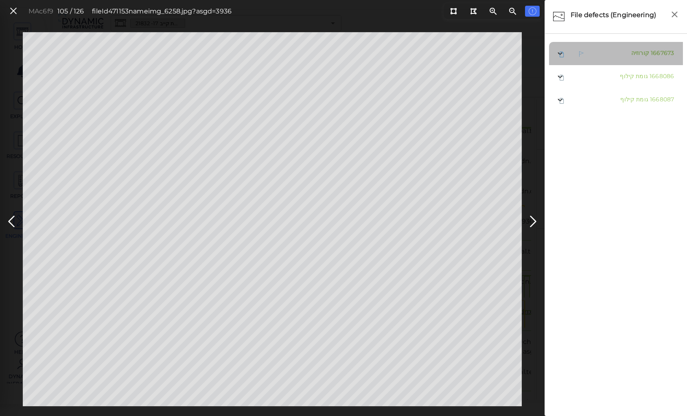
click at [640, 52] on span "קורוזיה" at bounding box center [640, 52] width 18 height 7
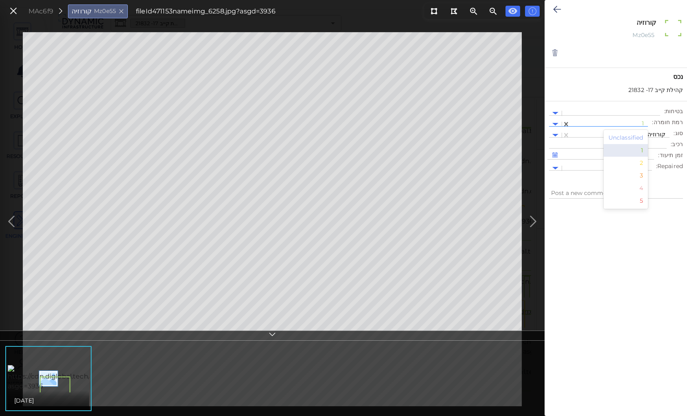
click at [625, 124] on div at bounding box center [609, 124] width 70 height 9
click at [645, 163] on div "2" at bounding box center [626, 163] width 45 height 13
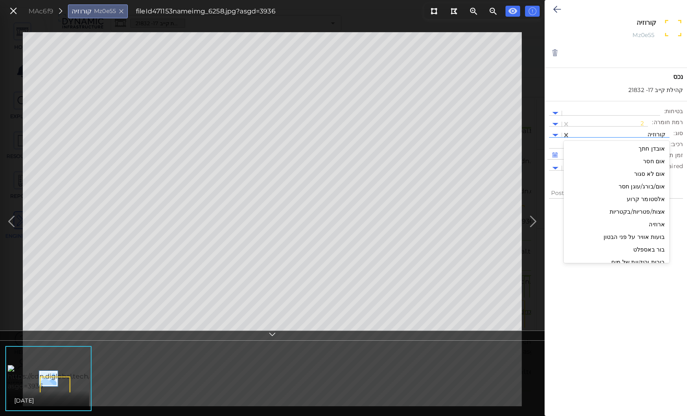
click at [635, 132] on div at bounding box center [619, 135] width 91 height 9
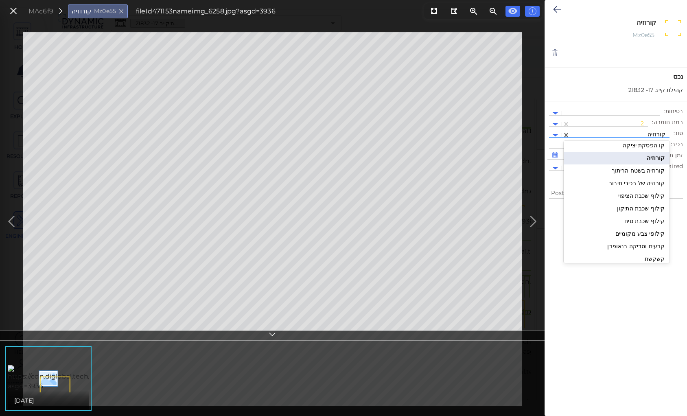
scroll to position [1148, 0]
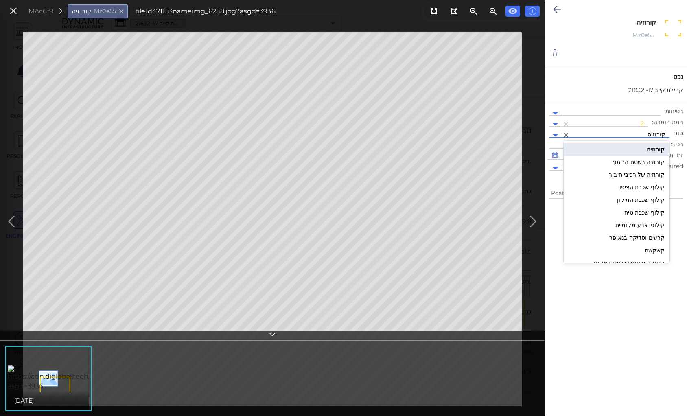
click at [646, 224] on div "קילופי צבע מקומיים" at bounding box center [617, 225] width 106 height 13
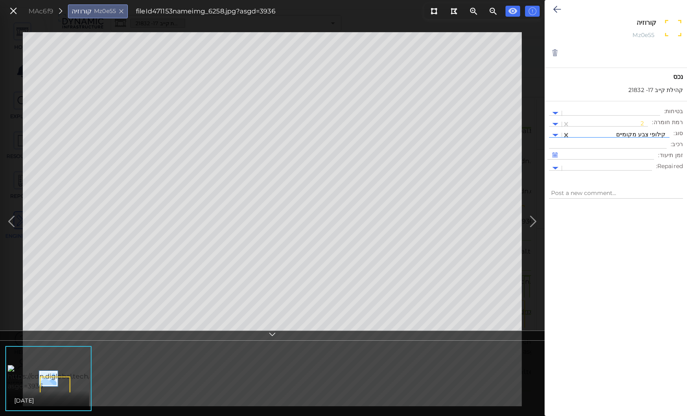
type textarea "x"
type textarea "קילופי צבע מקומיים"
click at [558, 7] on icon at bounding box center [557, 9] width 8 height 10
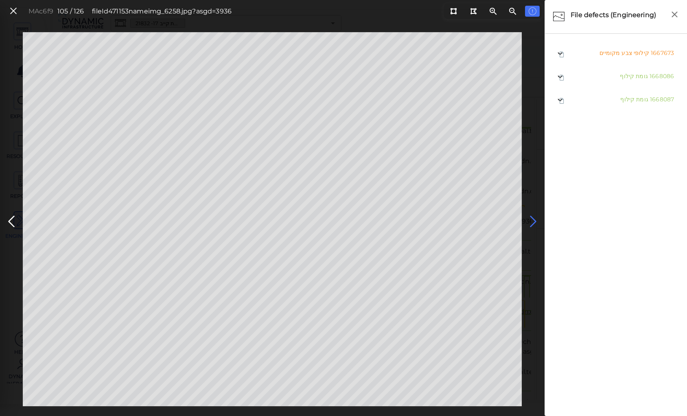
click at [532, 217] on icon at bounding box center [533, 222] width 13 height 16
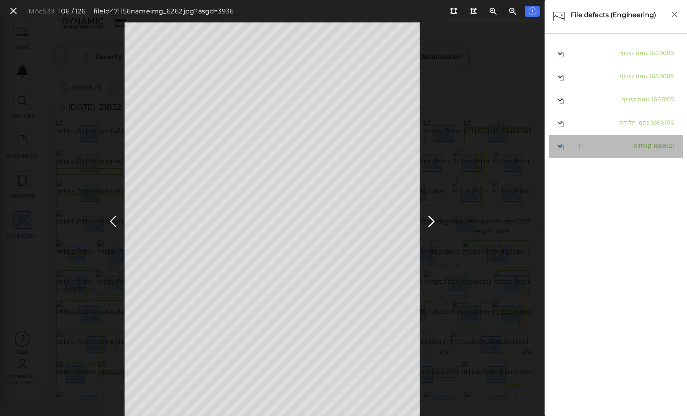
click at [645, 146] on span "קורוזיה" at bounding box center [643, 145] width 18 height 7
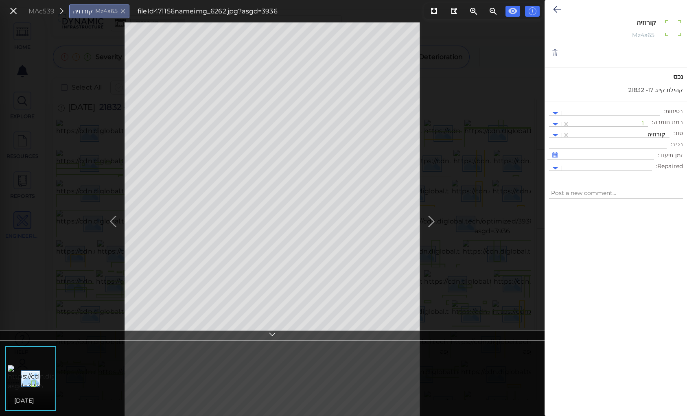
click at [602, 120] on div at bounding box center [609, 124] width 70 height 9
click at [643, 162] on div "2" at bounding box center [626, 163] width 45 height 13
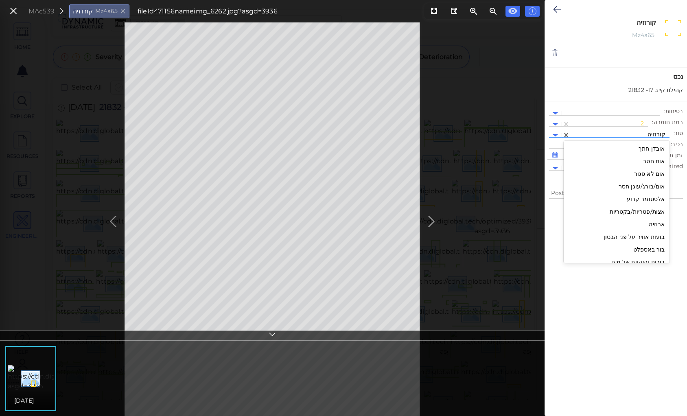
click at [621, 132] on div at bounding box center [619, 135] width 91 height 9
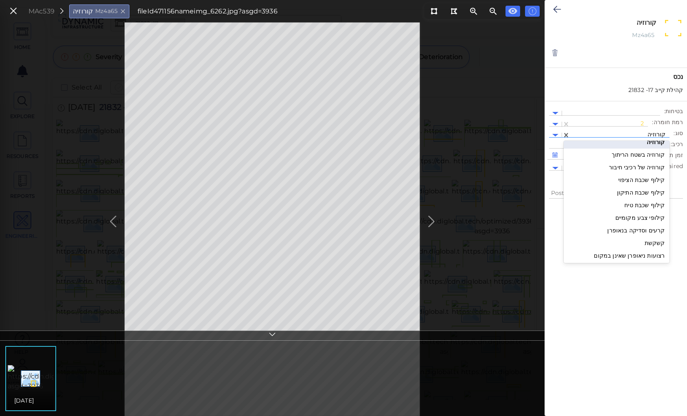
scroll to position [1172, 0]
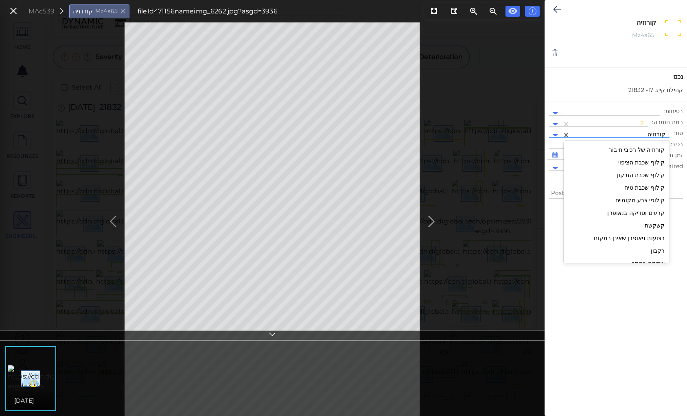
click at [644, 199] on div "קילופי צבע מקומיים" at bounding box center [617, 200] width 106 height 13
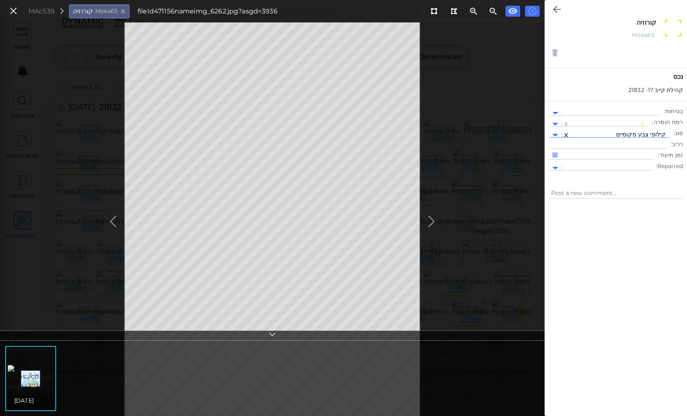
type textarea "x"
type textarea "קילופי צבע מקומיים"
click at [557, 12] on icon at bounding box center [557, 9] width 8 height 10
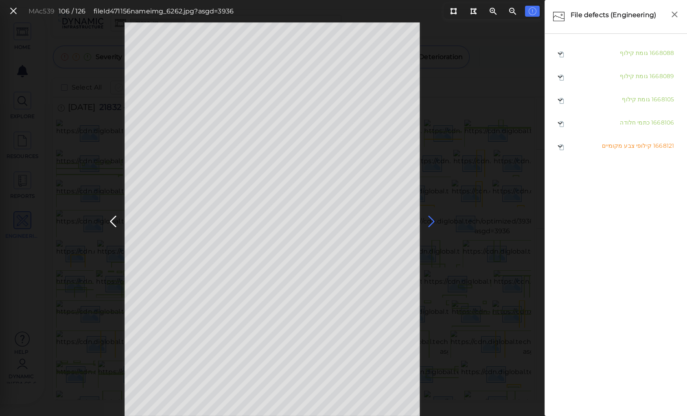
click at [433, 220] on icon at bounding box center [431, 222] width 13 height 16
click at [421, 221] on div "MA05f8 107 / 126 fileId 471157 name img_6264.jpg?asgd=3936" at bounding box center [272, 219] width 545 height 394
click at [431, 219] on icon at bounding box center [431, 222] width 13 height 16
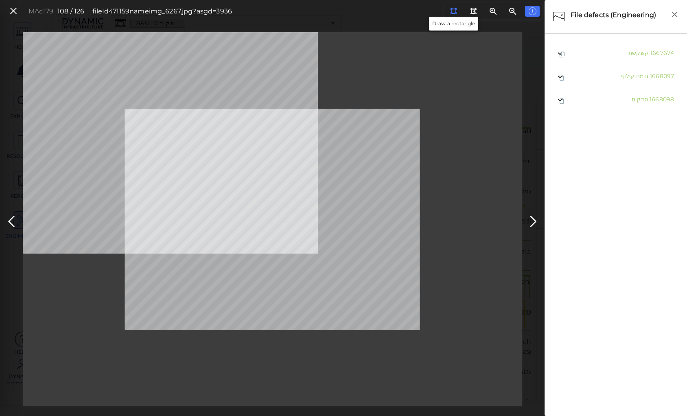
click at [453, 10] on icon at bounding box center [453, 11] width 7 height 6
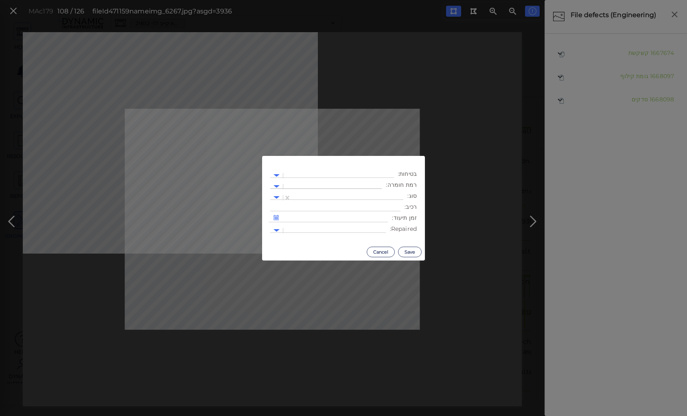
click at [355, 184] on div at bounding box center [332, 186] width 90 height 9
click at [376, 223] on div "2" at bounding box center [359, 225] width 45 height 13
click at [367, 196] on div at bounding box center [348, 197] width 104 height 9
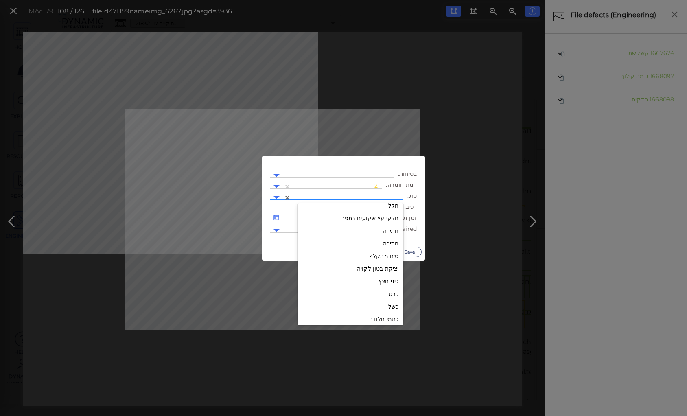
scroll to position [496, 0]
click at [392, 243] on div "כיני חצץ" at bounding box center [351, 245] width 106 height 13
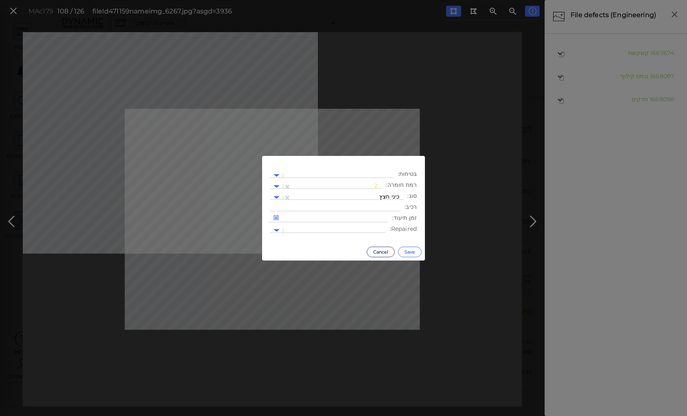
click at [410, 252] on button "Save" at bounding box center [410, 252] width 24 height 11
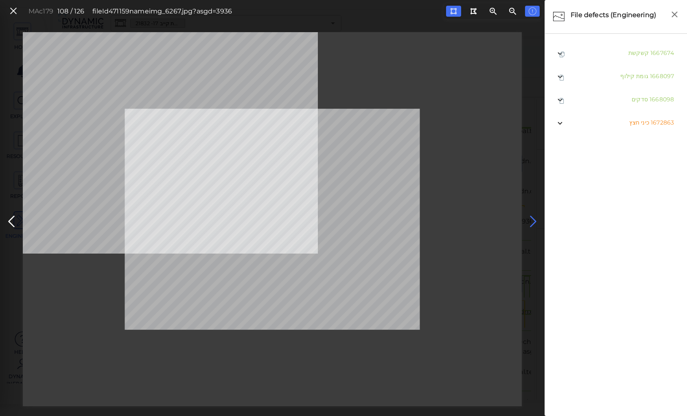
click at [530, 220] on icon at bounding box center [533, 222] width 13 height 16
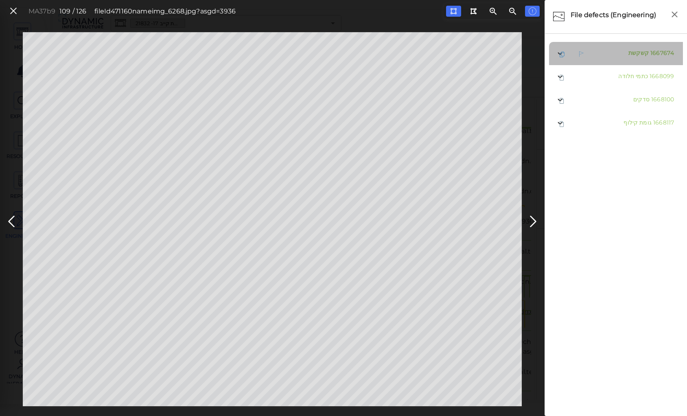
click at [635, 55] on span "קשקשת" at bounding box center [639, 52] width 20 height 7
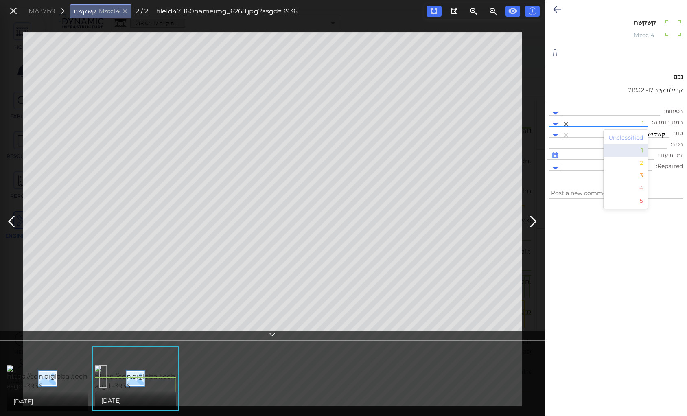
click at [644, 122] on div at bounding box center [609, 124] width 70 height 9
click at [646, 162] on div "2" at bounding box center [626, 163] width 45 height 13
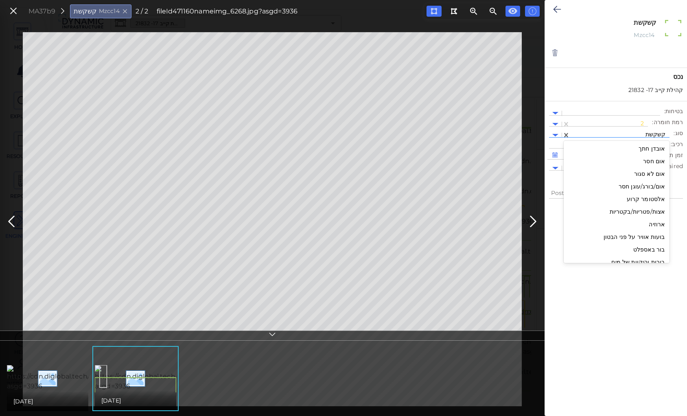
click at [638, 131] on div at bounding box center [619, 135] width 91 height 9
click at [651, 160] on div "כיני חצץ" at bounding box center [617, 157] width 106 height 13
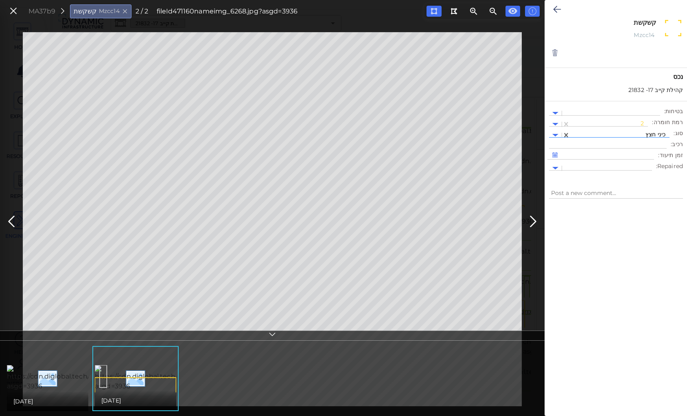
type textarea "x"
type textarea "כיני חצץ"
click at [554, 7] on icon at bounding box center [557, 9] width 8 height 10
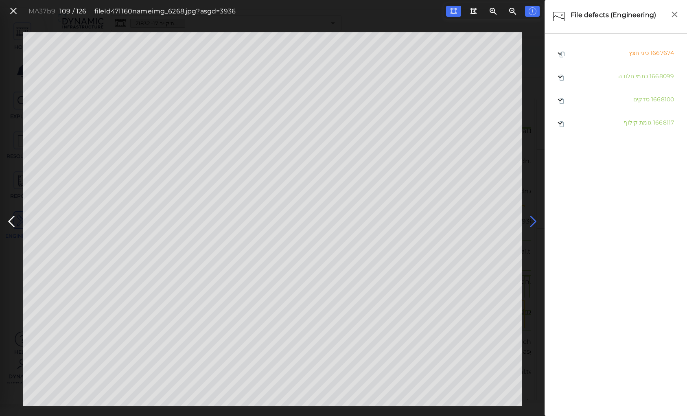
click at [533, 219] on icon at bounding box center [533, 222] width 13 height 16
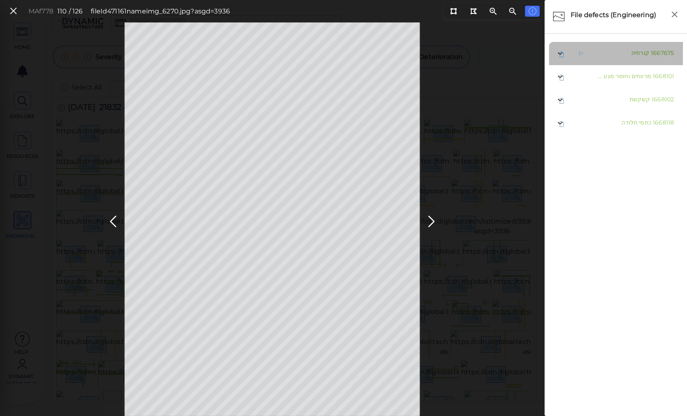
click at [631, 54] on span "קורוזיה" at bounding box center [640, 52] width 18 height 7
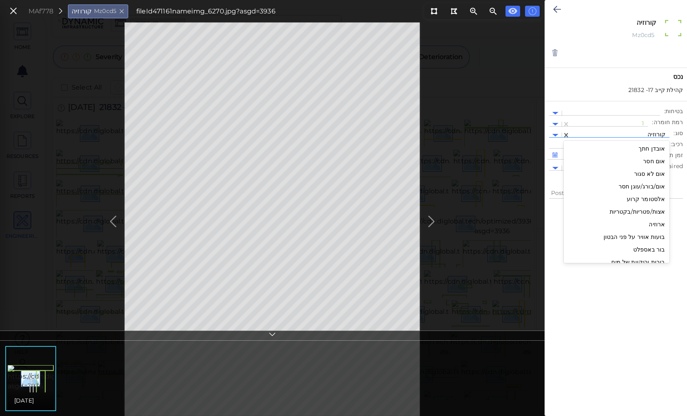
scroll to position [1045, 0]
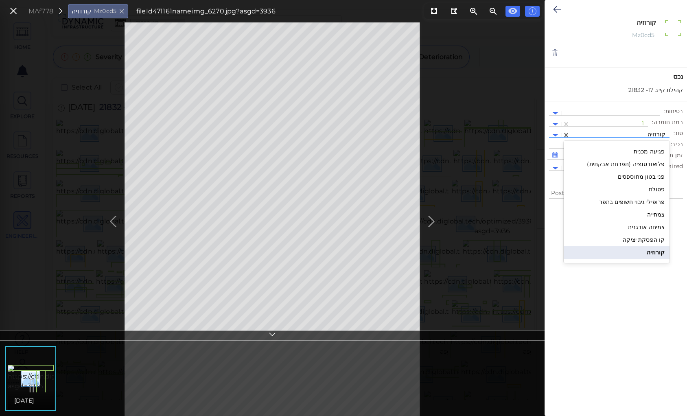
click at [626, 132] on div at bounding box center [619, 135] width 91 height 9
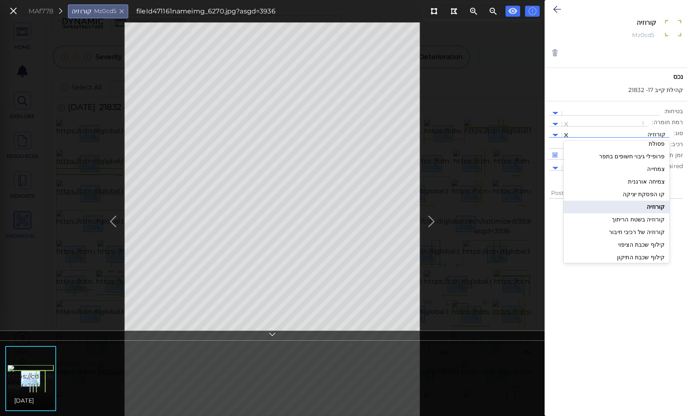
scroll to position [1142, 0]
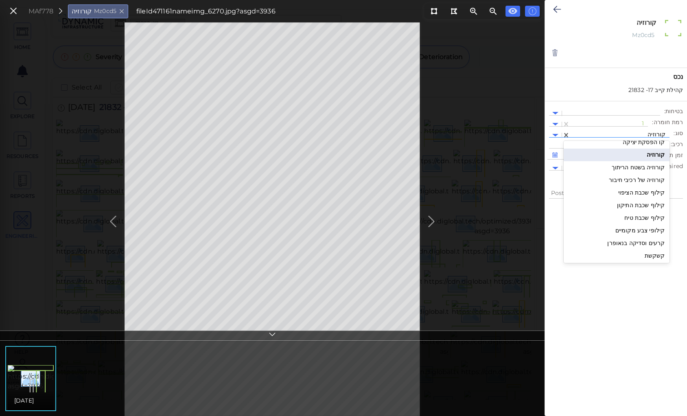
click at [656, 229] on div "קילופי צבע מקומיים" at bounding box center [617, 230] width 106 height 13
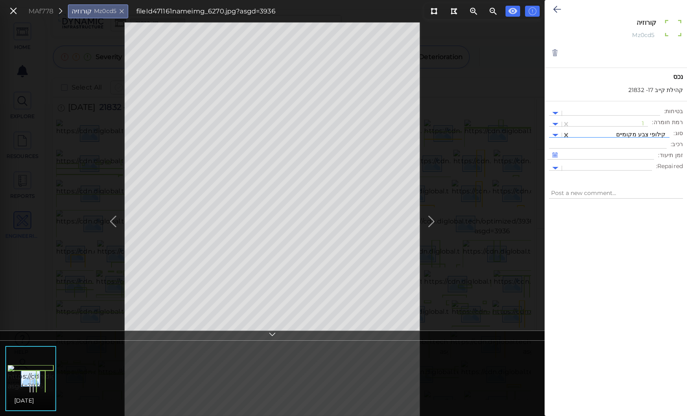
type textarea "x"
type textarea "קילופי צבע מקומיים"
click at [550, 7] on button at bounding box center [557, 9] width 16 height 18
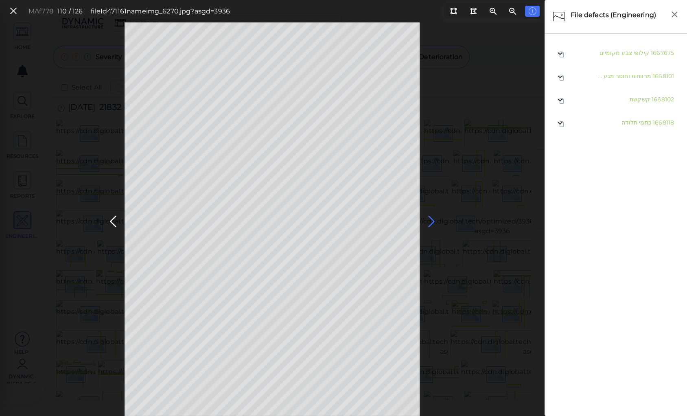
click at [427, 220] on icon at bounding box center [431, 222] width 13 height 16
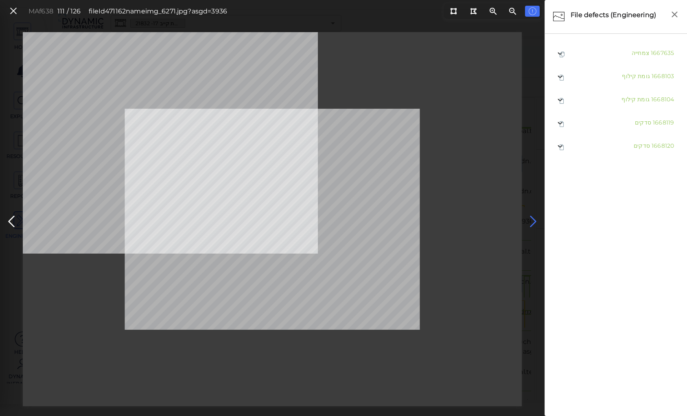
click at [533, 218] on icon at bounding box center [533, 222] width 13 height 16
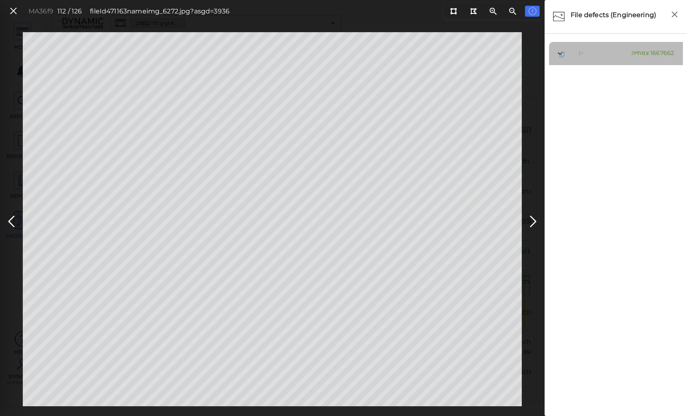
click at [637, 53] on span "צמחייה" at bounding box center [640, 52] width 18 height 7
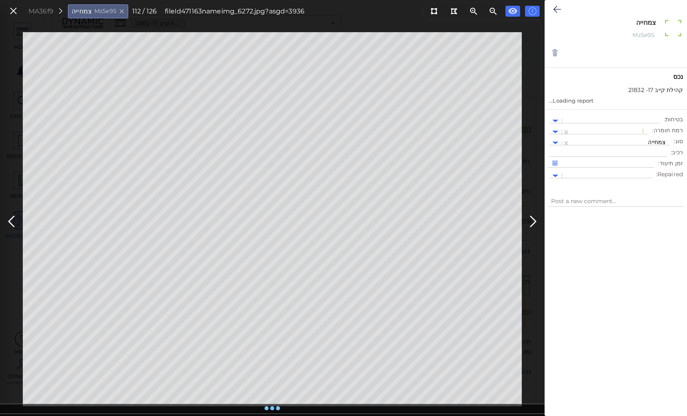
type textarea "x"
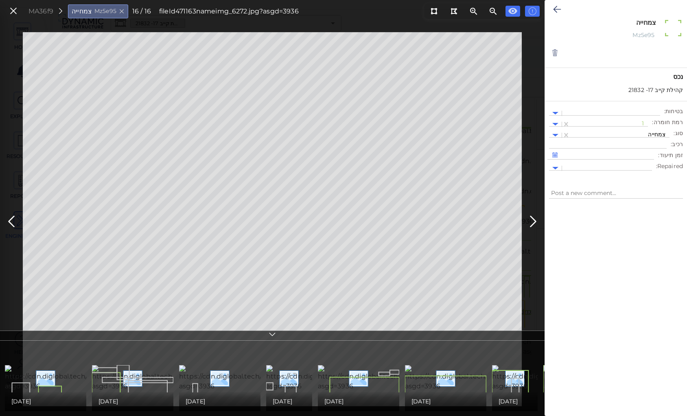
click at [599, 52] on div "צמחייה x Mz5e95" at bounding box center [616, 28] width 142 height 57
click at [556, 8] on icon at bounding box center [557, 9] width 8 height 10
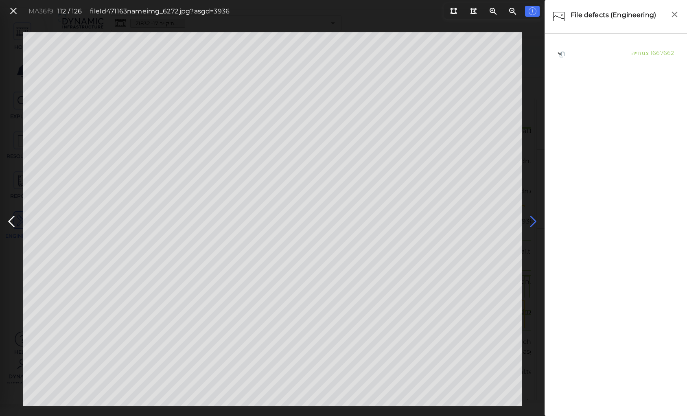
click at [535, 219] on icon at bounding box center [533, 222] width 13 height 16
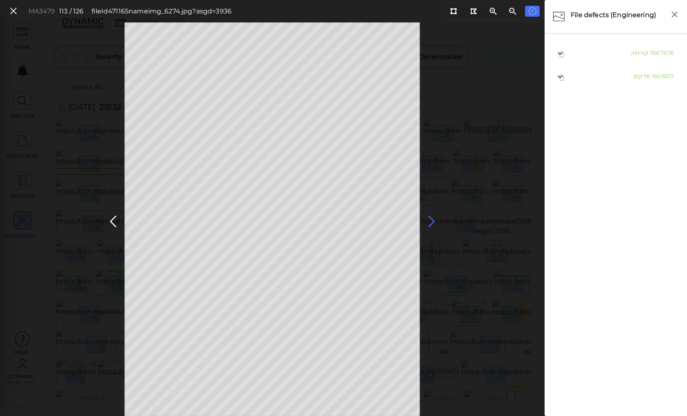
click at [431, 221] on icon at bounding box center [431, 222] width 13 height 16
click at [431, 220] on icon at bounding box center [431, 222] width 13 height 16
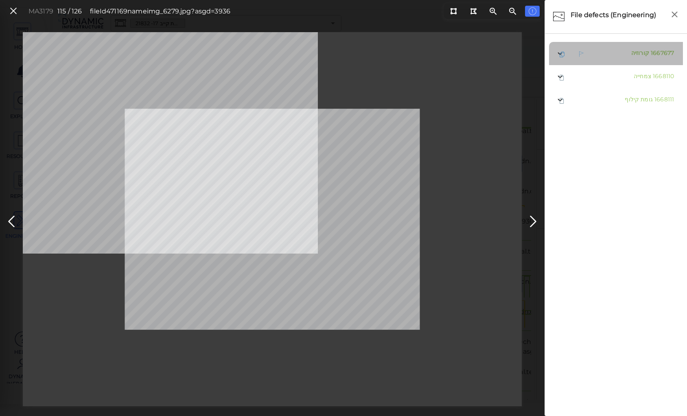
click at [639, 55] on span "קורוזיה" at bounding box center [640, 52] width 18 height 7
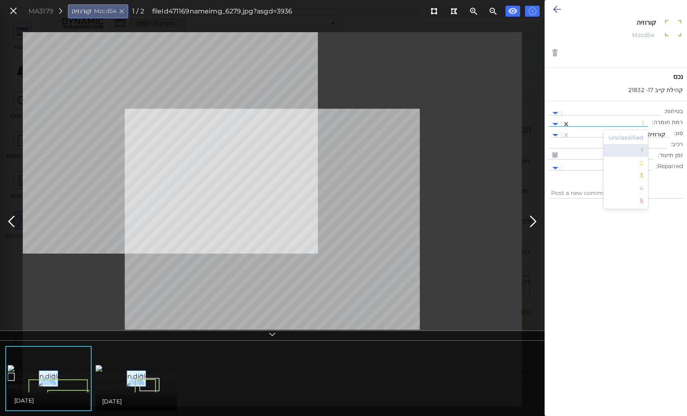
click at [631, 119] on div "1" at bounding box center [609, 124] width 70 height 10
click at [642, 162] on div "2" at bounding box center [626, 163] width 45 height 13
click at [632, 133] on div at bounding box center [619, 135] width 91 height 9
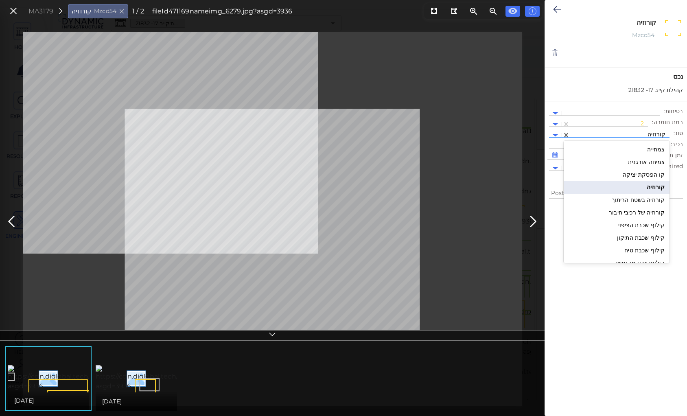
scroll to position [1142, 0]
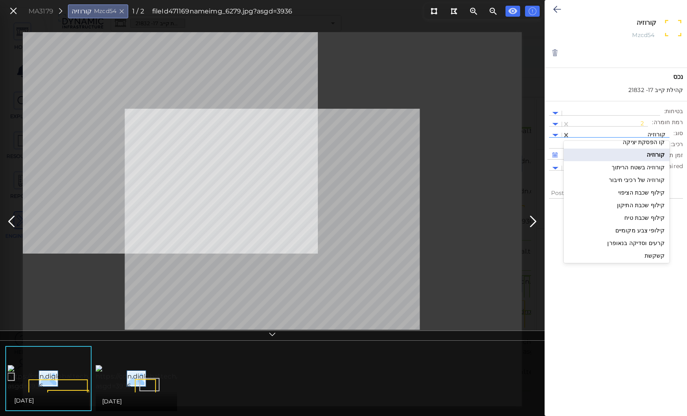
click at [640, 229] on div "קילופי צבע מקומיים" at bounding box center [617, 230] width 106 height 13
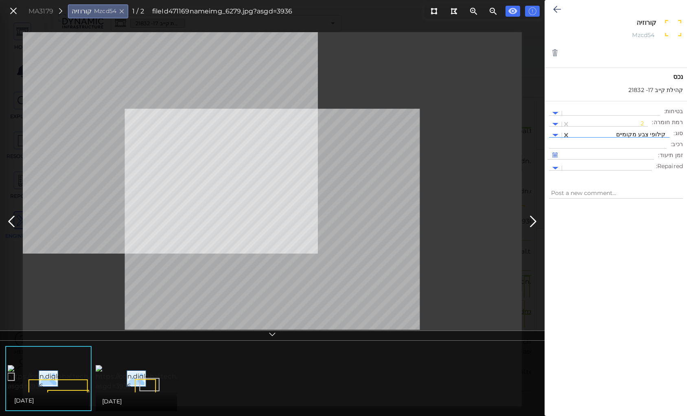
type textarea "x"
type textarea "קילופי צבע מקומיים"
click at [559, 10] on icon at bounding box center [557, 9] width 8 height 10
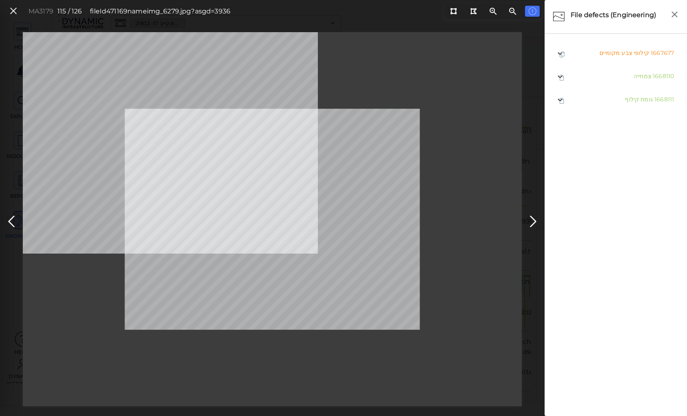
drag, startPoint x: 536, startPoint y: 194, endPoint x: 533, endPoint y: 198, distance: 5.1
click at [533, 198] on div "MA3179 115 / 126 fileId 471169 name img_6279.jpg?asgd=3936" at bounding box center [272, 219] width 545 height 374
click at [532, 218] on icon at bounding box center [533, 222] width 13 height 16
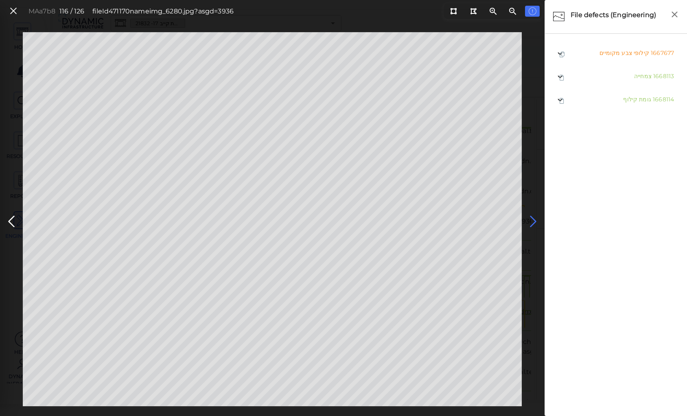
click at [531, 218] on icon at bounding box center [533, 222] width 13 height 16
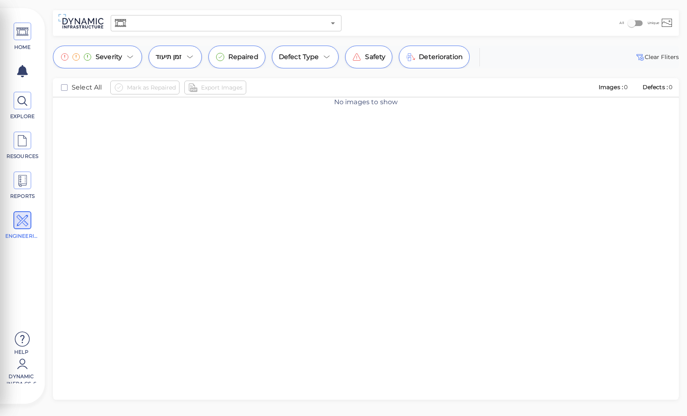
click at [488, 226] on div "No images to show" at bounding box center [366, 258] width 626 height 322
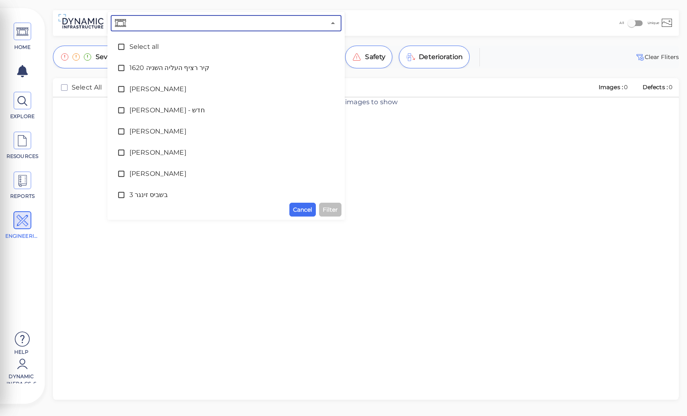
click at [150, 24] on input "text" at bounding box center [227, 23] width 198 height 11
click at [176, 112] on span "קהילת קייב 17- 21832" at bounding box center [225, 110] width 193 height 10
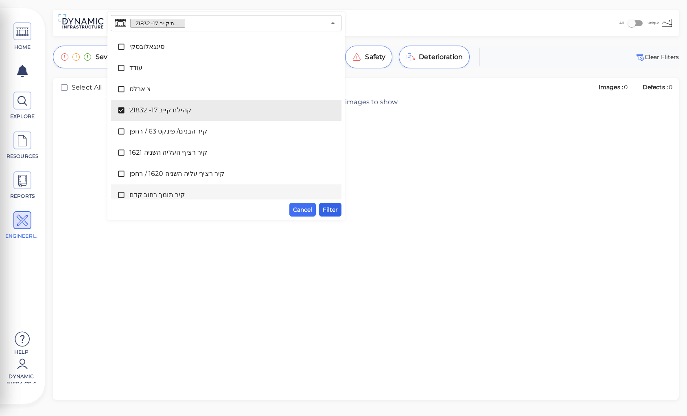
click at [327, 208] on span "Filter" at bounding box center [330, 210] width 15 height 10
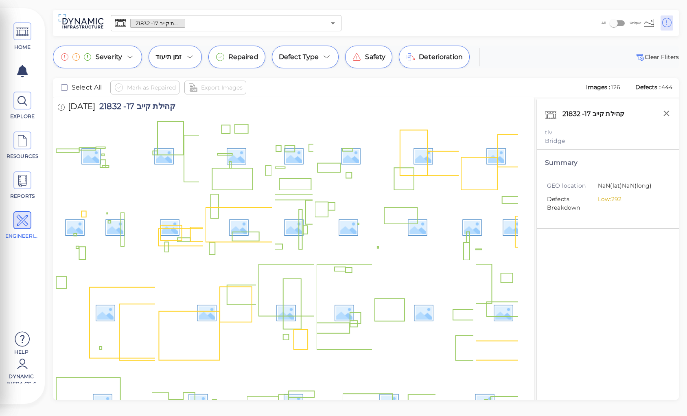
scroll to position [1110, 0]
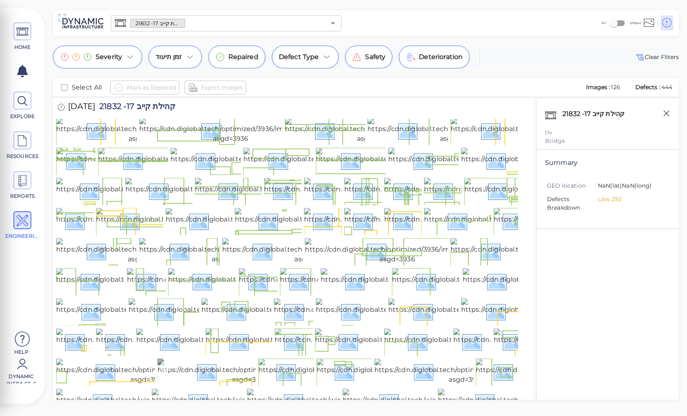
click at [206, 359] on img at bounding box center [250, 372] width 185 height 26
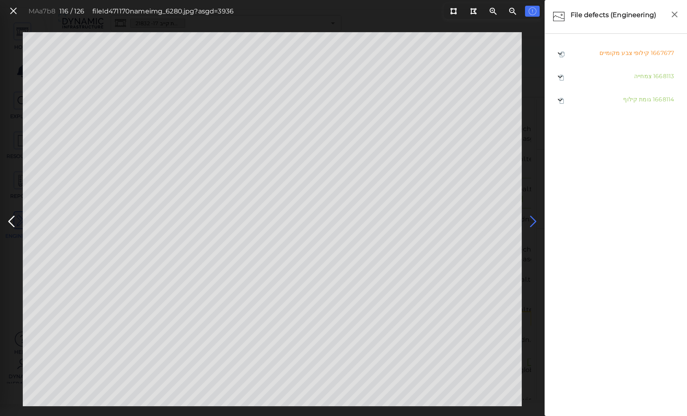
click at [532, 221] on icon at bounding box center [533, 222] width 13 height 16
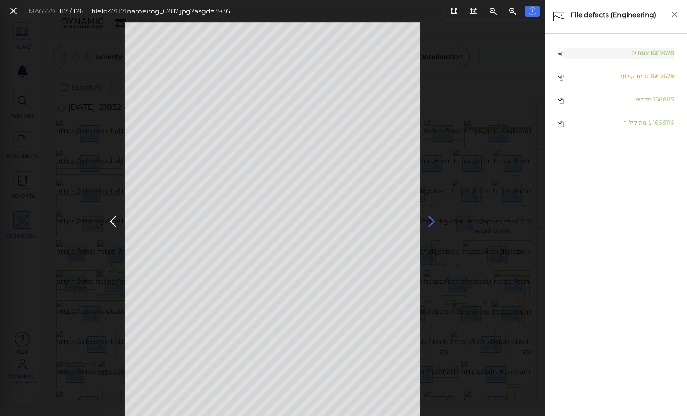
click at [430, 221] on icon at bounding box center [431, 222] width 13 height 16
click at [427, 222] on icon at bounding box center [431, 222] width 13 height 16
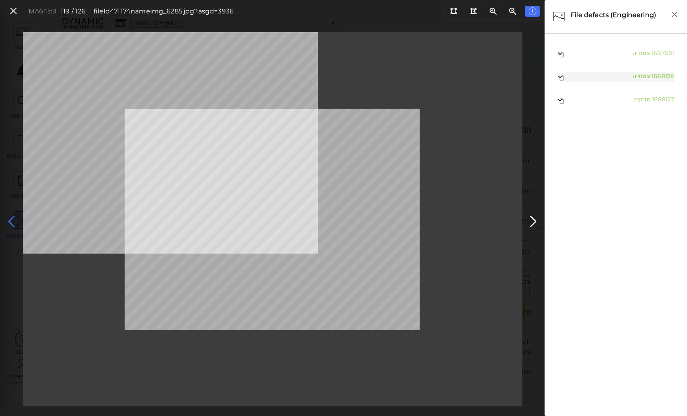
click at [8, 217] on icon at bounding box center [11, 222] width 13 height 16
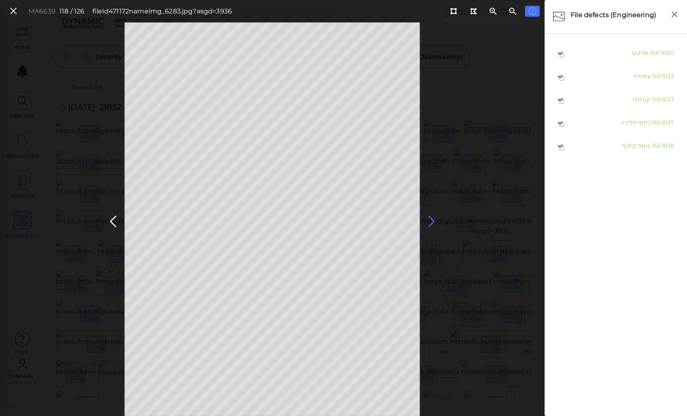
click at [430, 220] on icon at bounding box center [431, 222] width 13 height 16
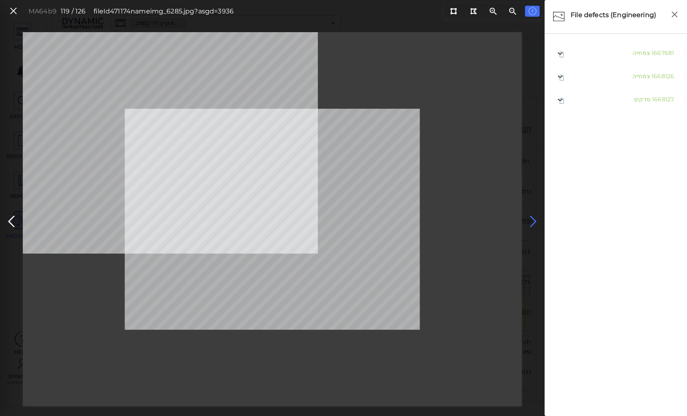
click at [532, 218] on icon at bounding box center [533, 222] width 13 height 16
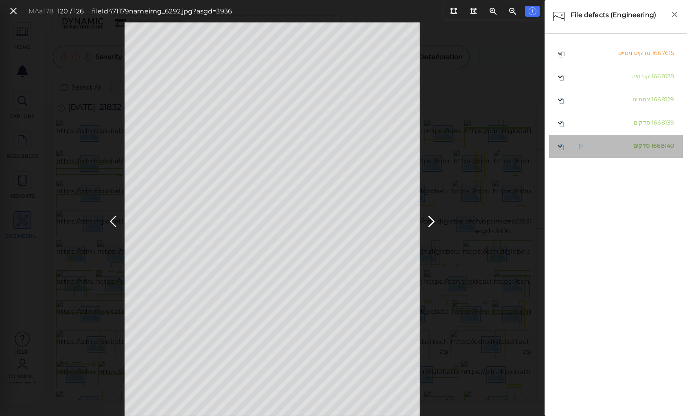
click at [643, 145] on span "סדקים" at bounding box center [641, 145] width 16 height 7
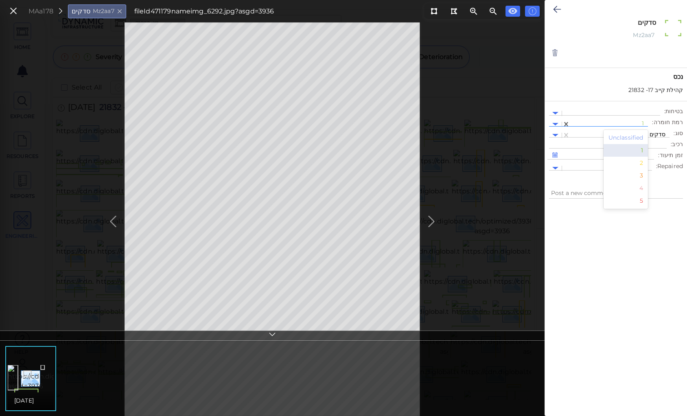
click at [624, 120] on div at bounding box center [609, 124] width 70 height 9
drag, startPoint x: 642, startPoint y: 162, endPoint x: 635, endPoint y: 144, distance: 19.4
click at [642, 160] on div "2" at bounding box center [626, 163] width 45 height 13
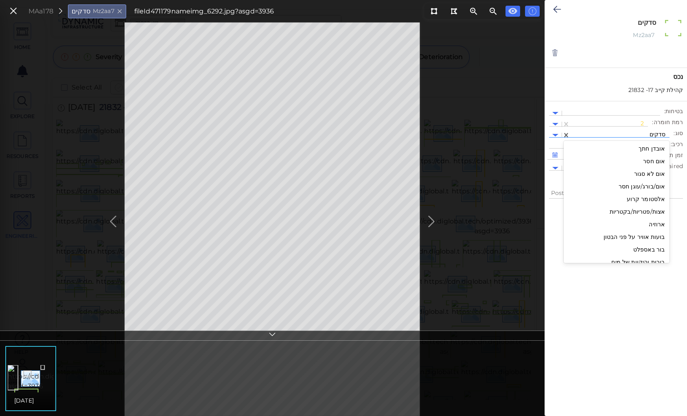
drag, startPoint x: 631, startPoint y: 131, endPoint x: 632, endPoint y: 203, distance: 72.1
click at [631, 132] on div at bounding box center [619, 135] width 91 height 9
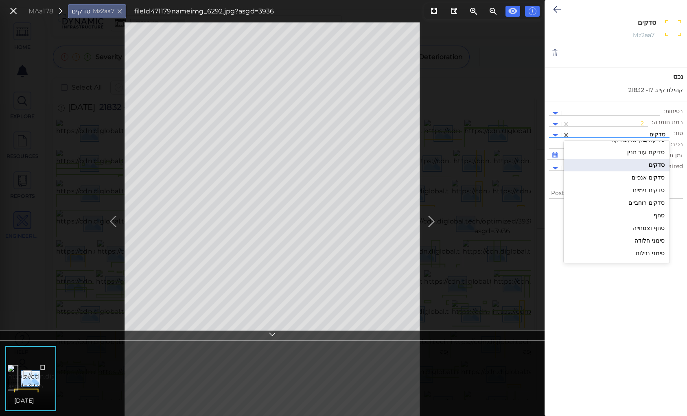
scroll to position [870, 0]
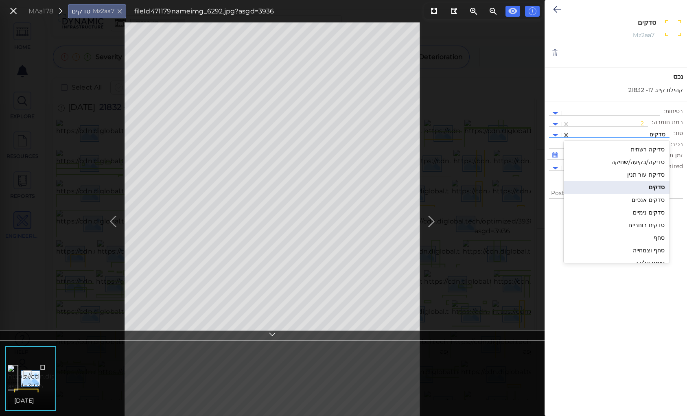
click at [650, 212] on div "סדקים נימיים" at bounding box center [617, 212] width 106 height 13
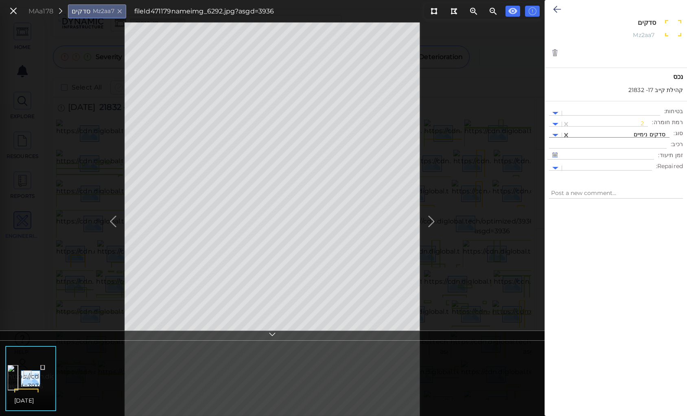
type textarea "x"
type textarea "סדקים נימיים"
click at [559, 9] on icon at bounding box center [557, 9] width 8 height 10
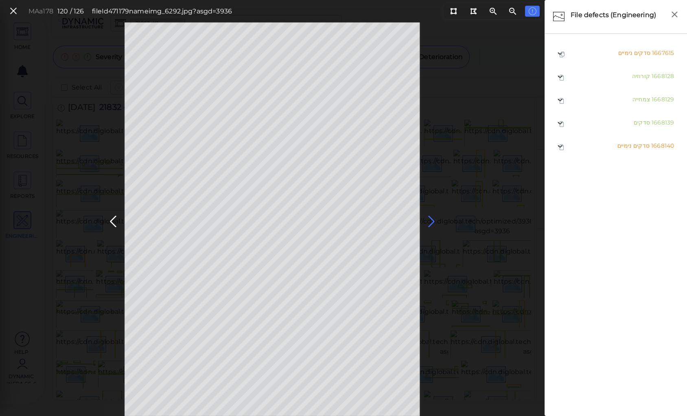
click at [427, 221] on icon at bounding box center [431, 222] width 13 height 16
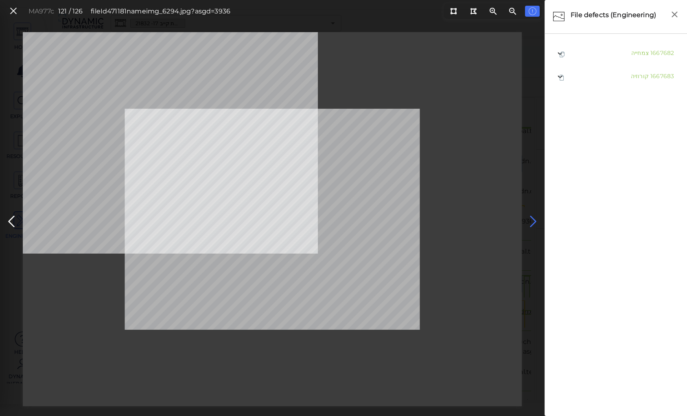
click at [533, 220] on icon at bounding box center [533, 222] width 13 height 16
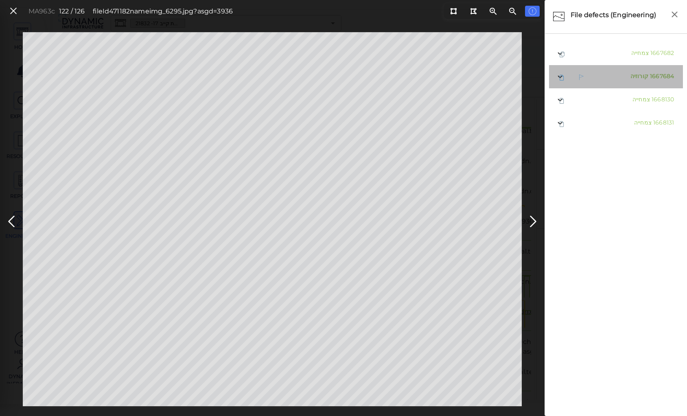
click at [623, 78] on div "1667684 [GEOGRAPHIC_DATA]" at bounding box center [635, 77] width 77 height 10
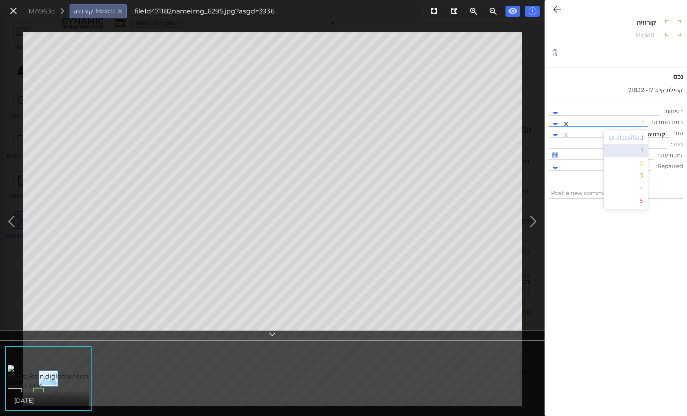
click at [635, 122] on div at bounding box center [609, 124] width 70 height 9
drag, startPoint x: 644, startPoint y: 161, endPoint x: 639, endPoint y: 148, distance: 13.9
click at [644, 161] on div "2" at bounding box center [626, 163] width 45 height 13
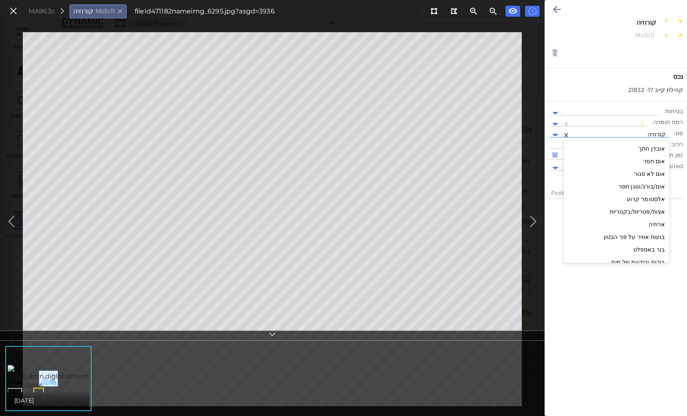
click at [632, 133] on div at bounding box center [619, 135] width 91 height 9
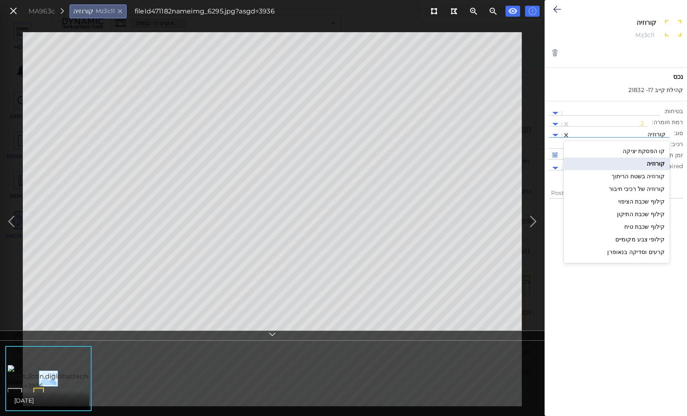
scroll to position [1142, 0]
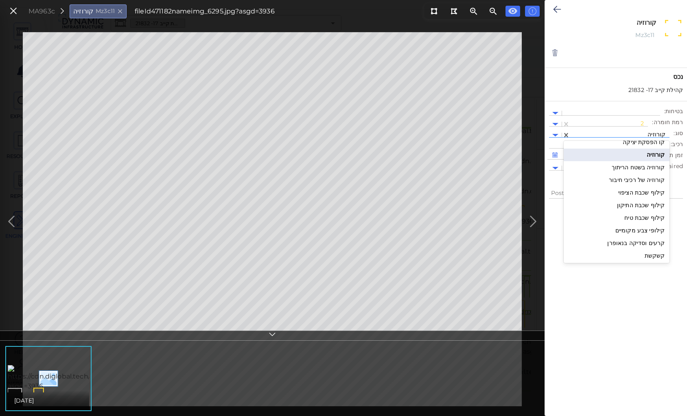
click at [633, 228] on div "קילופי צבע מקומיים" at bounding box center [617, 230] width 106 height 13
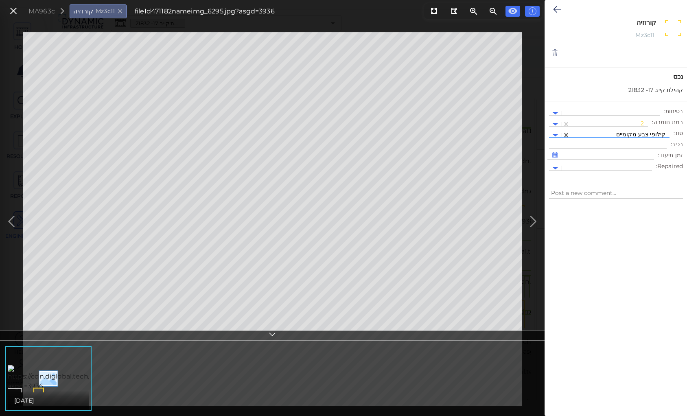
type textarea "x"
type textarea "קילופי צבע מקומיים"
click at [556, 10] on icon at bounding box center [557, 9] width 8 height 10
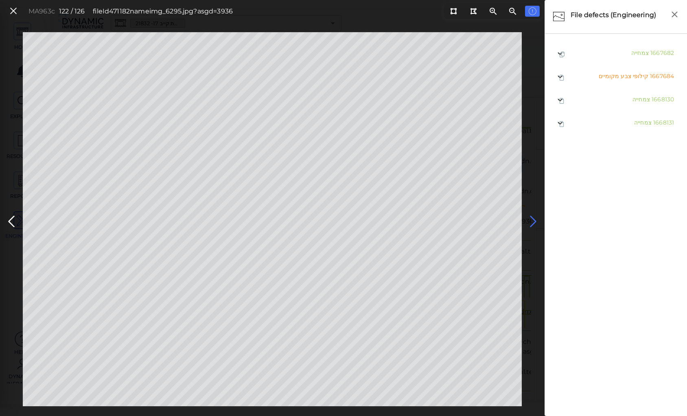
click at [532, 219] on icon at bounding box center [533, 222] width 13 height 16
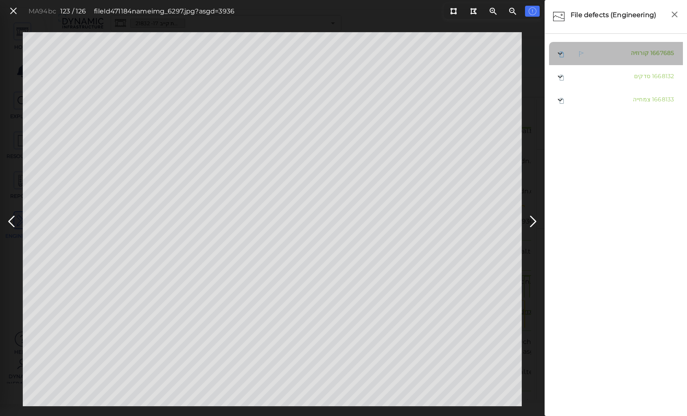
click at [633, 54] on span "קורוזיה" at bounding box center [640, 52] width 18 height 7
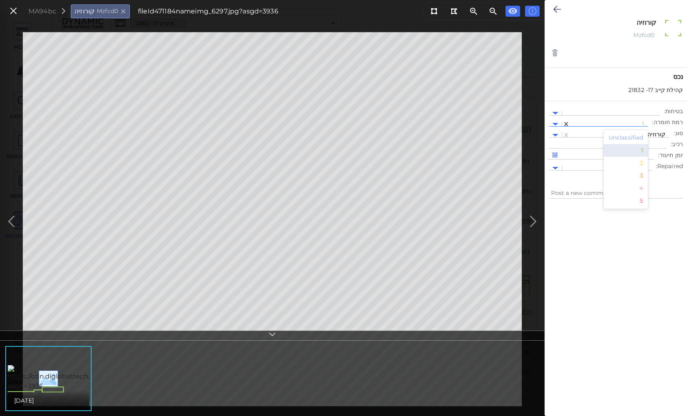
click at [641, 122] on div at bounding box center [609, 124] width 70 height 9
click at [646, 163] on div "2" at bounding box center [626, 163] width 45 height 13
click at [644, 131] on div at bounding box center [619, 135] width 91 height 9
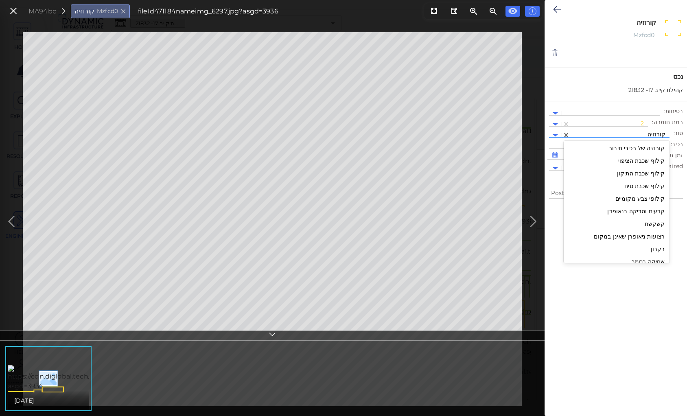
scroll to position [1175, 0]
click at [645, 198] on div "קילופי צבע מקומיים" at bounding box center [617, 198] width 106 height 13
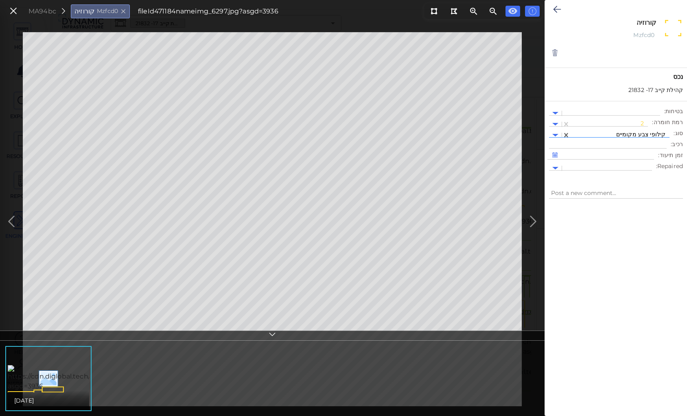
type textarea "x"
type textarea "קילופי צבע מקומיים"
click at [555, 8] on icon at bounding box center [557, 9] width 8 height 10
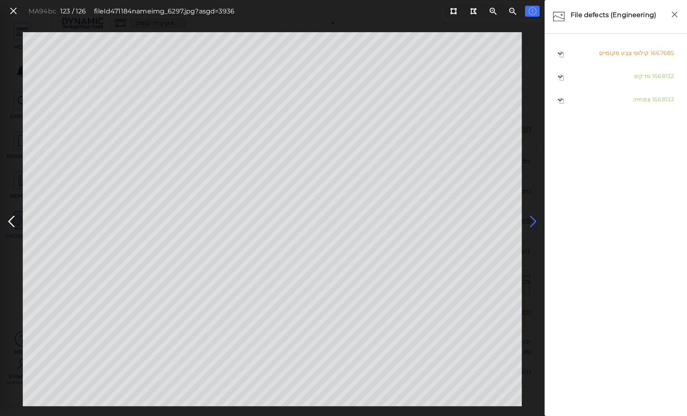
click at [532, 218] on icon at bounding box center [533, 222] width 13 height 16
click at [9, 222] on icon at bounding box center [11, 222] width 13 height 16
click at [534, 219] on icon at bounding box center [533, 222] width 13 height 16
click at [533, 219] on icon at bounding box center [533, 222] width 13 height 16
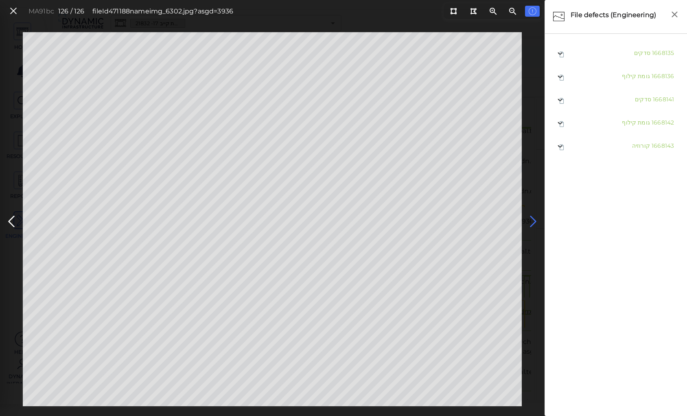
click at [532, 219] on icon at bounding box center [533, 222] width 13 height 16
